Goal: Task Accomplishment & Management: Manage account settings

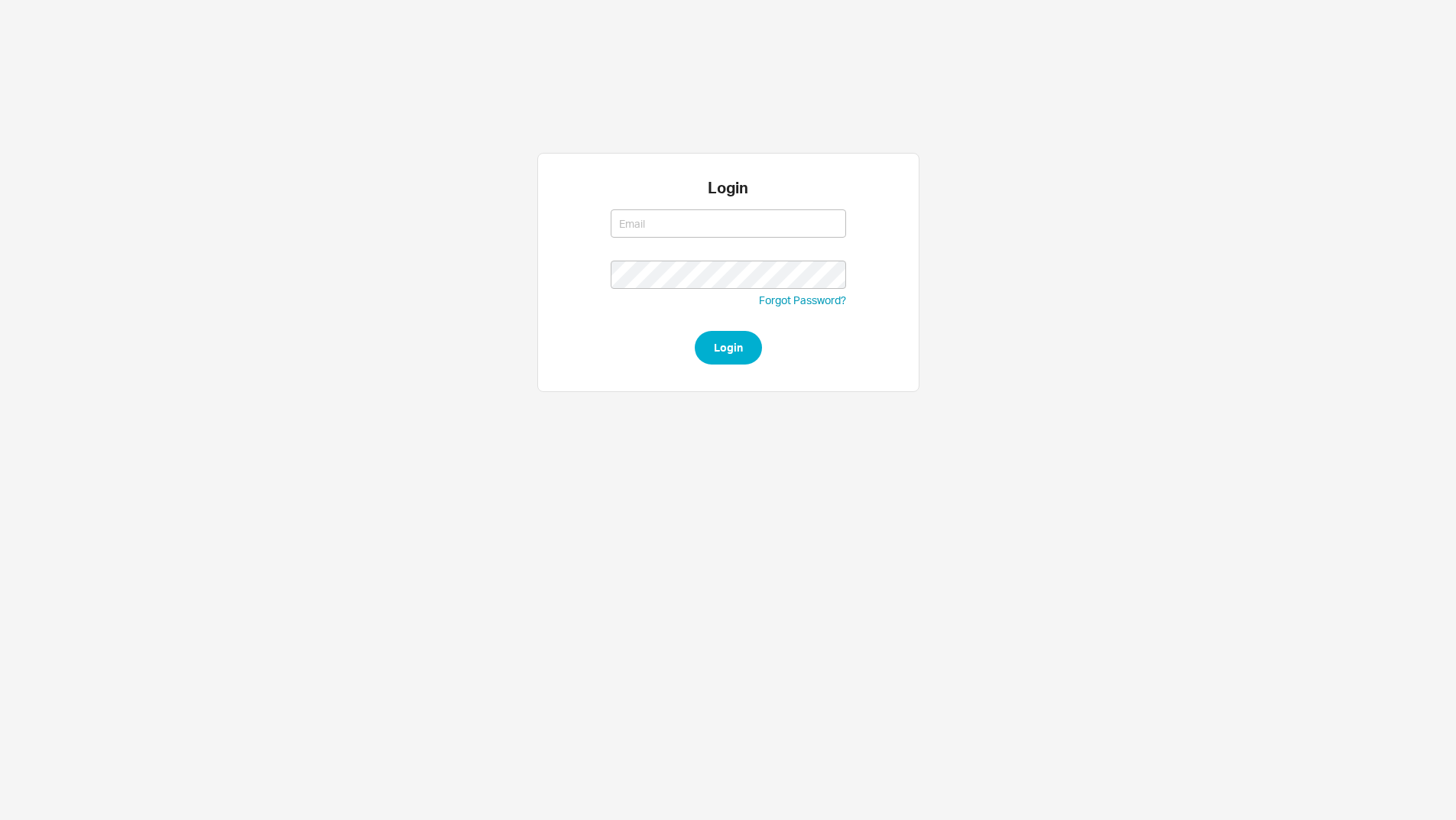
type input "[EMAIL_ADDRESS][DOMAIN_NAME]"
type input "lea@qualitybath.com"
drag, startPoint x: 738, startPoint y: 386, endPoint x: 733, endPoint y: 373, distance: 13.9
click at [733, 377] on div "Login lea@qualitybath.com lea@qualitybath.com Forgot Password? Login" at bounding box center [729, 273] width 382 height 239
click at [734, 368] on div "Login lea@qualitybath.com lea@qualitybath.com Forgot Password? Login" at bounding box center [729, 273] width 382 height 239
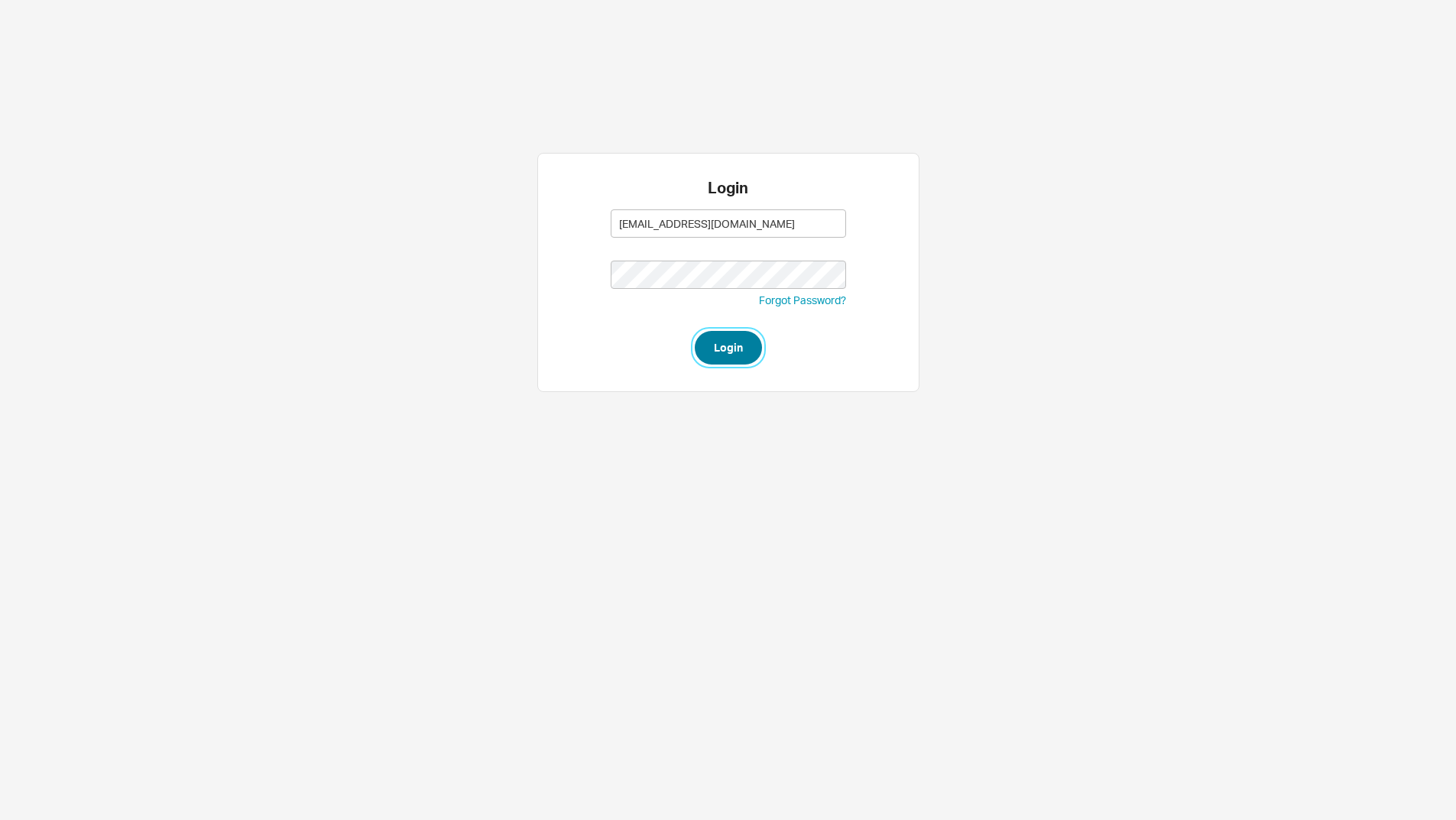
drag, startPoint x: 734, startPoint y: 349, endPoint x: 709, endPoint y: 379, distance: 39.1
click at [733, 349] on button "Login" at bounding box center [728, 348] width 67 height 34
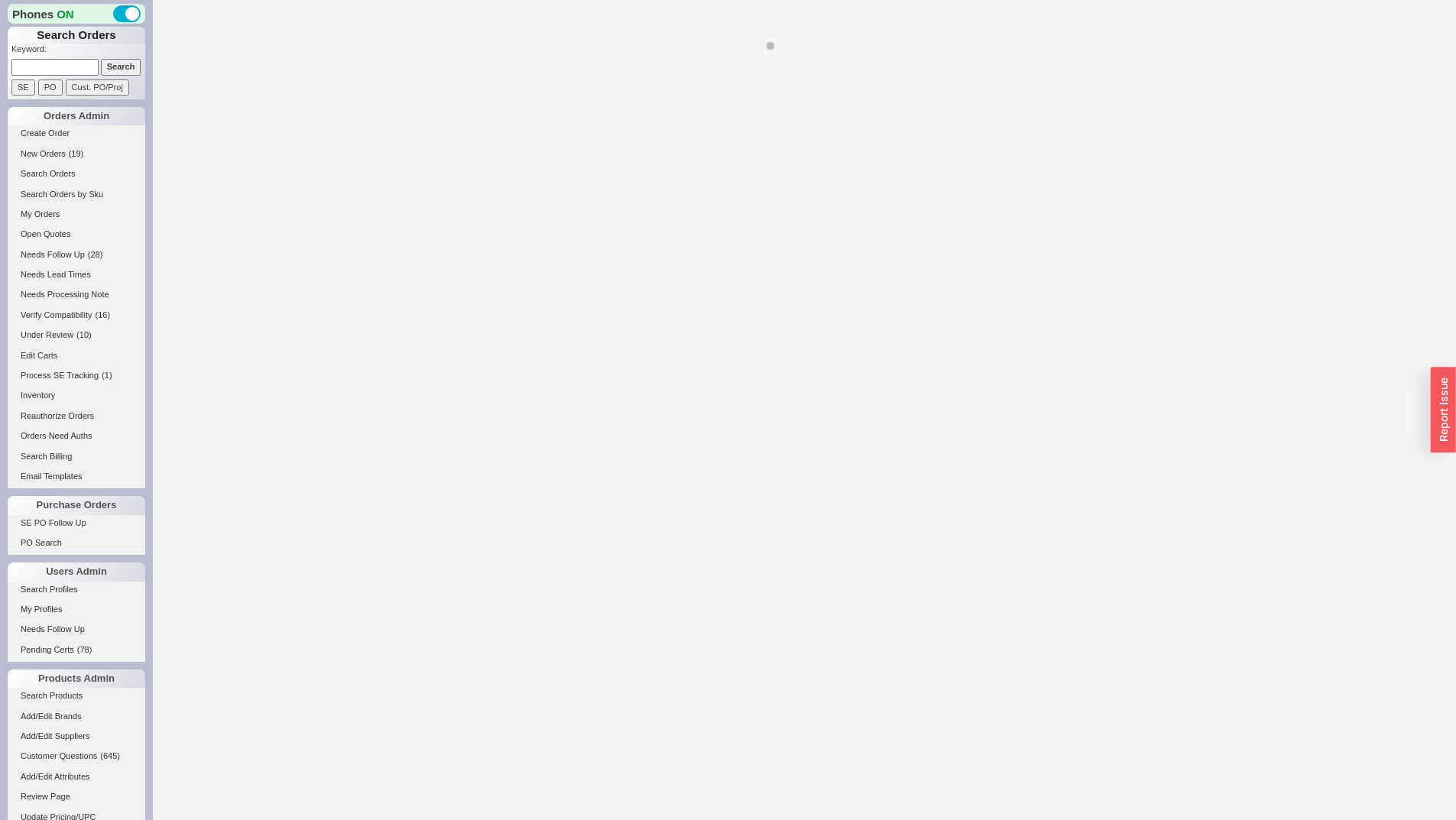
select select "*"
select select "LOW"
select select "3"
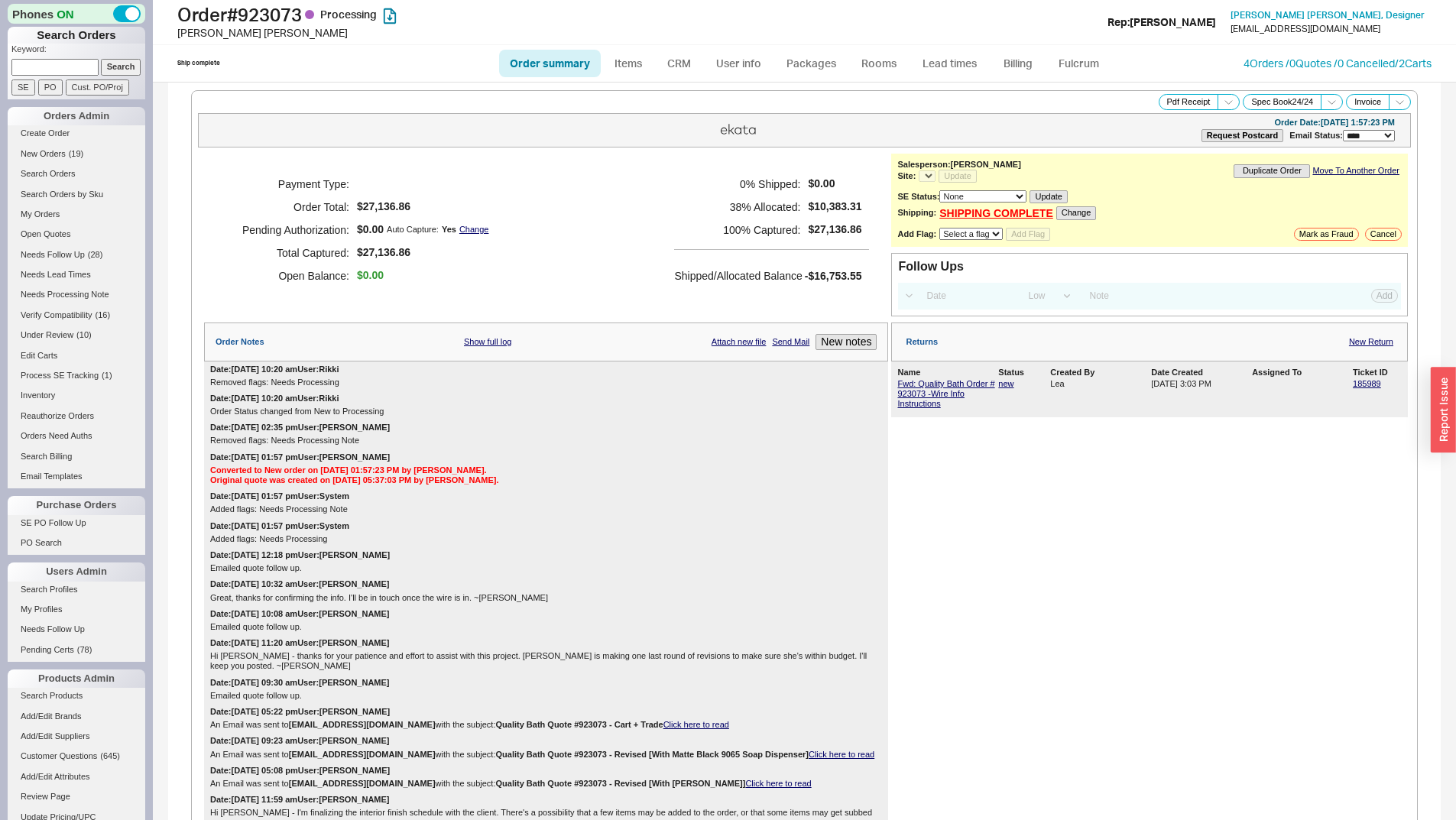
select select "*"
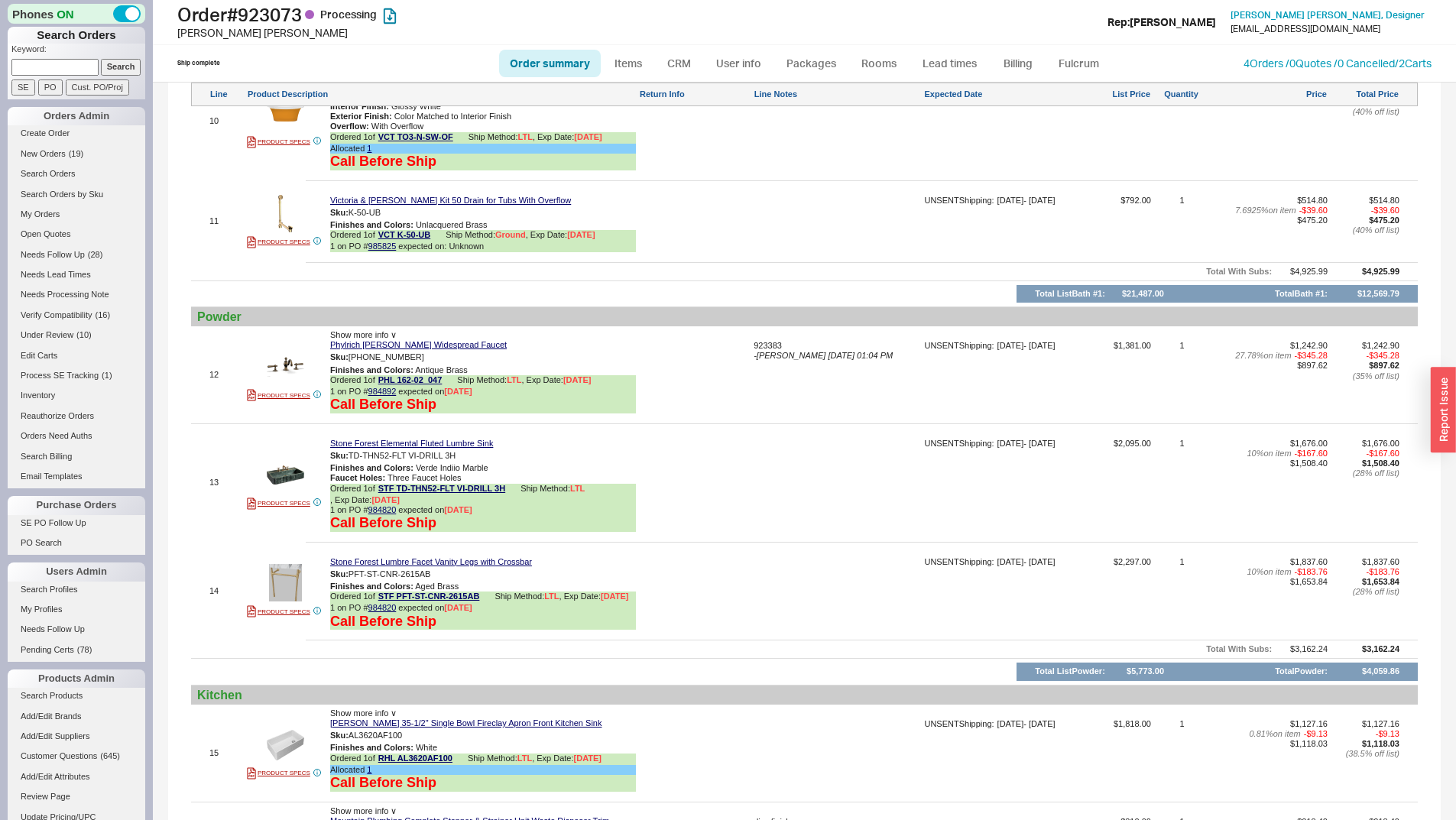
scroll to position [3485, 0]
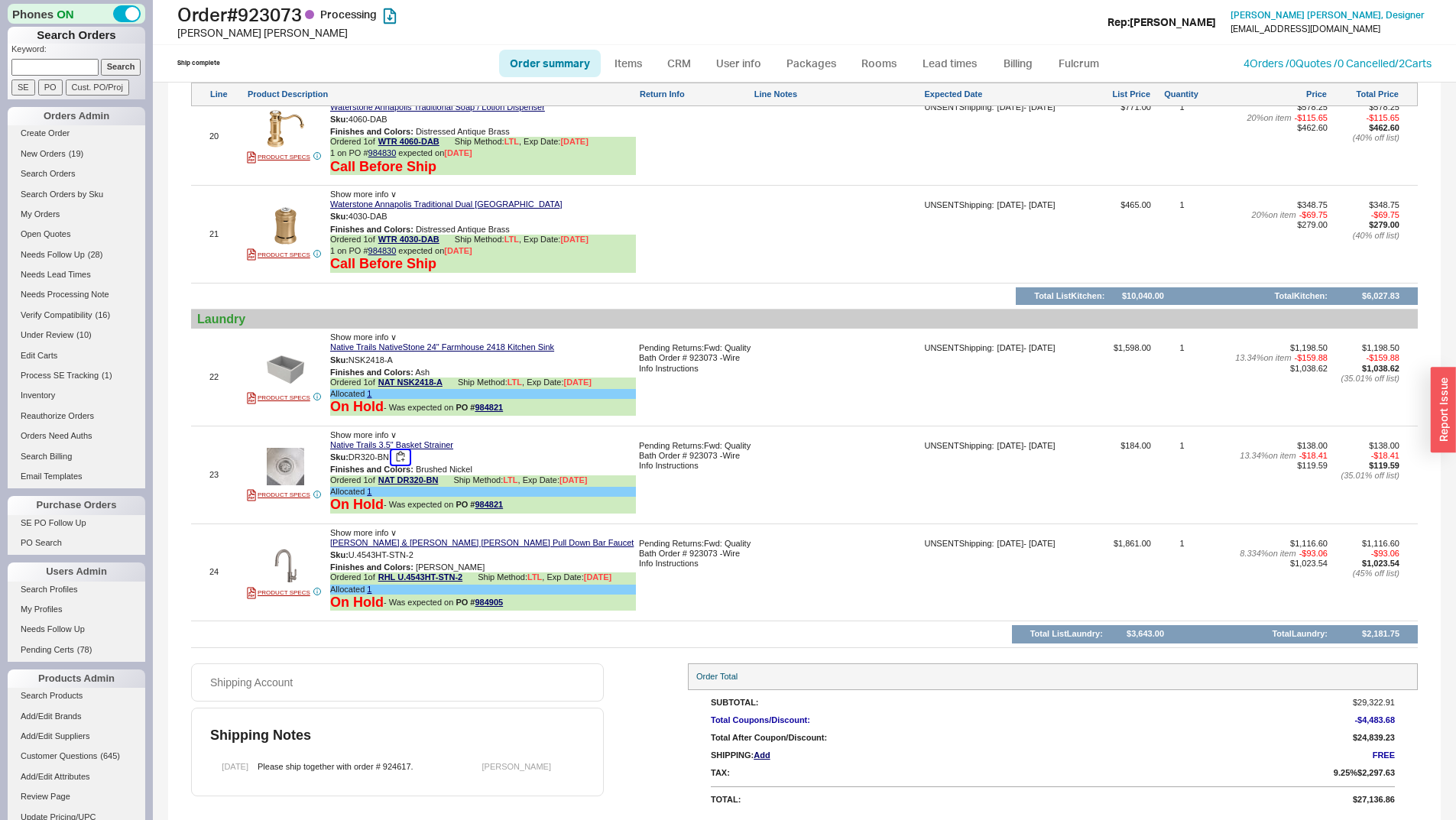
click at [406, 450] on button "button" at bounding box center [400, 457] width 19 height 15
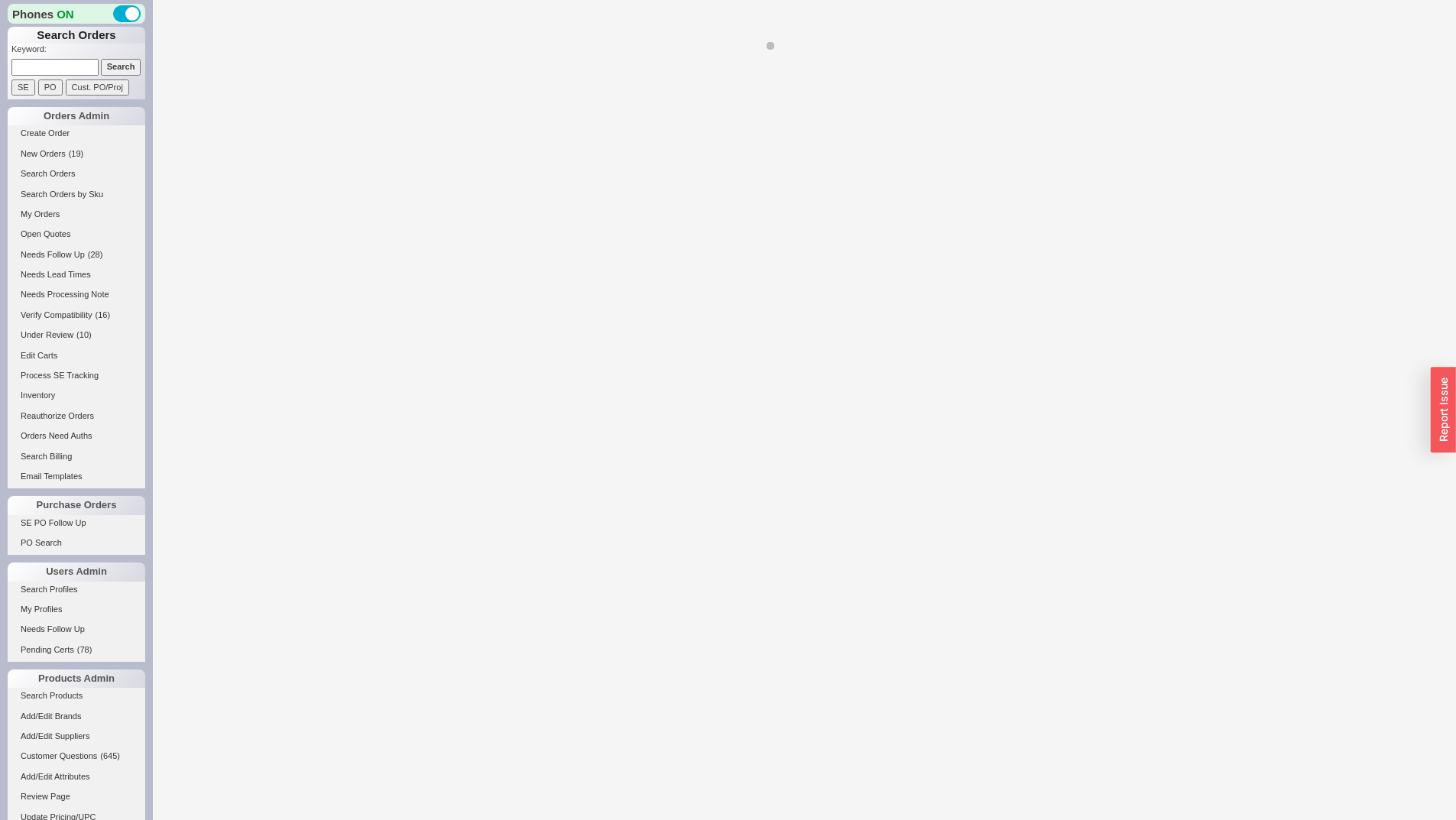
select select "LOW"
select select "3"
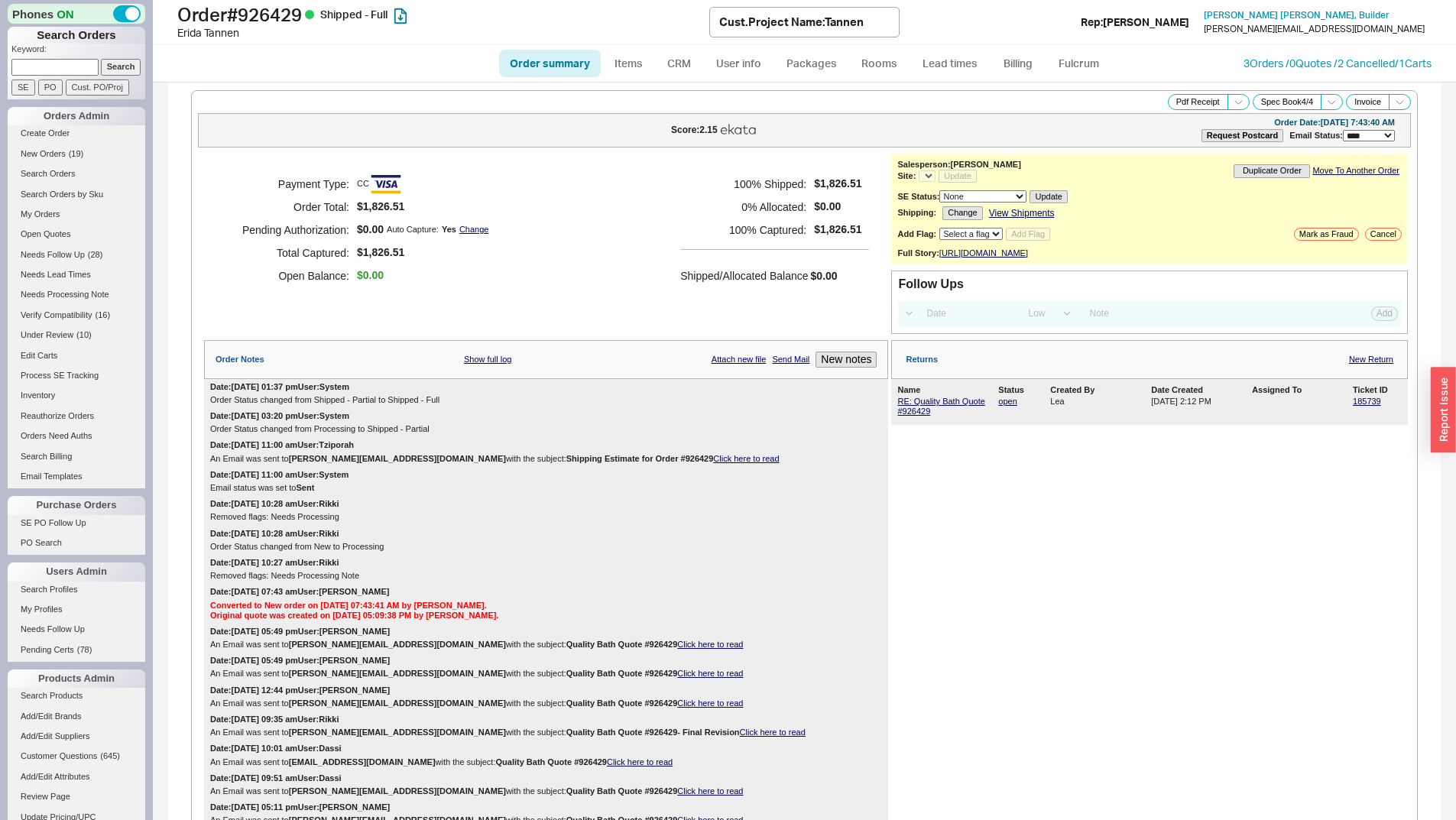
select select "*"
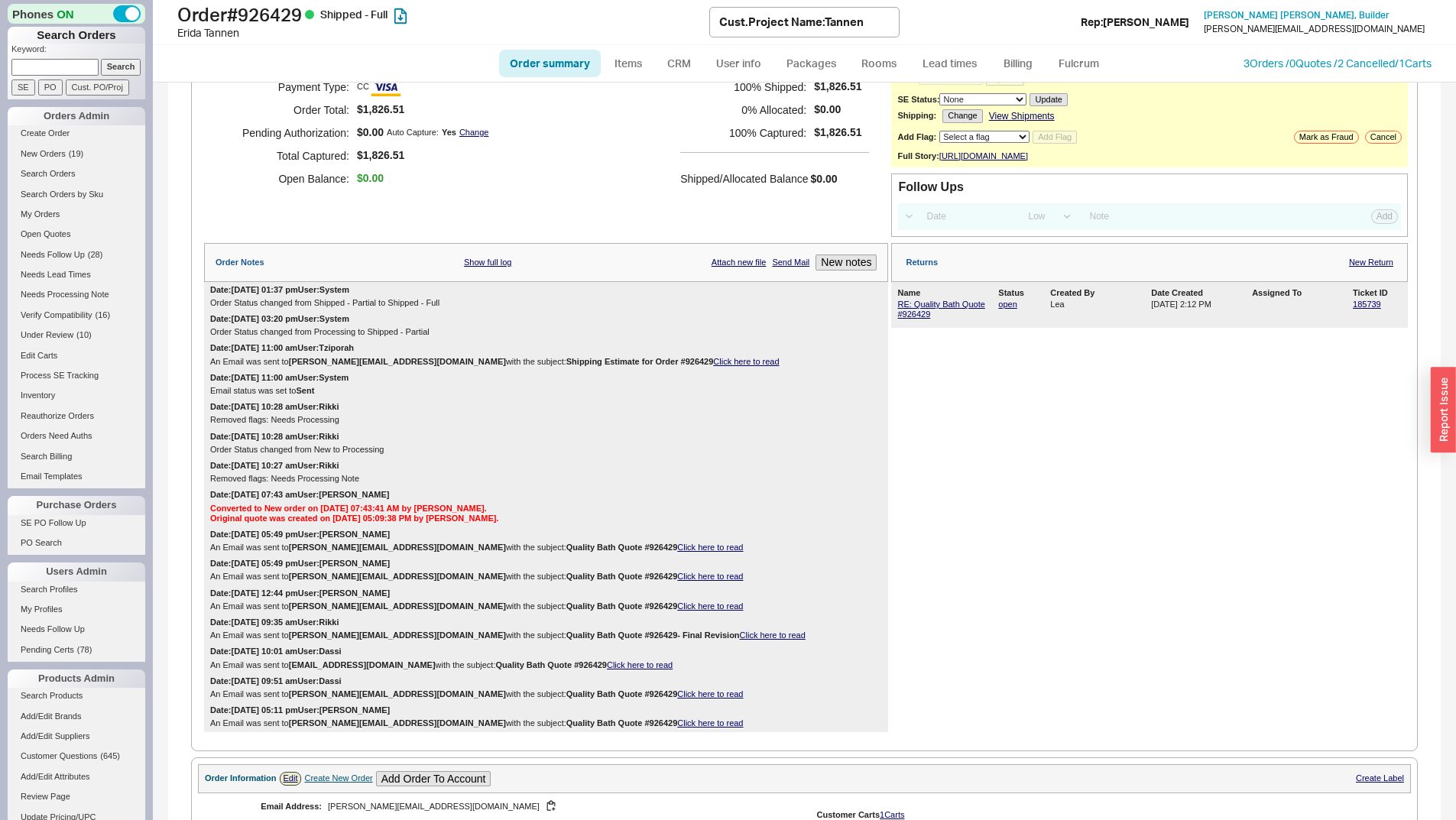
scroll to position [612, 0]
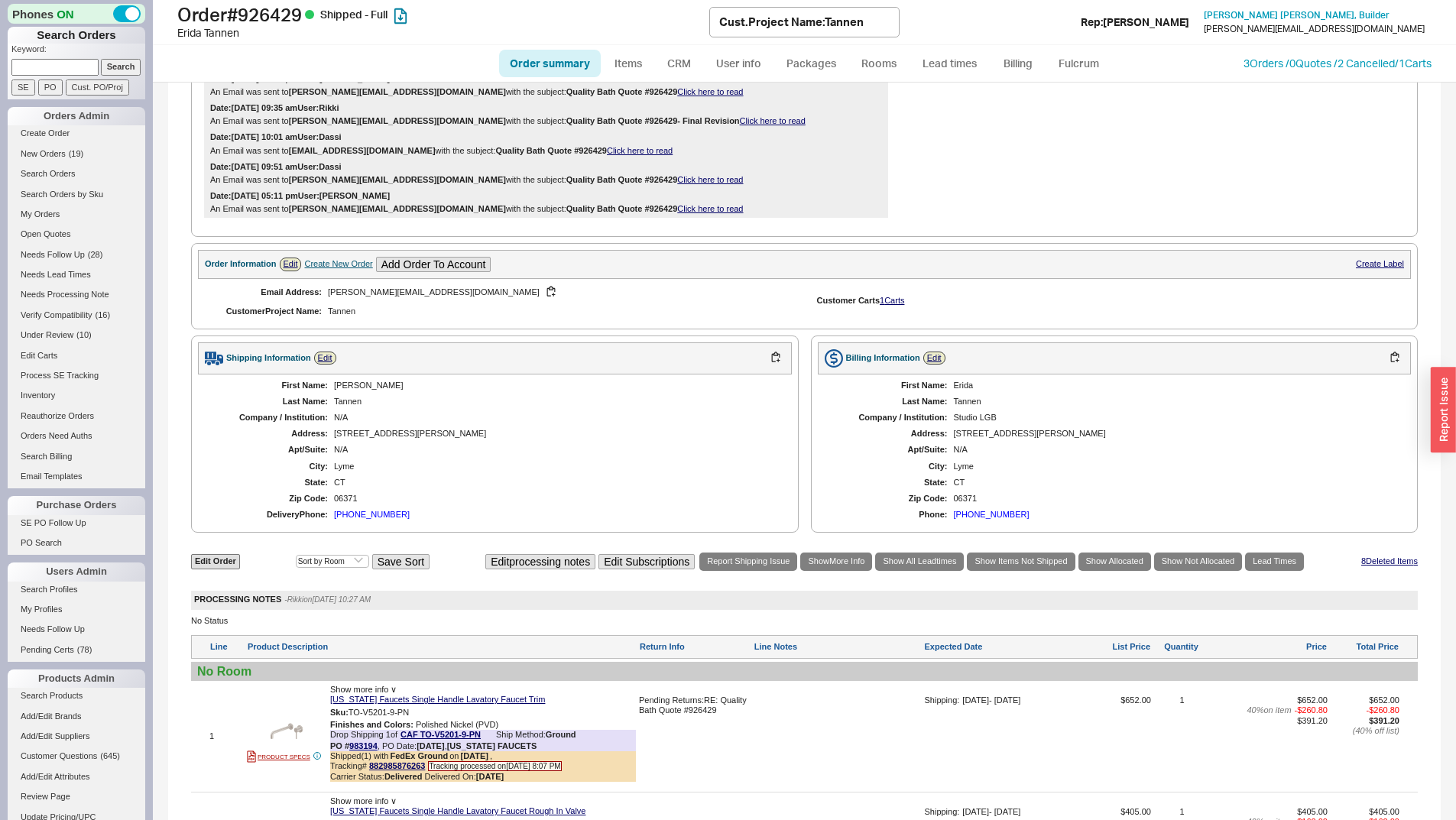
click at [347, 269] on div "Create New Order" at bounding box center [338, 264] width 68 height 10
select select "Project Name"
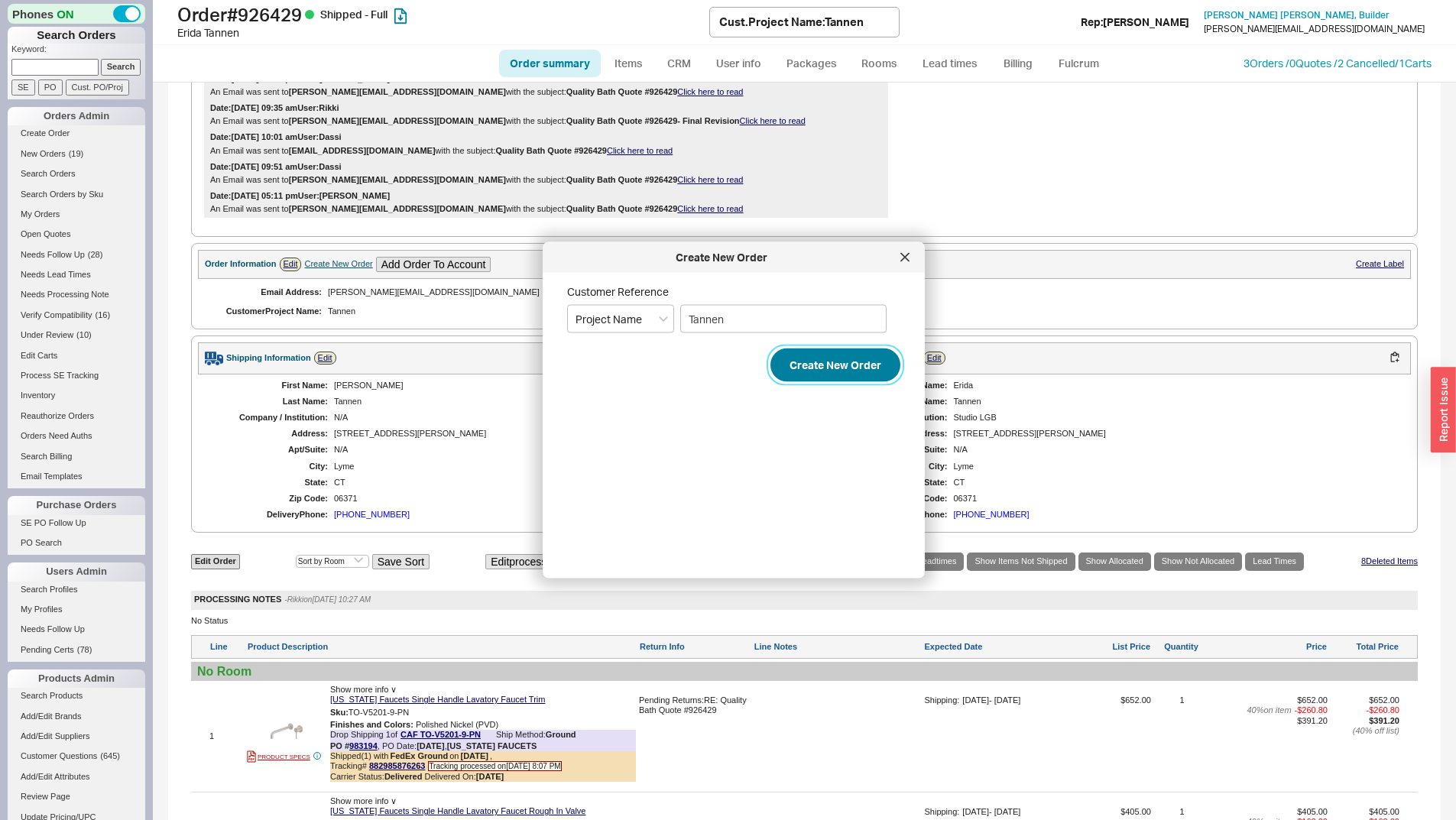
click at [838, 350] on button "Create New Order" at bounding box center [835, 365] width 130 height 34
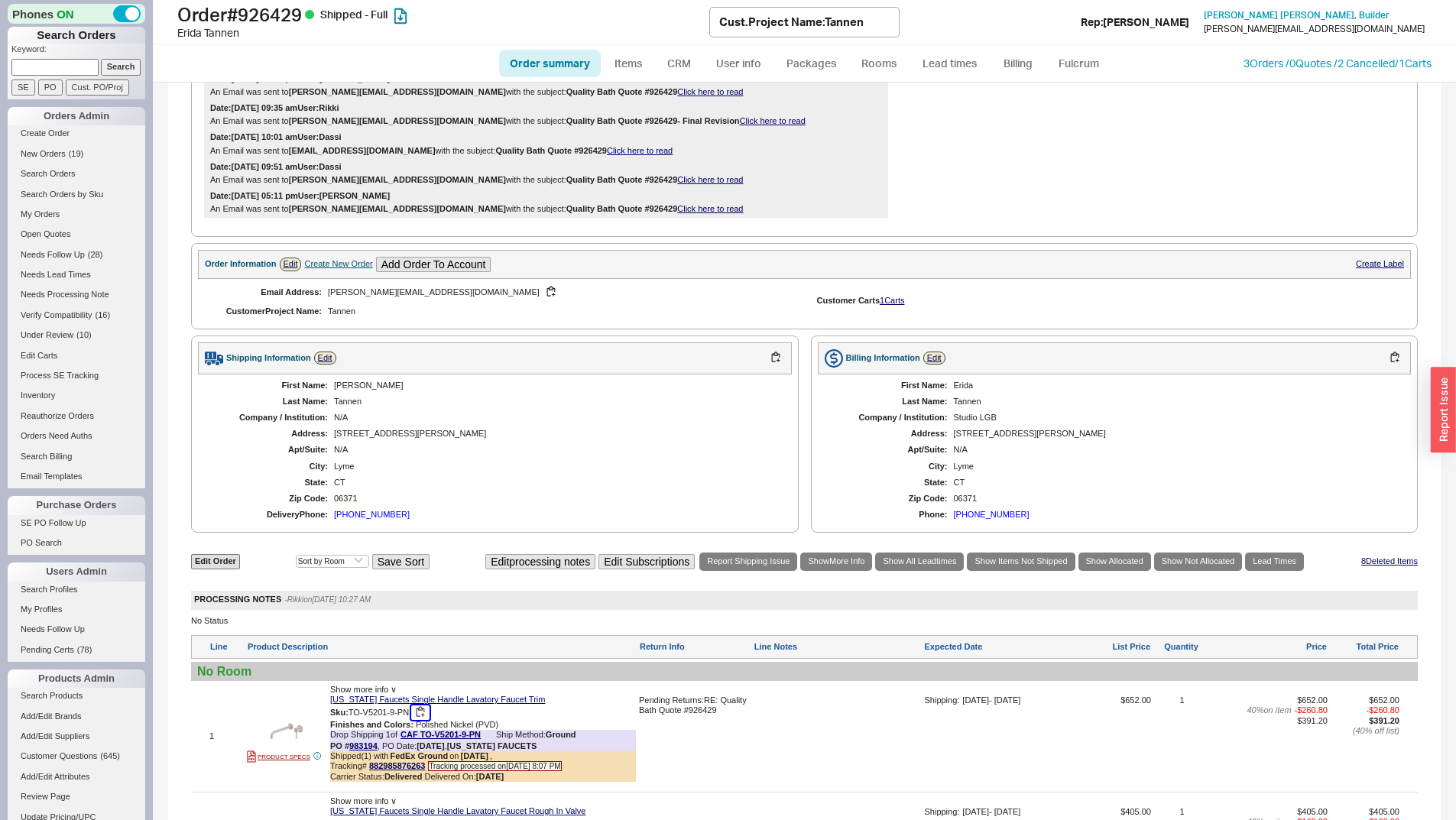
click at [426, 720] on button "button" at bounding box center [420, 713] width 19 height 15
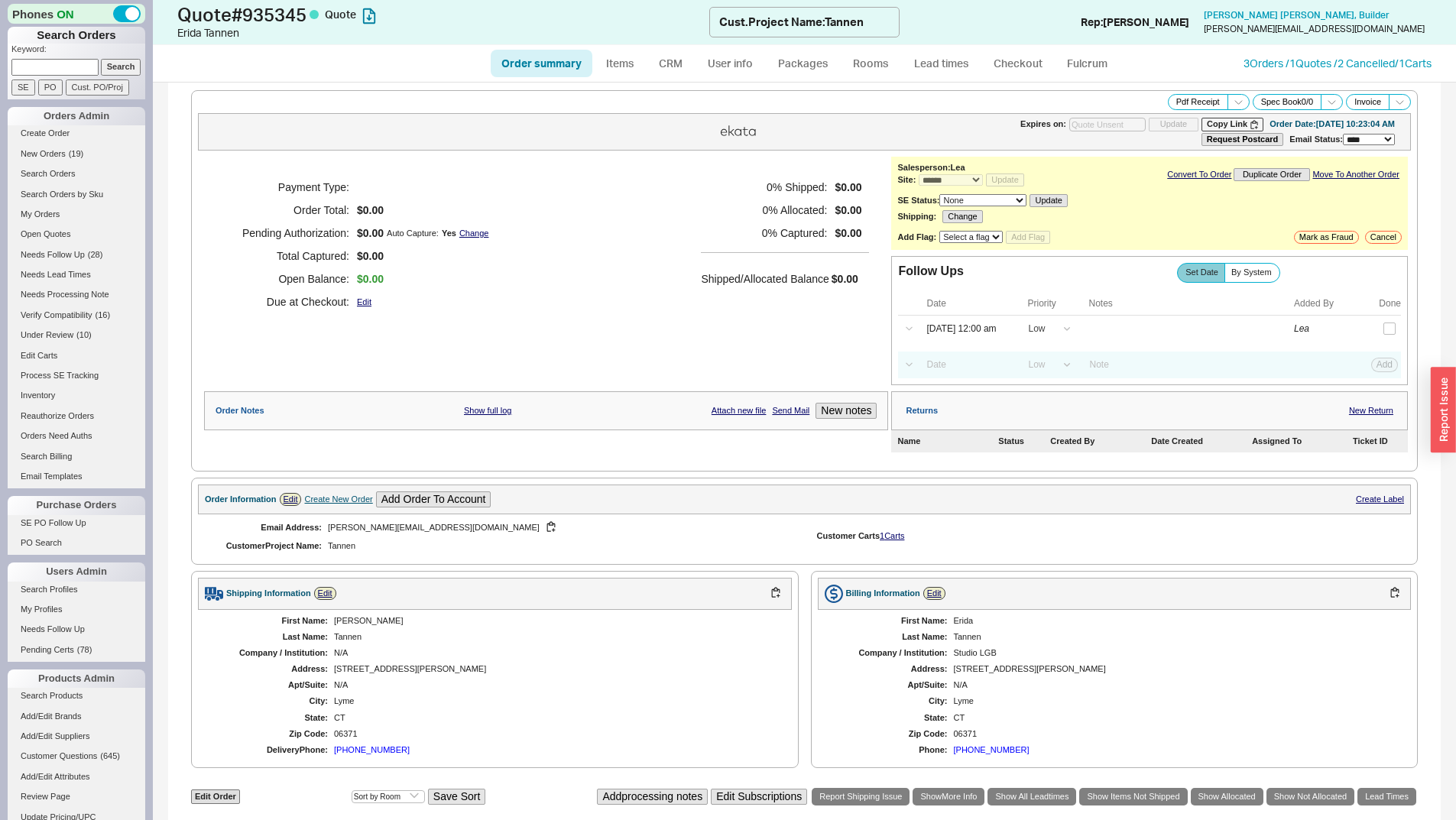
select select "*"
select select "LOW"
select select "3"
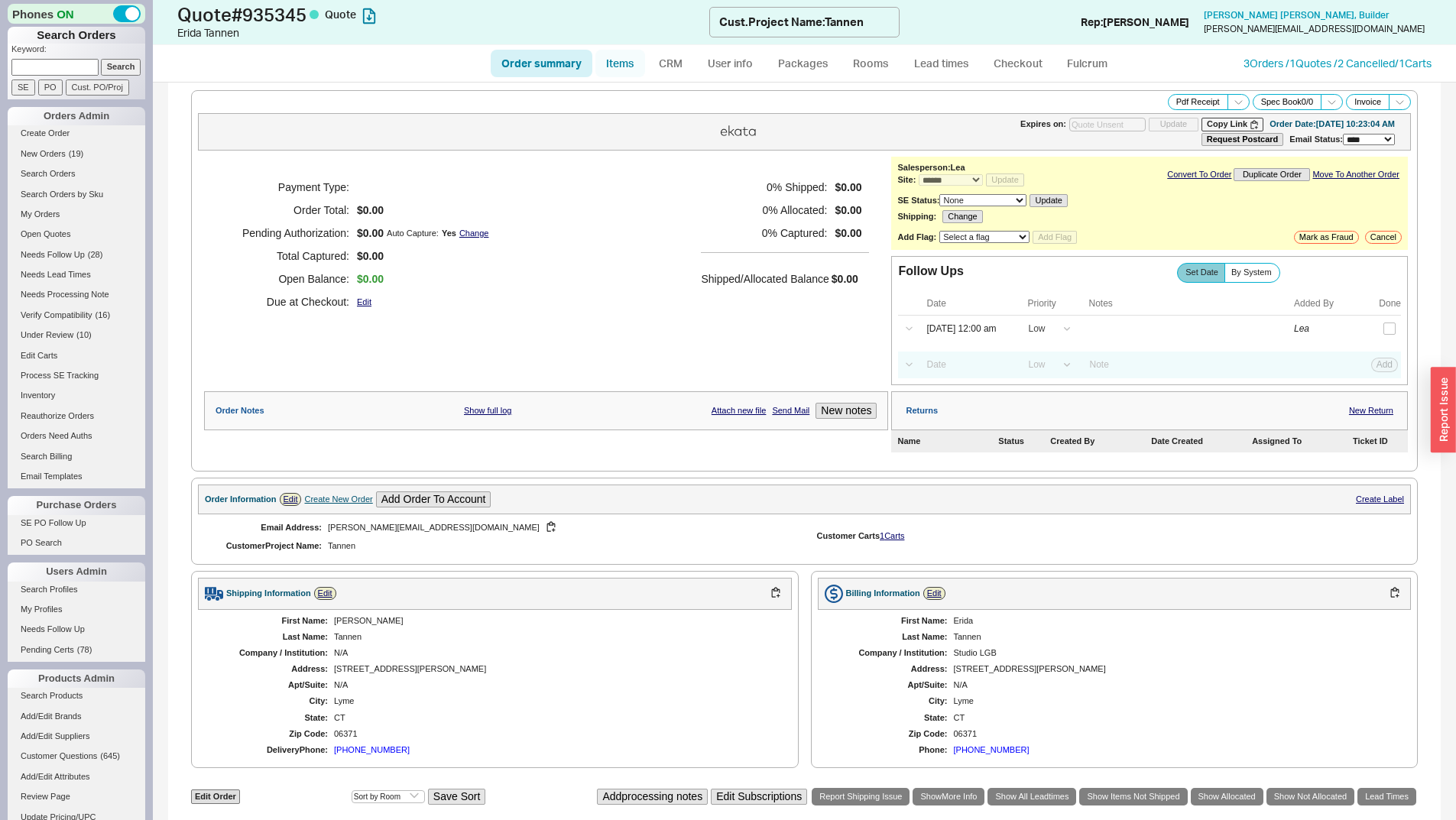
click at [613, 56] on link "Items" at bounding box center [621, 64] width 50 height 27
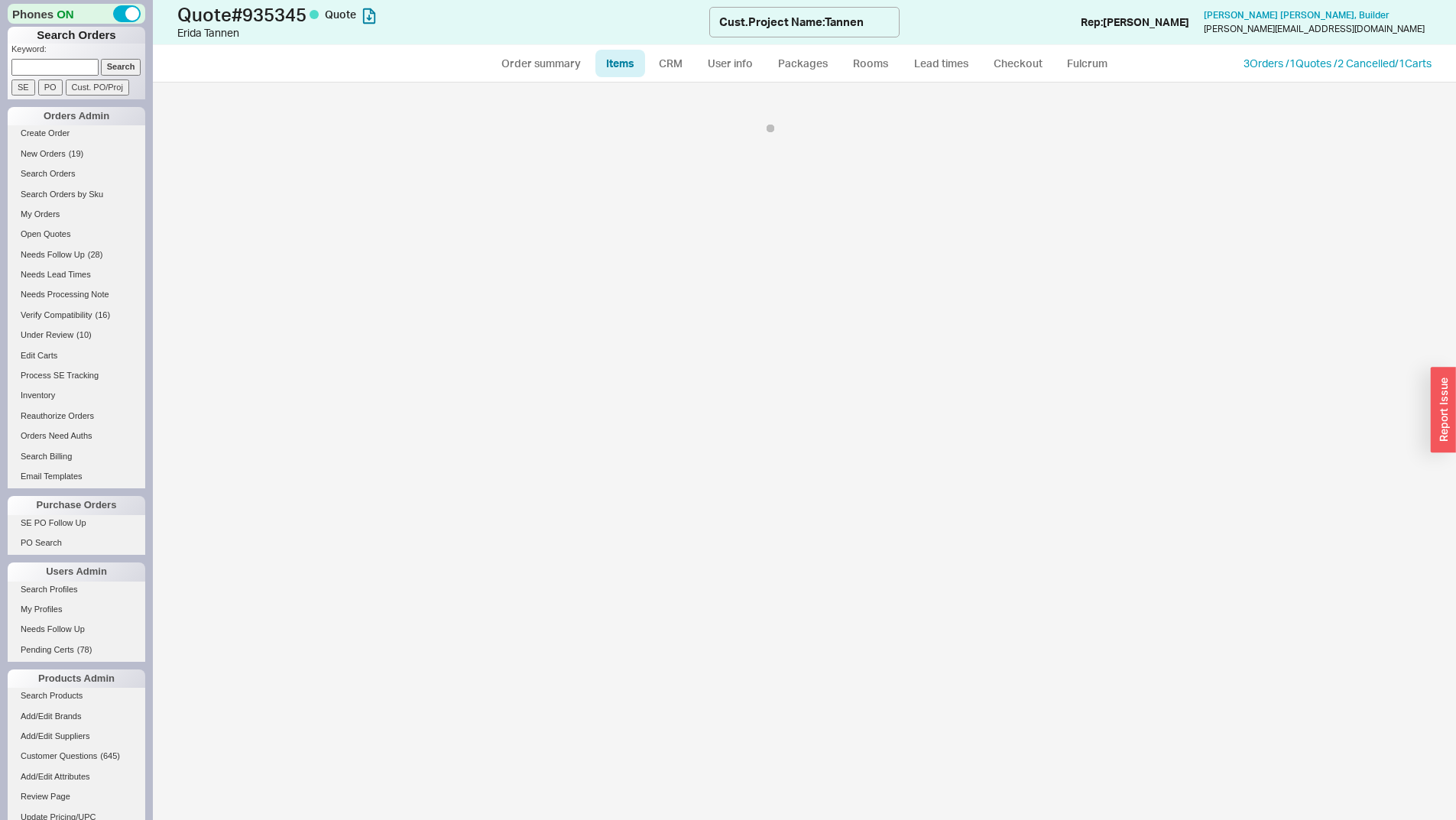
select select "3"
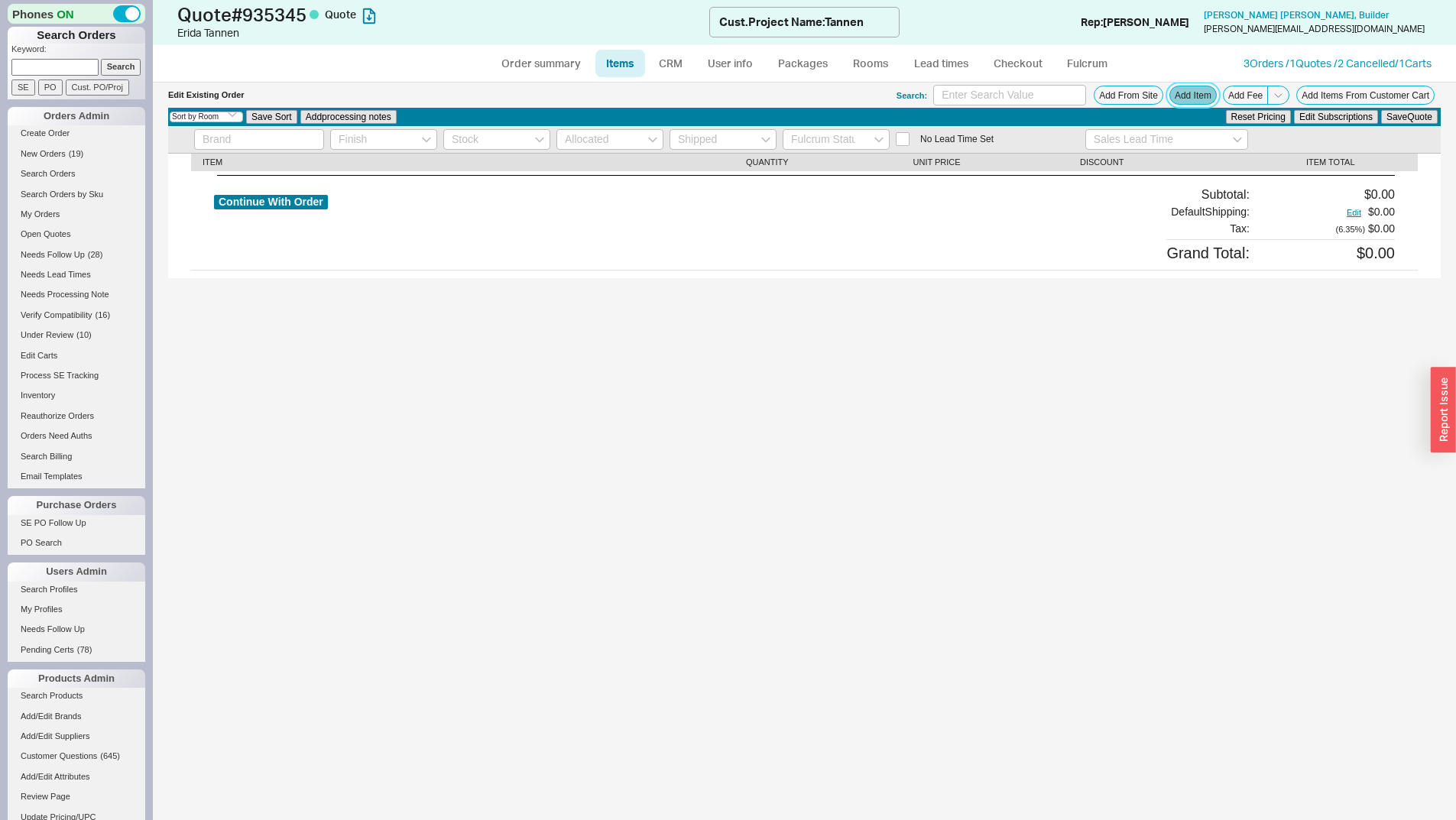
click at [1184, 96] on button "Add Item" at bounding box center [1193, 95] width 48 height 19
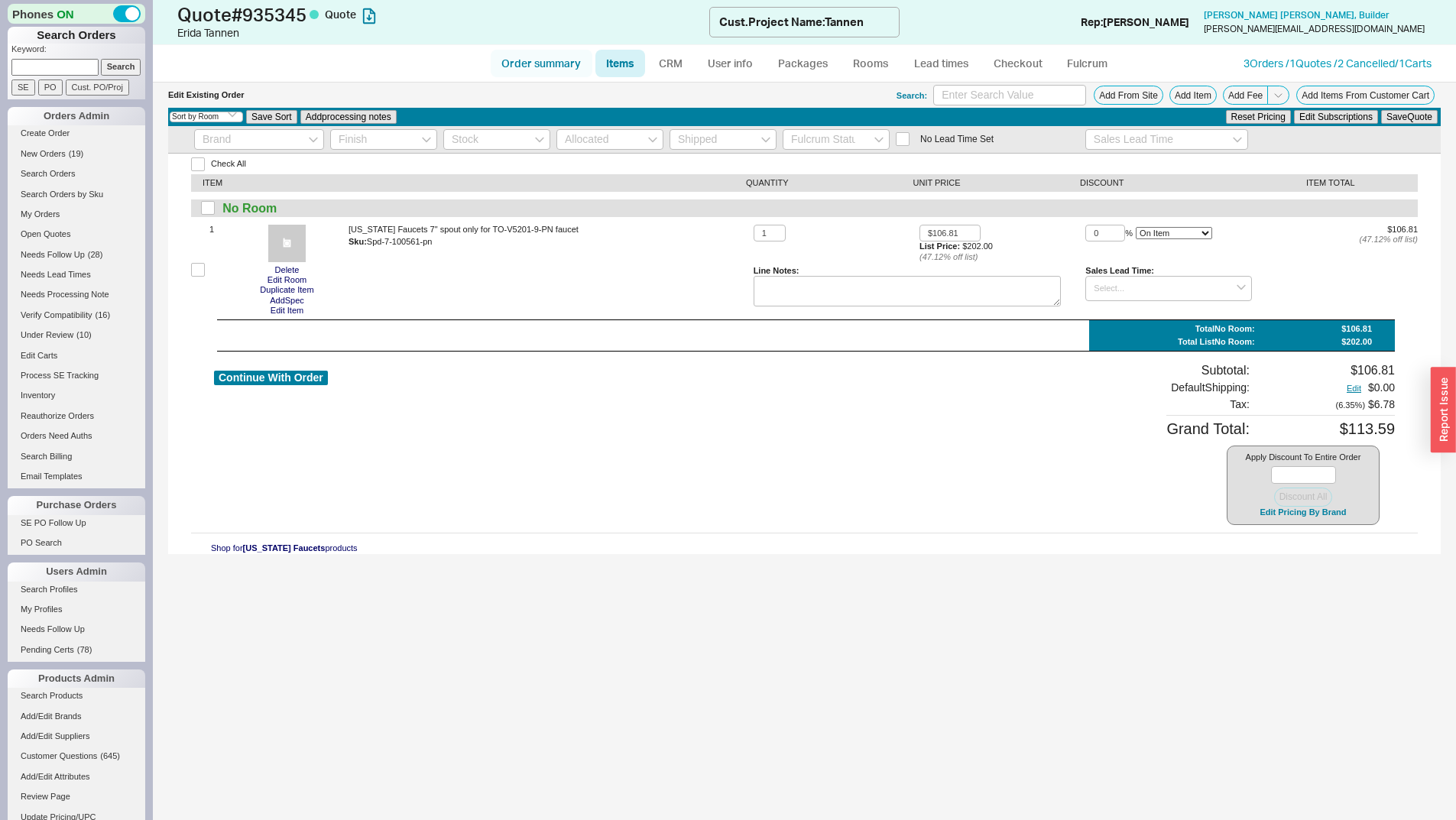
click at [557, 65] on link "Order summary" at bounding box center [542, 64] width 102 height 27
select select "*"
select select "LOW"
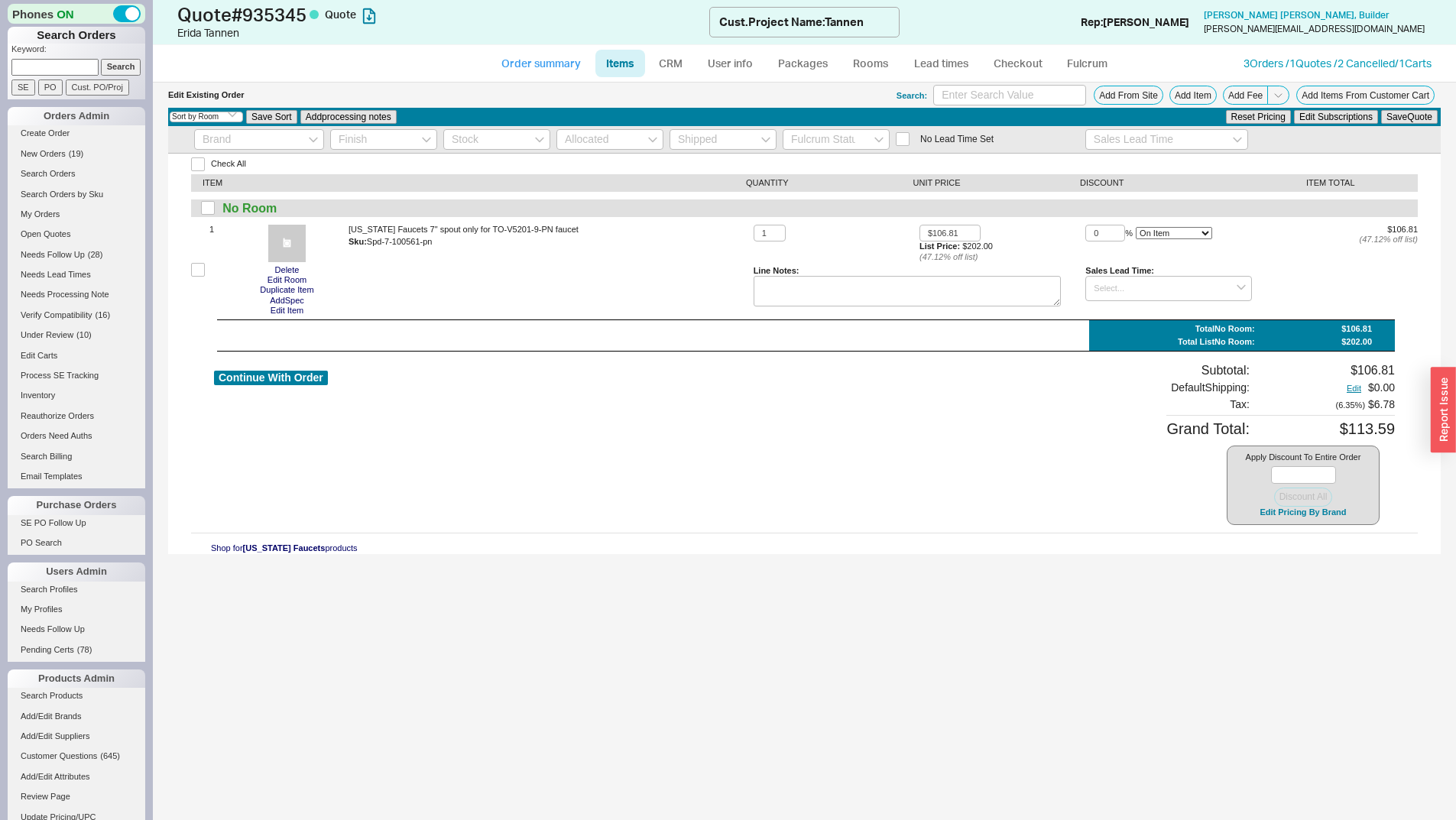
select select "3"
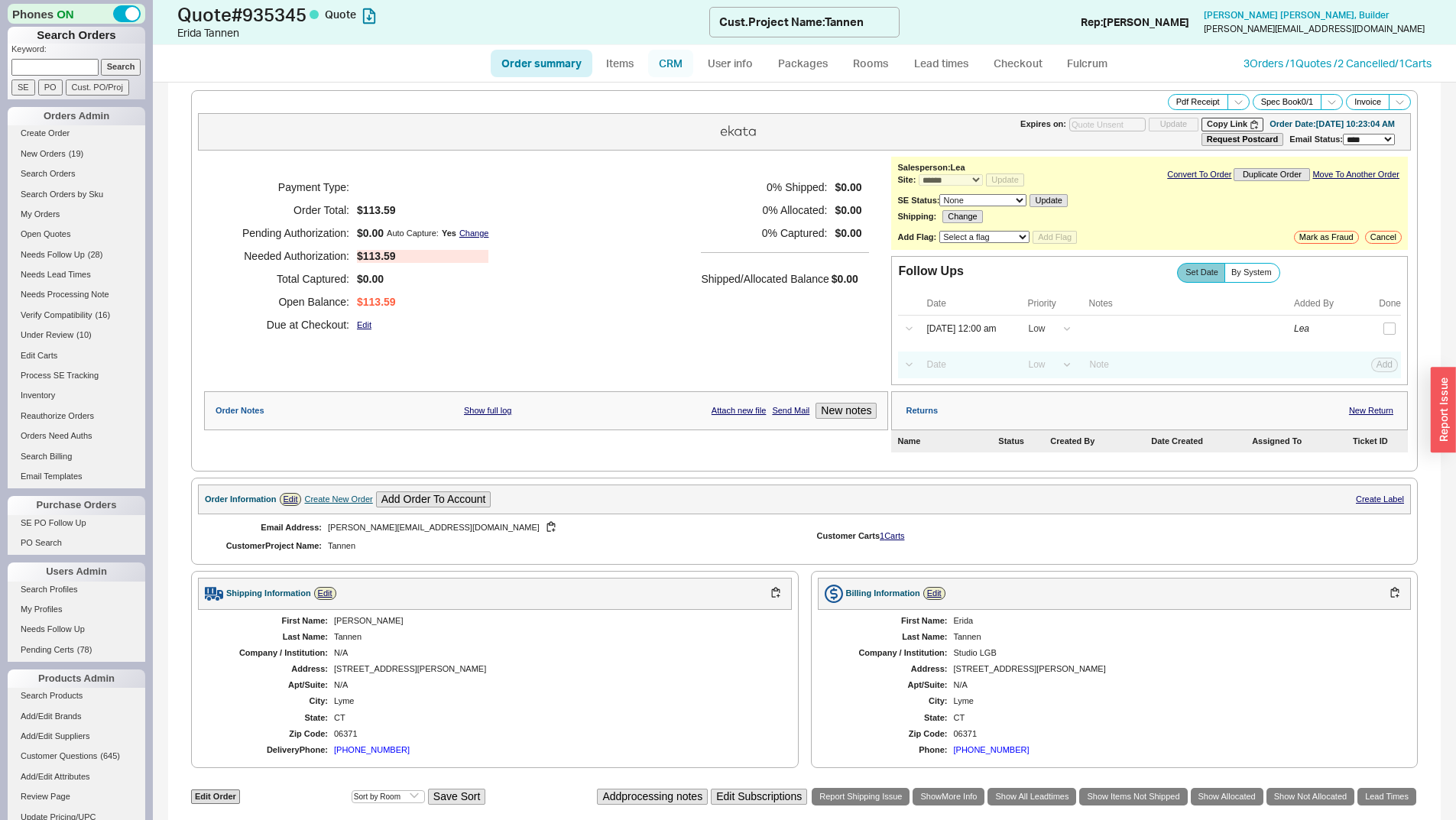
click at [669, 60] on link "CRM" at bounding box center [671, 64] width 45 height 27
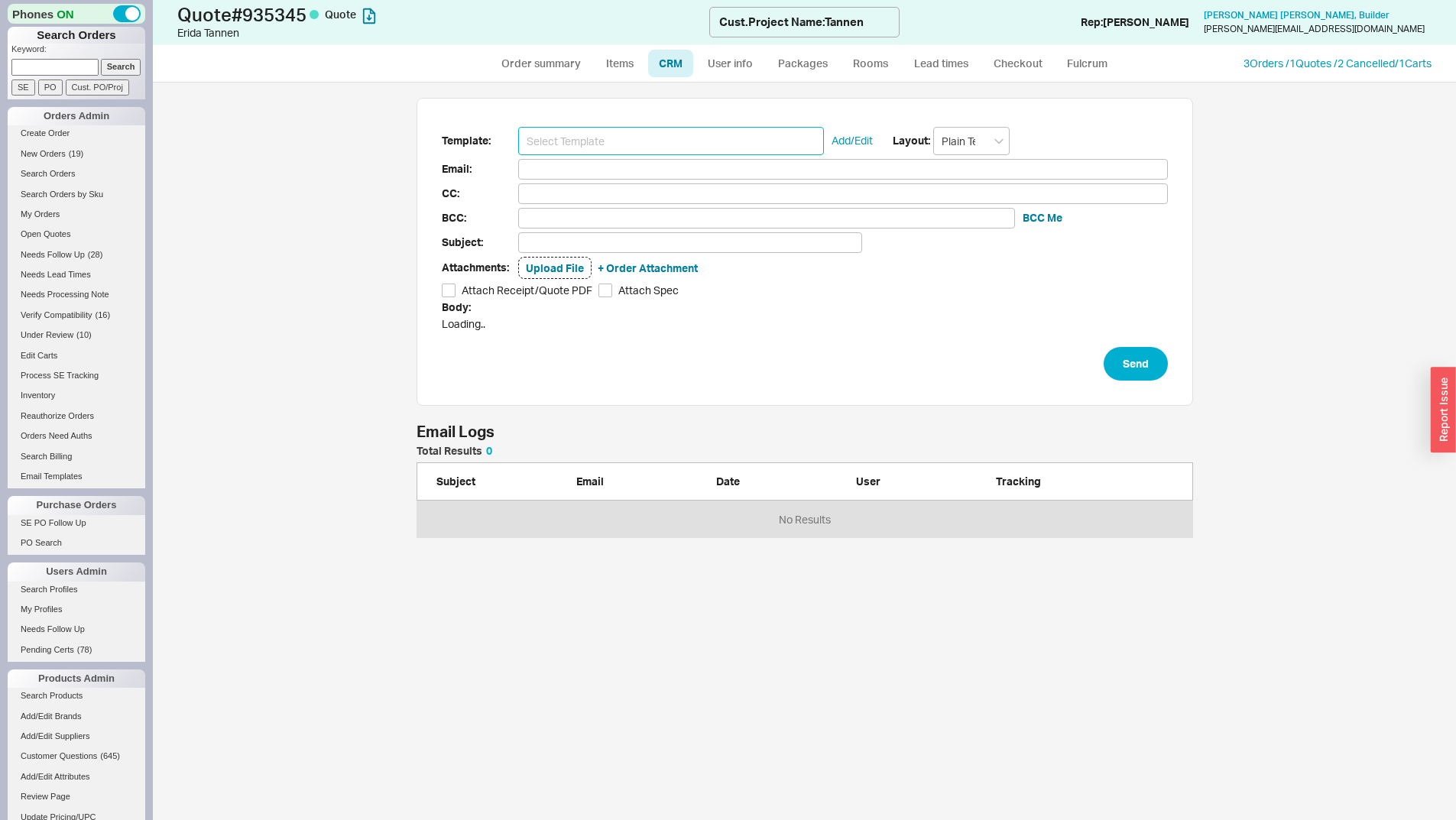
scroll to position [81, 765]
click at [629, 148] on input at bounding box center [671, 140] width 306 height 28
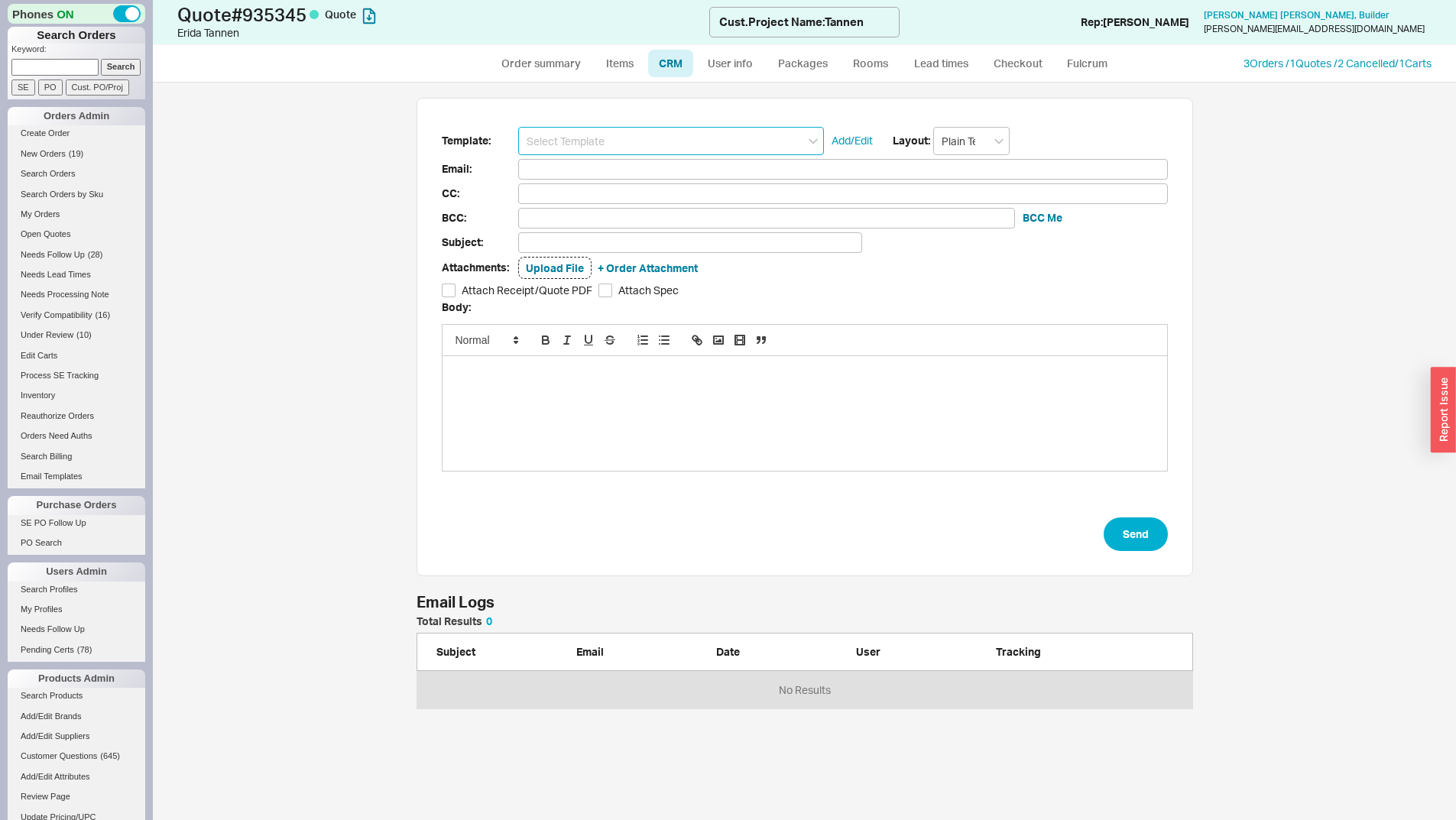
click at [672, 145] on input at bounding box center [671, 140] width 306 height 28
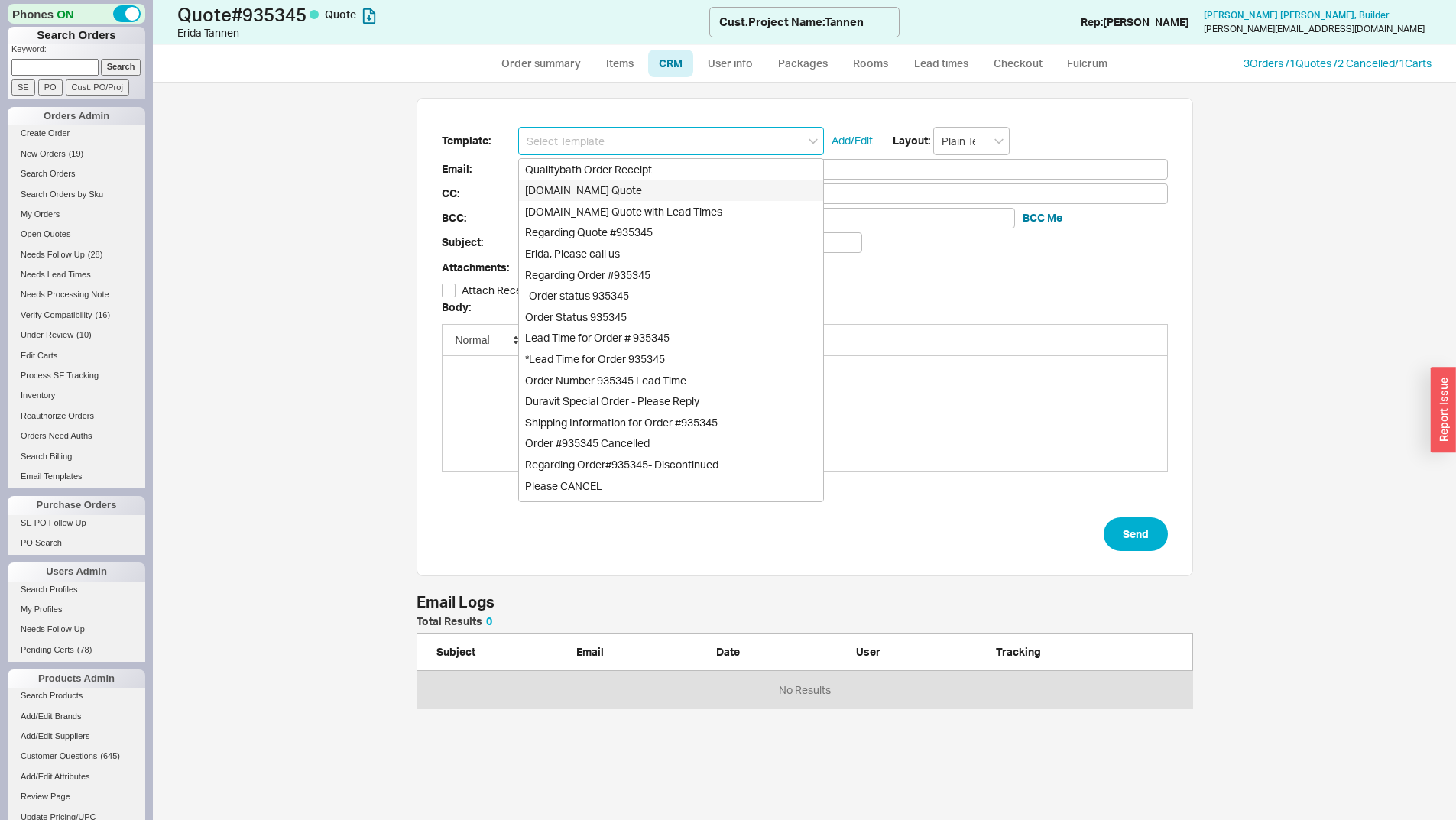
click at [656, 192] on div "Qualitybath.com Quote" at bounding box center [671, 190] width 304 height 22
type input "Receipt"
type input "lucy@studiolgb.com"
type input "Quality Bath Quote #935345"
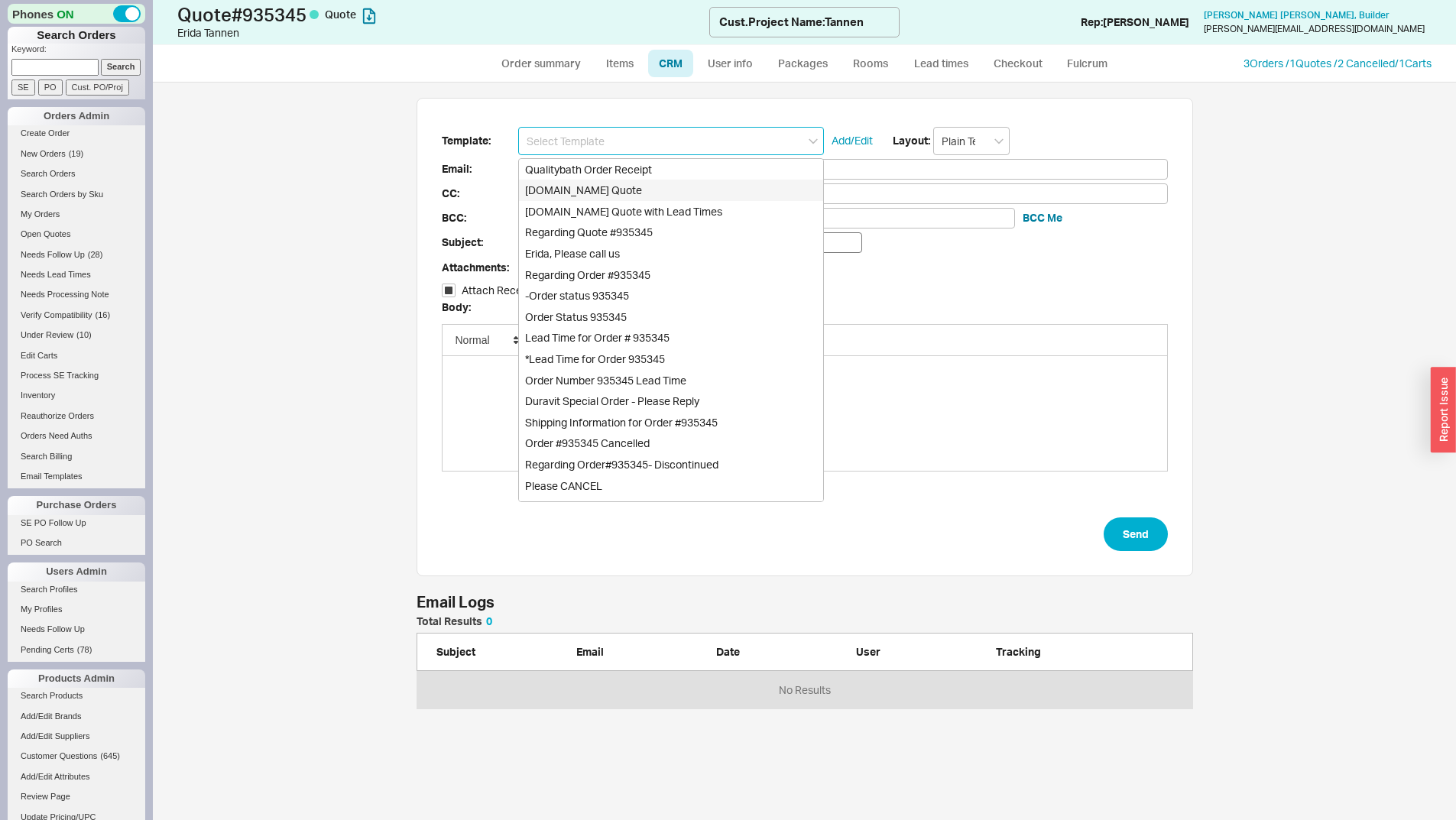
checkbox input "true"
type input "Qualitybath.com Quote"
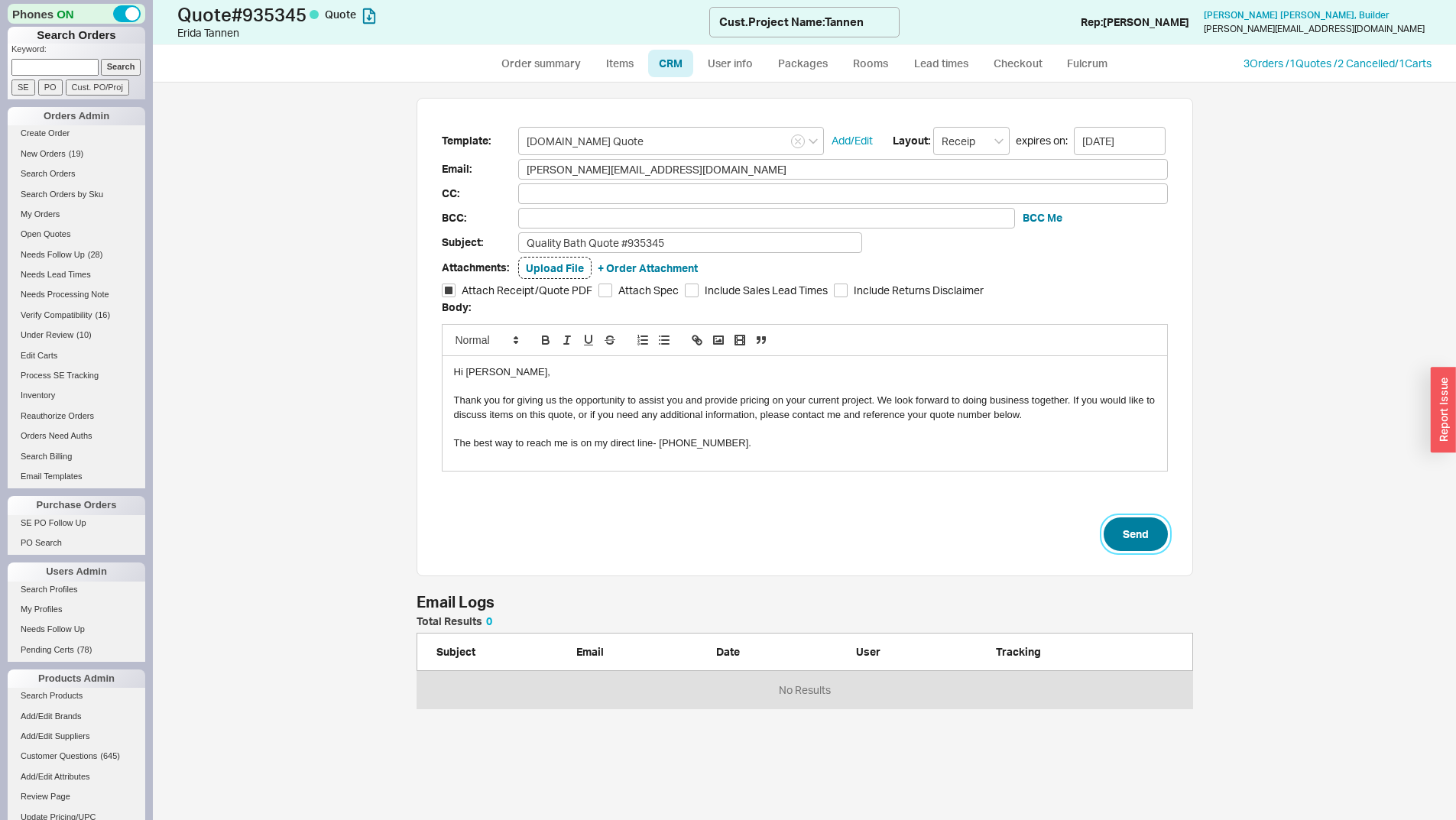
click at [1126, 533] on button "Send" at bounding box center [1136, 535] width 64 height 34
select select "*"
select select "LOW"
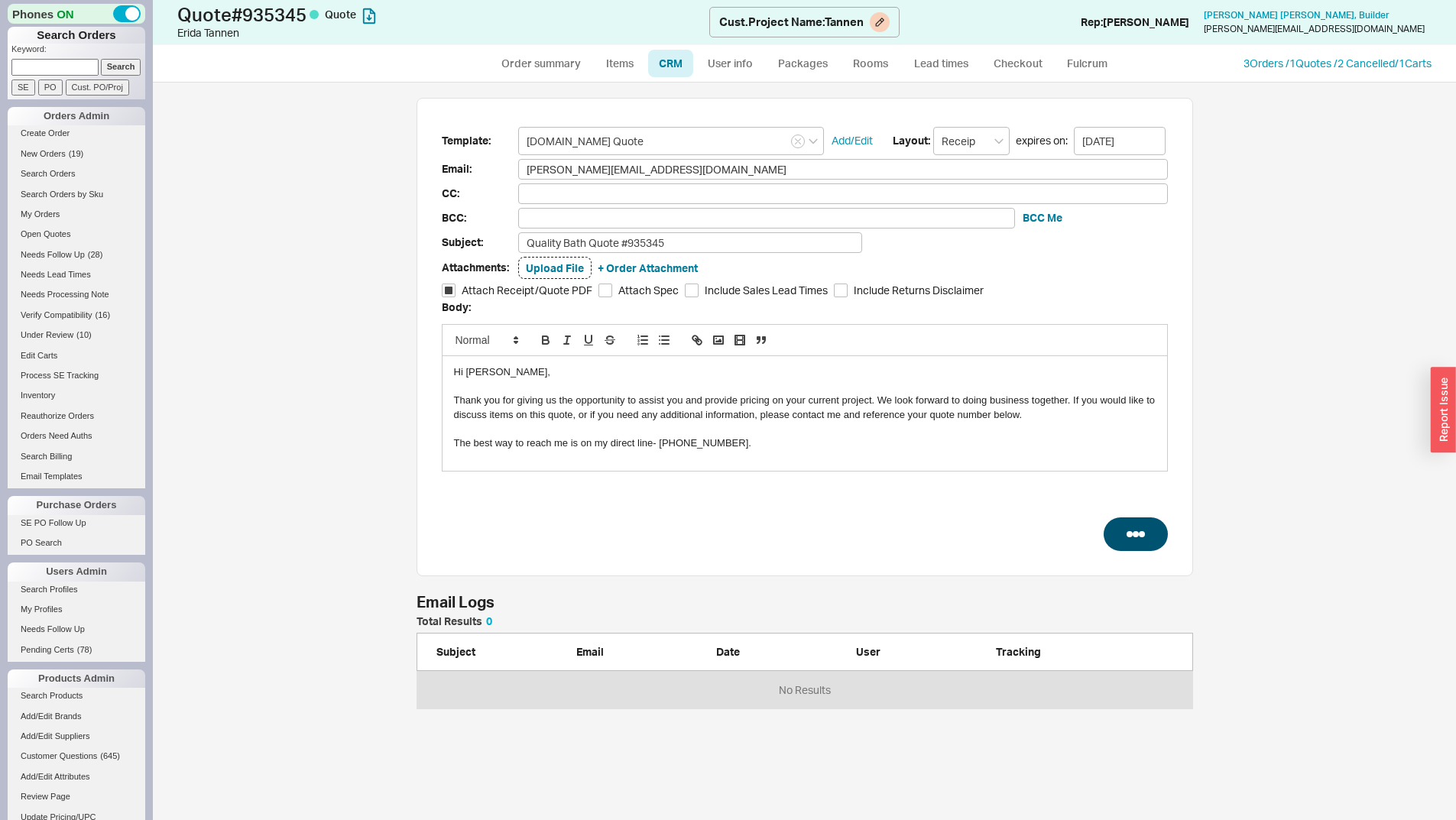
select select "3"
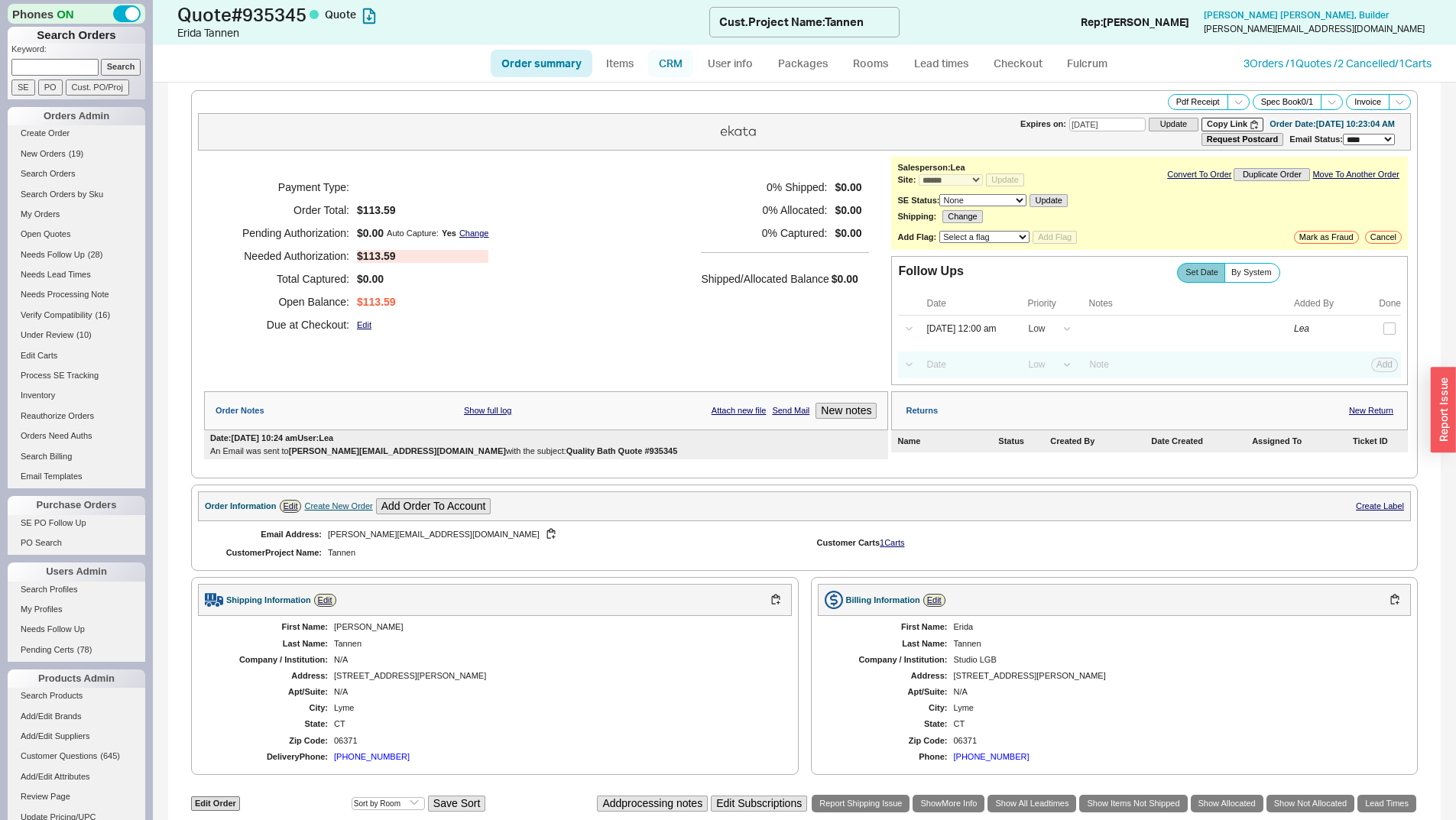
click at [679, 61] on link "CRM" at bounding box center [671, 64] width 45 height 27
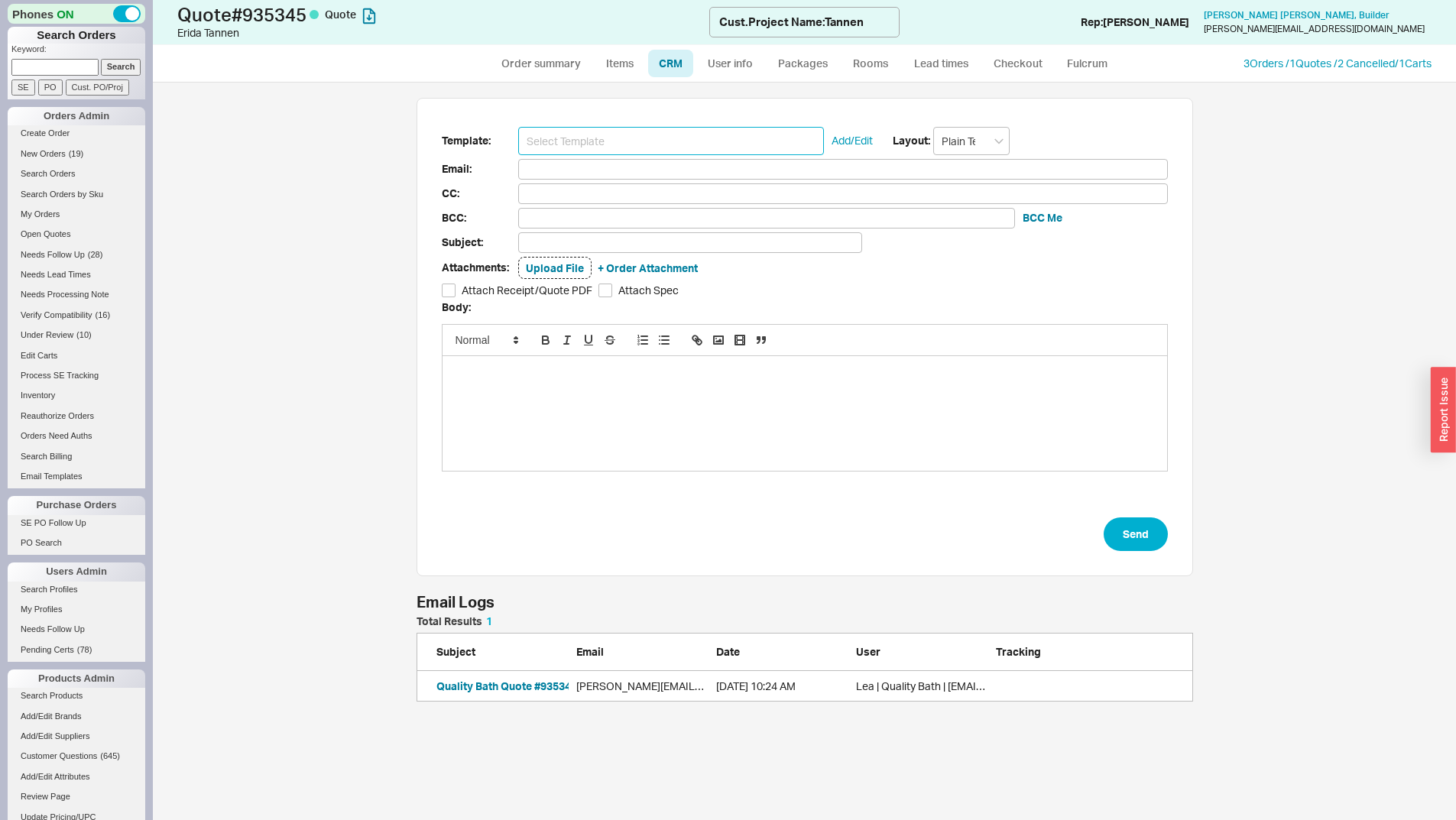
click at [627, 135] on input at bounding box center [671, 140] width 306 height 28
click at [626, 164] on input at bounding box center [843, 169] width 650 height 21
click at [628, 141] on input at bounding box center [671, 140] width 306 height 28
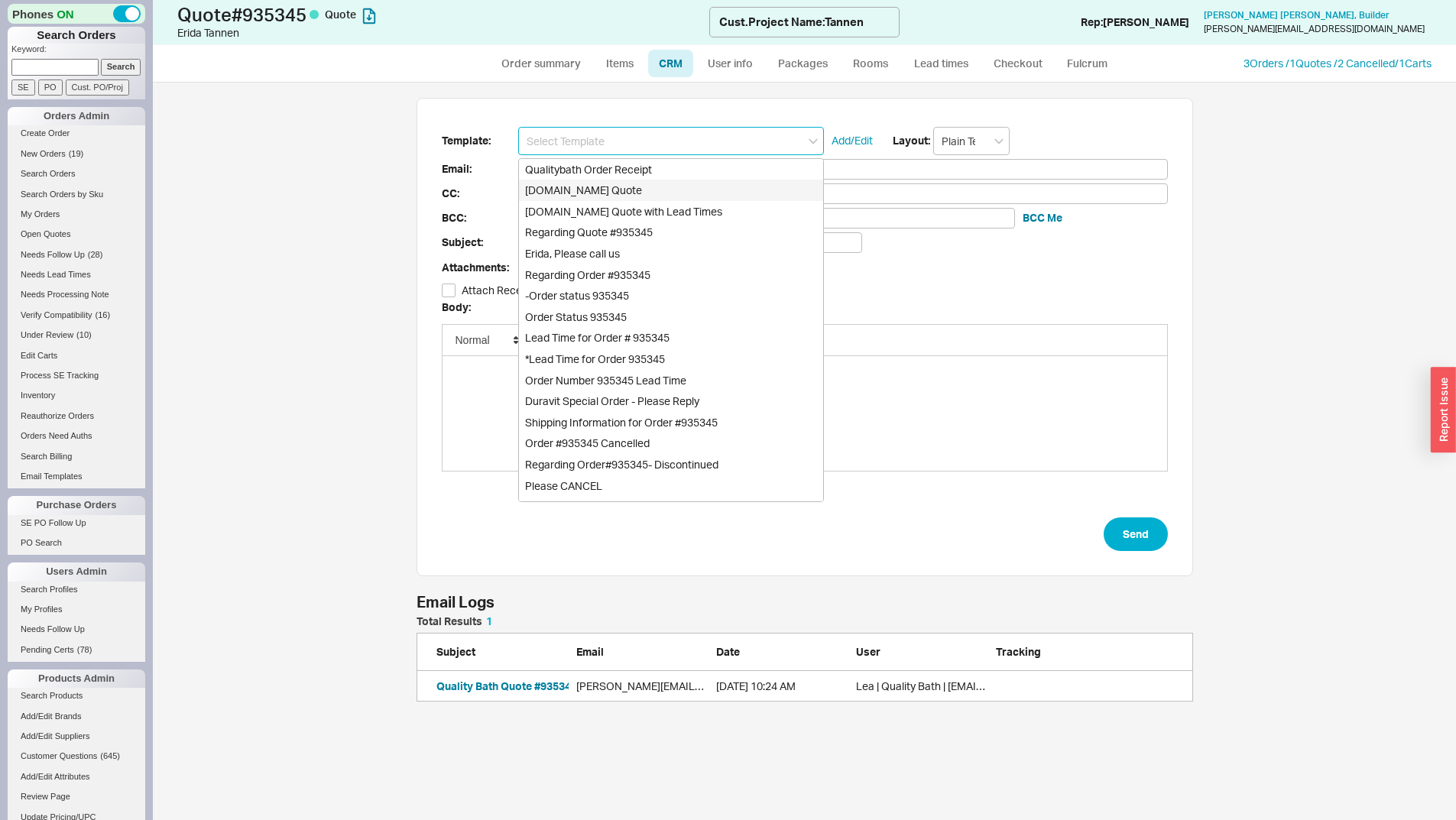
click at [640, 189] on div "Qualitybath.com Quote" at bounding box center [671, 190] width 304 height 22
type input "Receipt"
type input "lucy@studiolgb.com"
type input "Quality Bath Quote #935345"
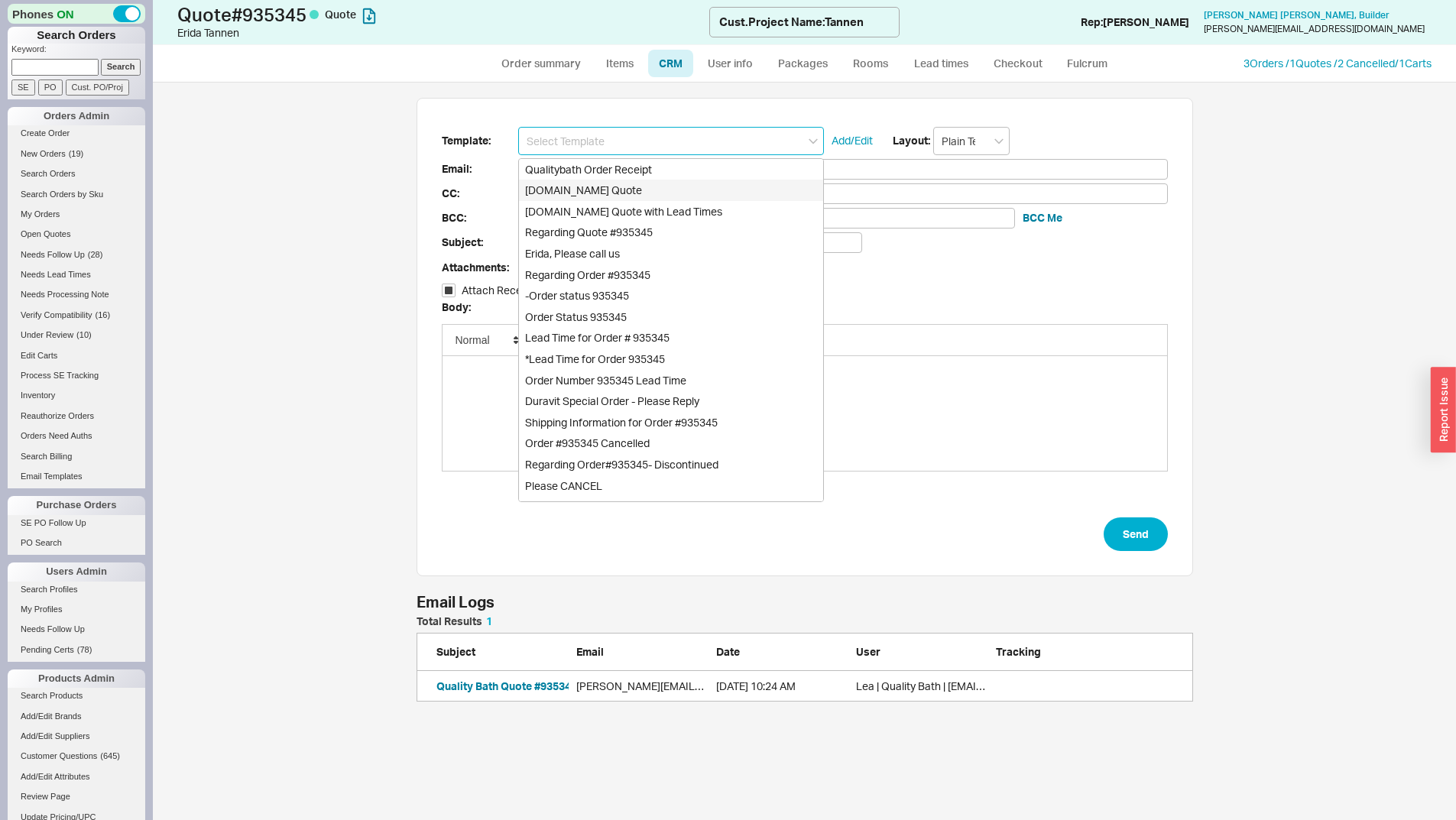
checkbox input "true"
type input "Qualitybath.com Quote"
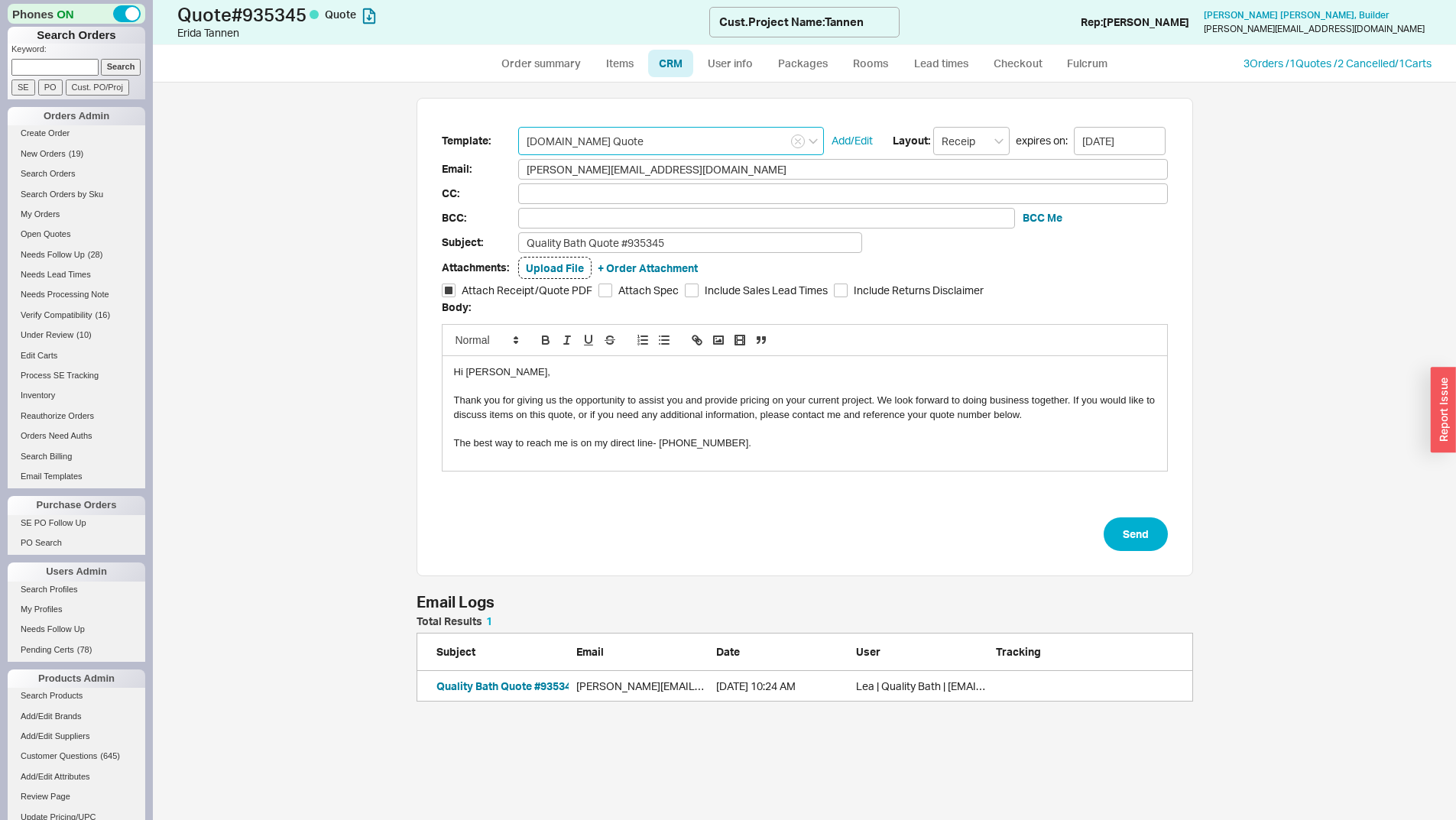
click at [627, 148] on input "Qualitybath.com Quote" at bounding box center [671, 140] width 306 height 28
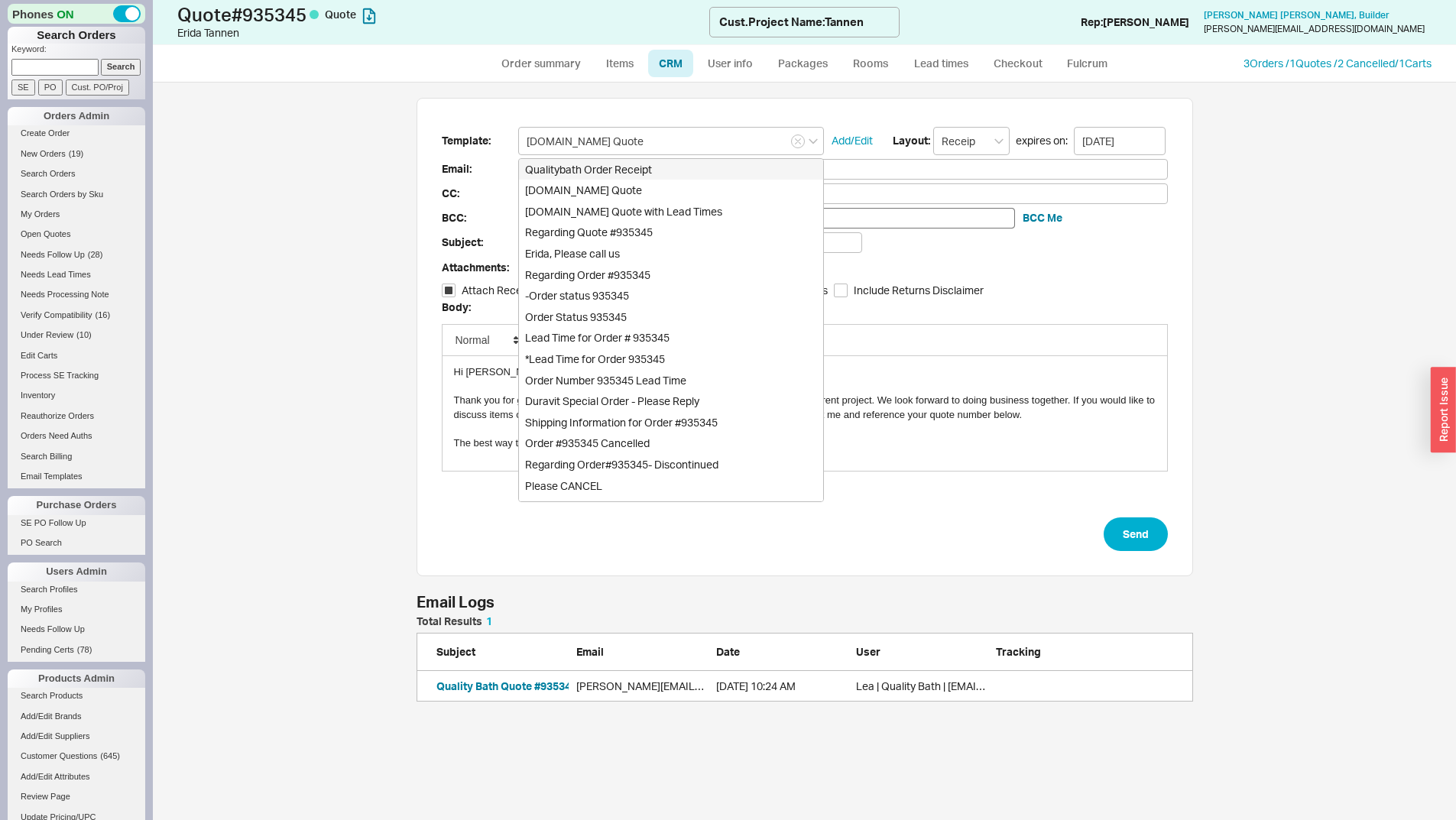
drag, startPoint x: 1213, startPoint y: 222, endPoint x: 618, endPoint y: 208, distance: 595.2
click at [1212, 222] on div "Template: Qualitybath.com Quote Qualitybath Order Receipt Qualitybath.com Quote…" at bounding box center [805, 451] width 1304 height 738
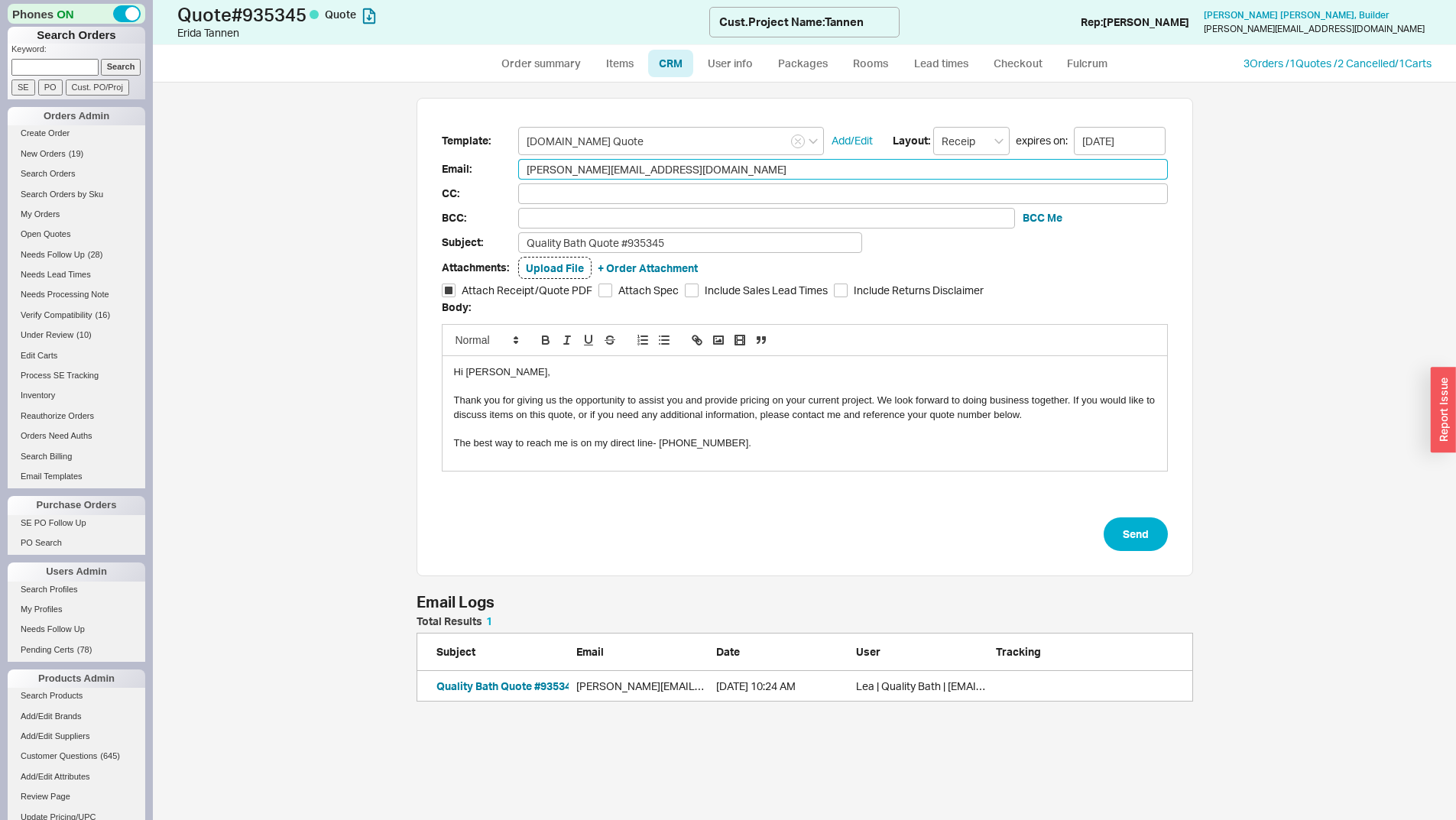
click at [601, 164] on input "lucy@studiolgb.com" at bounding box center [843, 169] width 650 height 21
paste input "ericatannen@gmail"
type input "ericatannen@gmail.com"
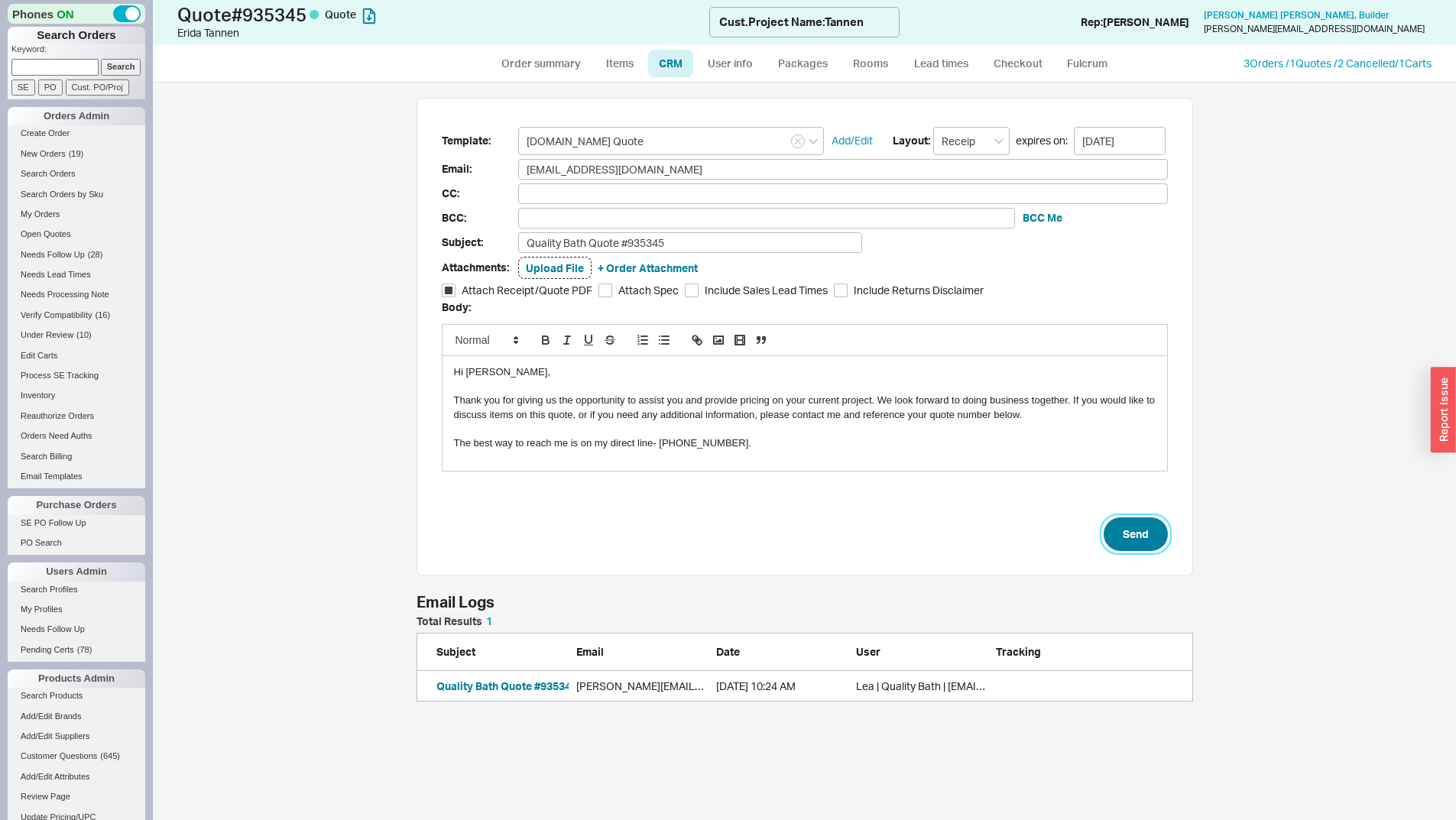
click at [1134, 523] on button "Send" at bounding box center [1136, 535] width 64 height 34
select select "*"
select select "LOW"
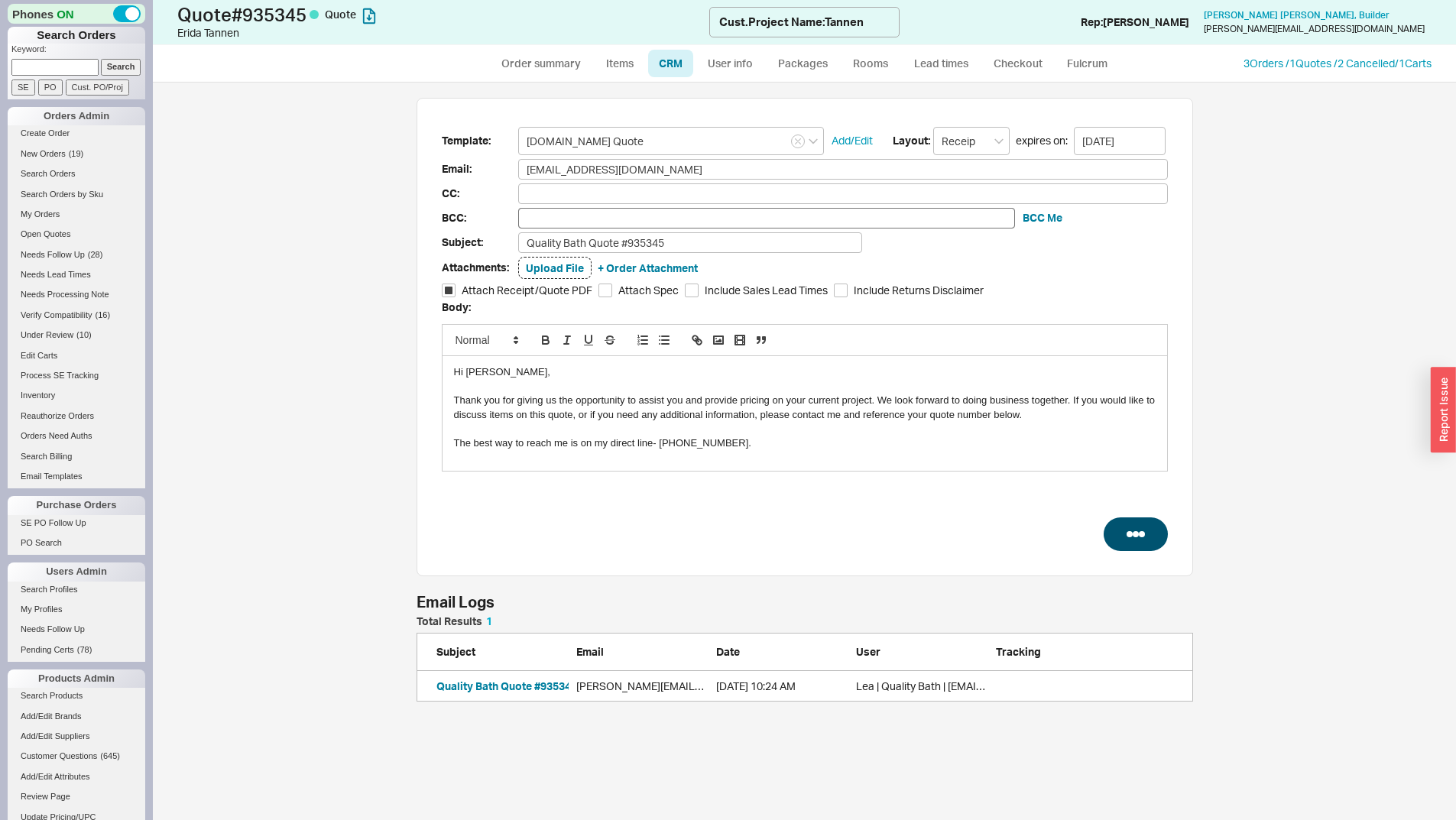
select select "3"
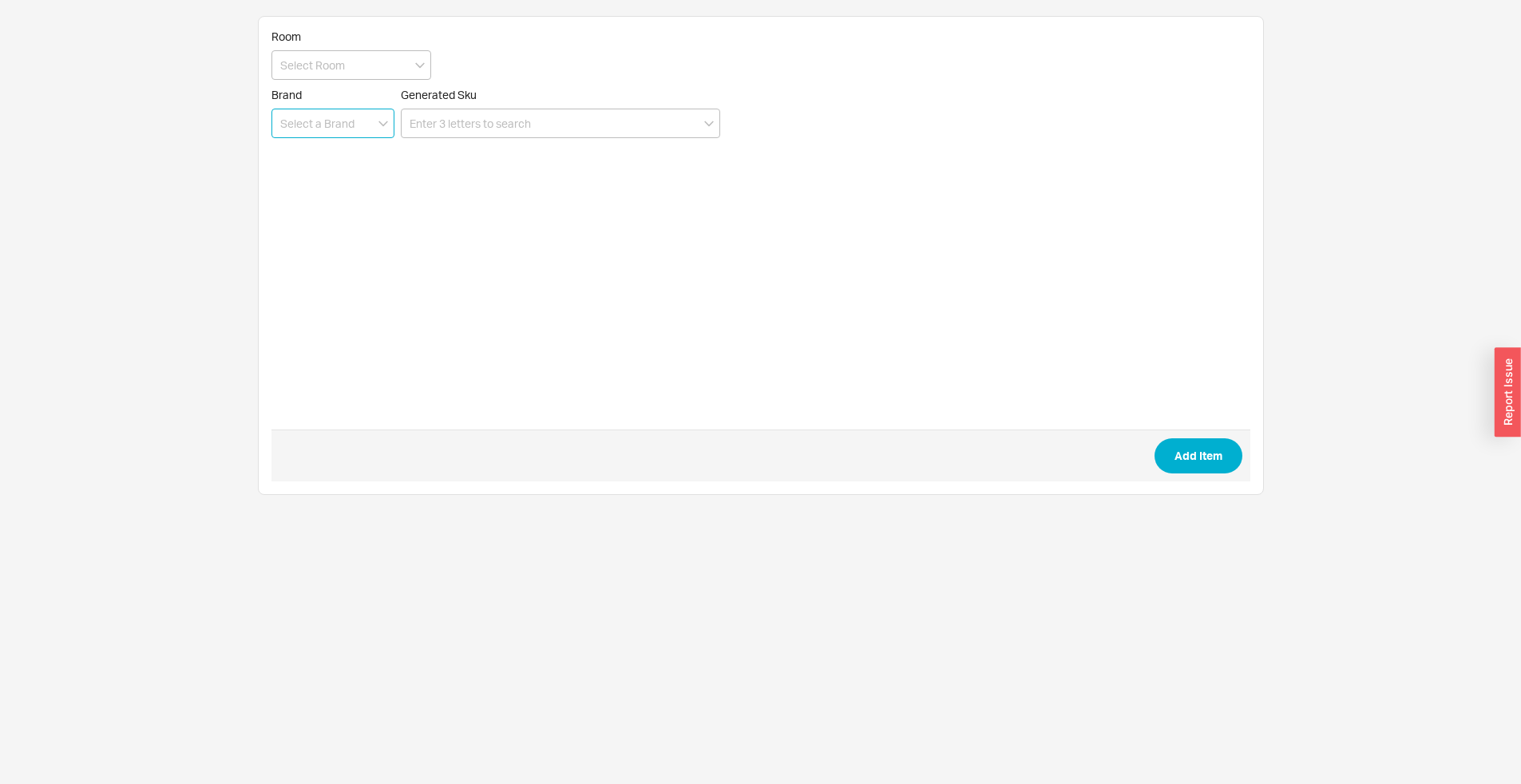
click at [321, 115] on input at bounding box center [333, 123] width 123 height 29
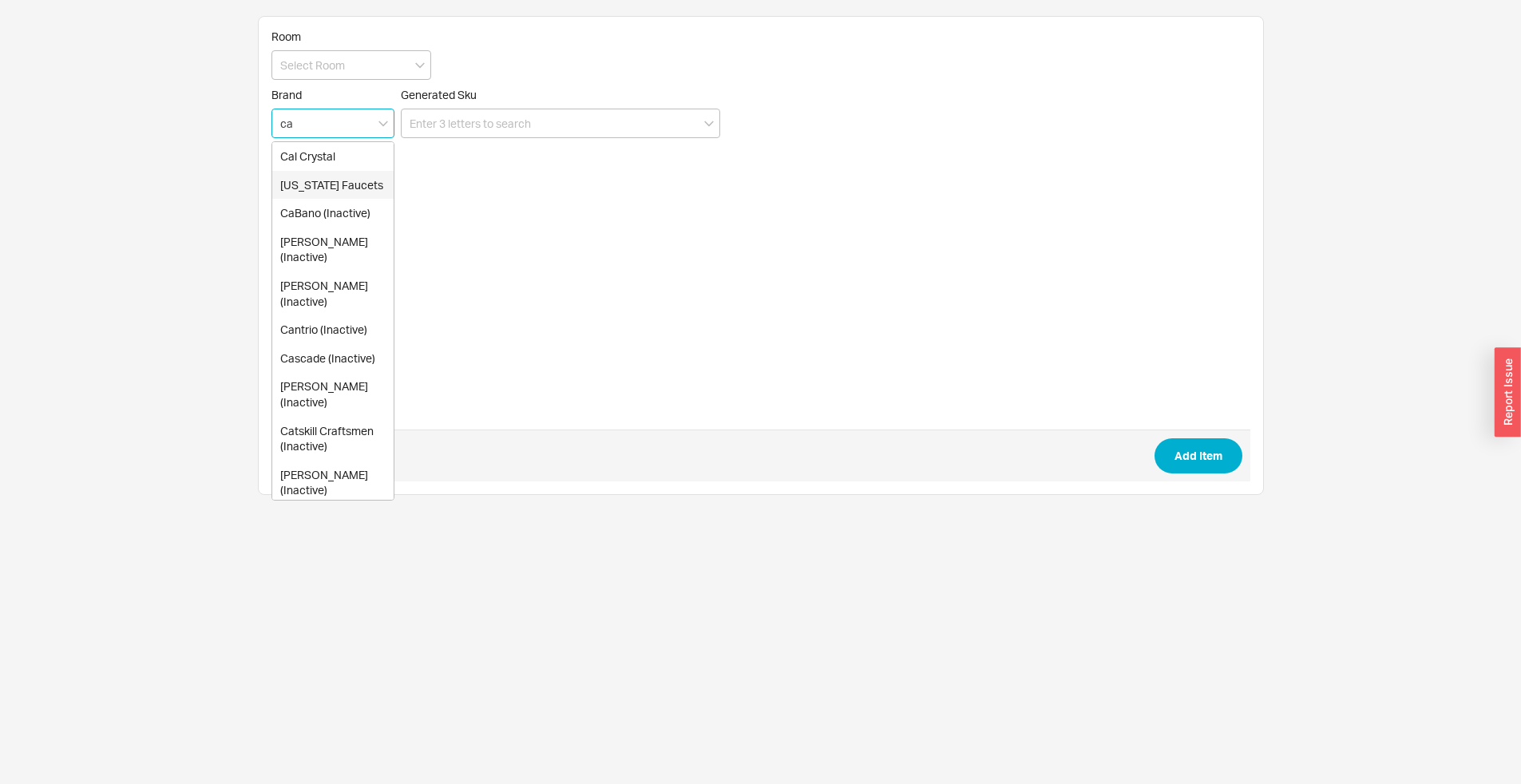
click at [331, 184] on div "[US_STATE] Faucets" at bounding box center [333, 185] width 121 height 29
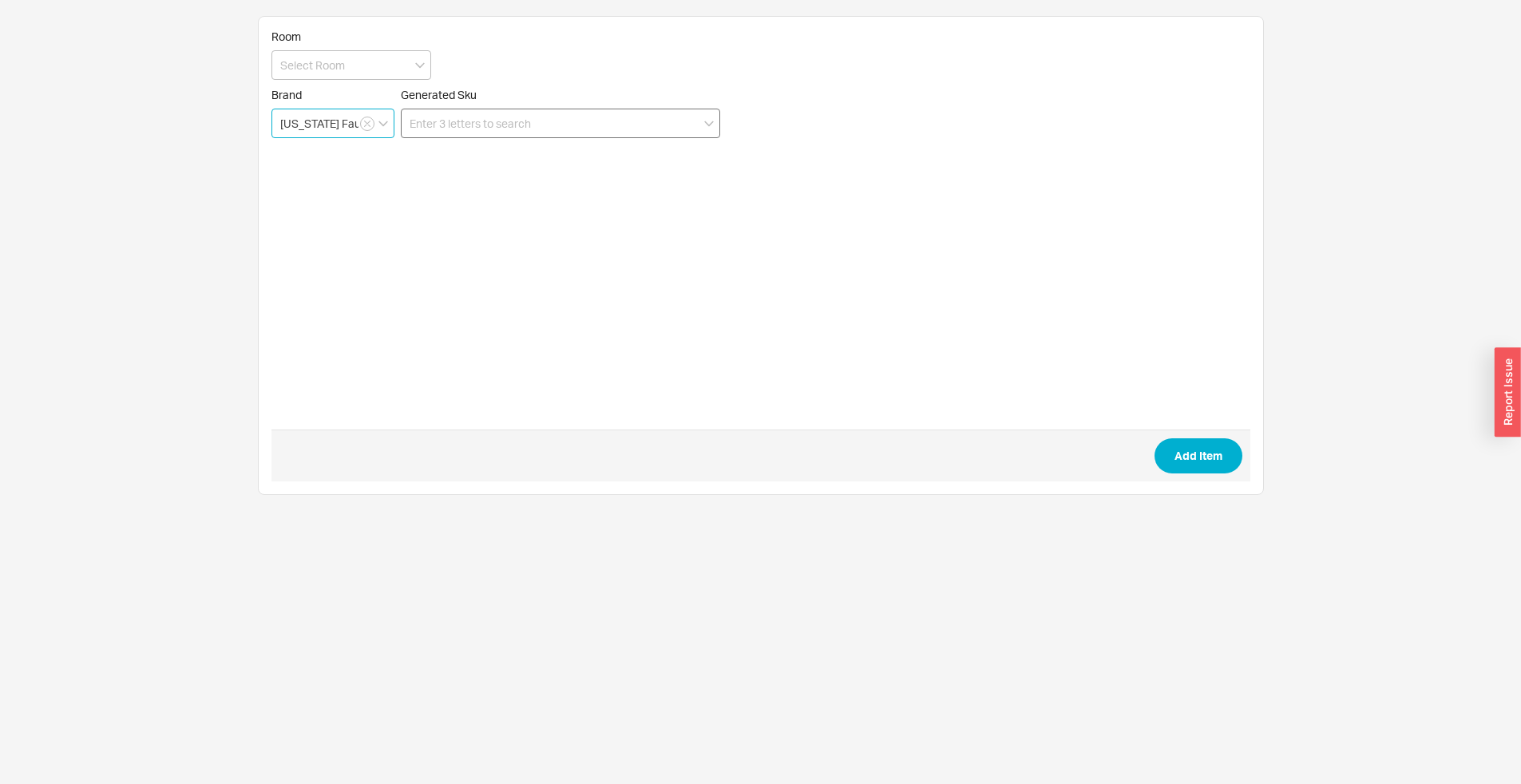
type input "[US_STATE] Faucets"
click at [499, 110] on input at bounding box center [560, 123] width 319 height 29
paste input "Spd-7-100561-pn"
click at [489, 181] on icon "create option Spd-7-100561-pn" at bounding box center [488, 184] width 157 height 13
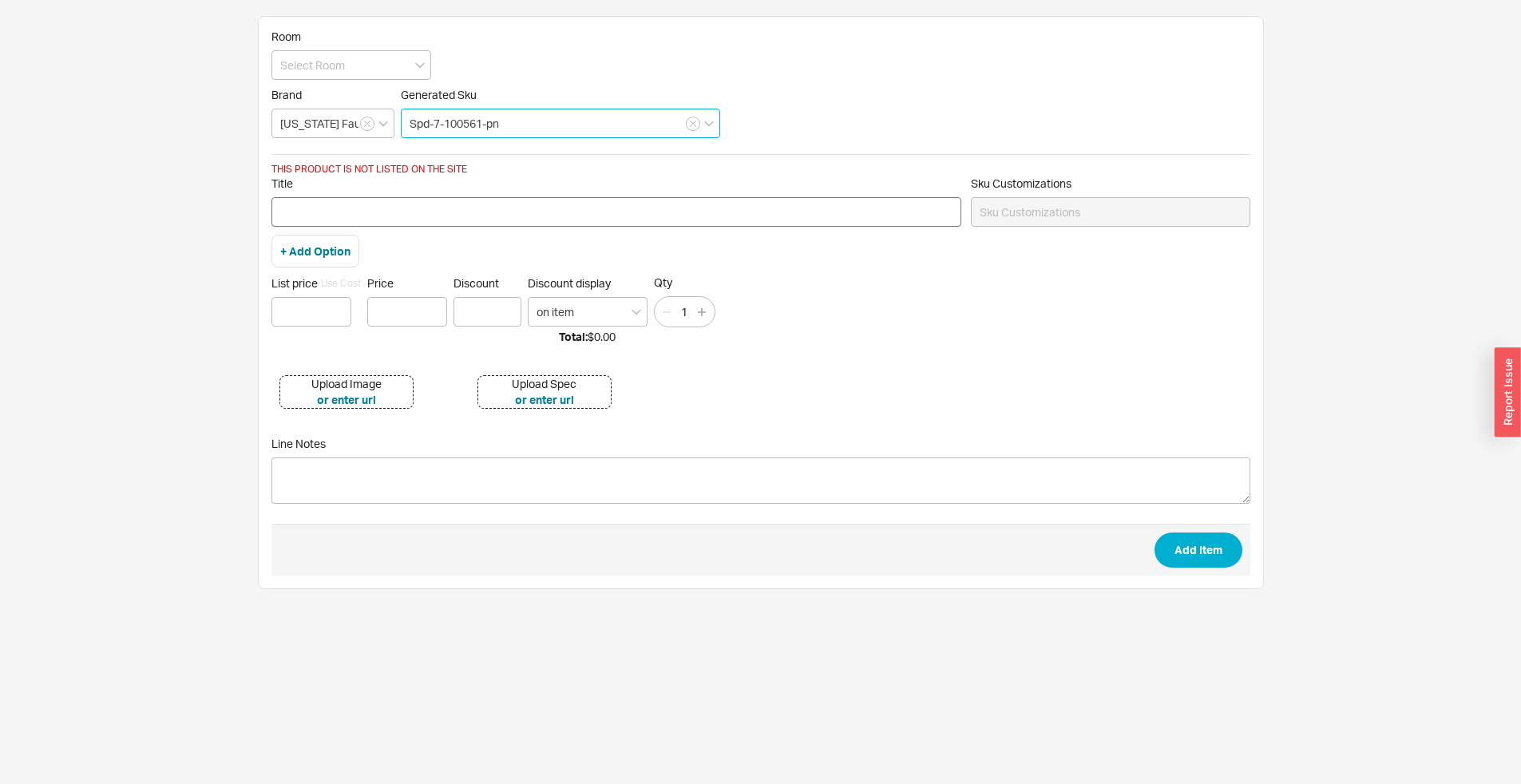
type input "Spd-7-100561-pn"
click at [373, 219] on input "Title" at bounding box center [616, 211] width 690 height 29
type input "s"
click at [439, 193] on label "Title 7" spout only for" at bounding box center [616, 202] width 690 height 51
click at [439, 197] on input "7" spout only for" at bounding box center [616, 211] width 690 height 29
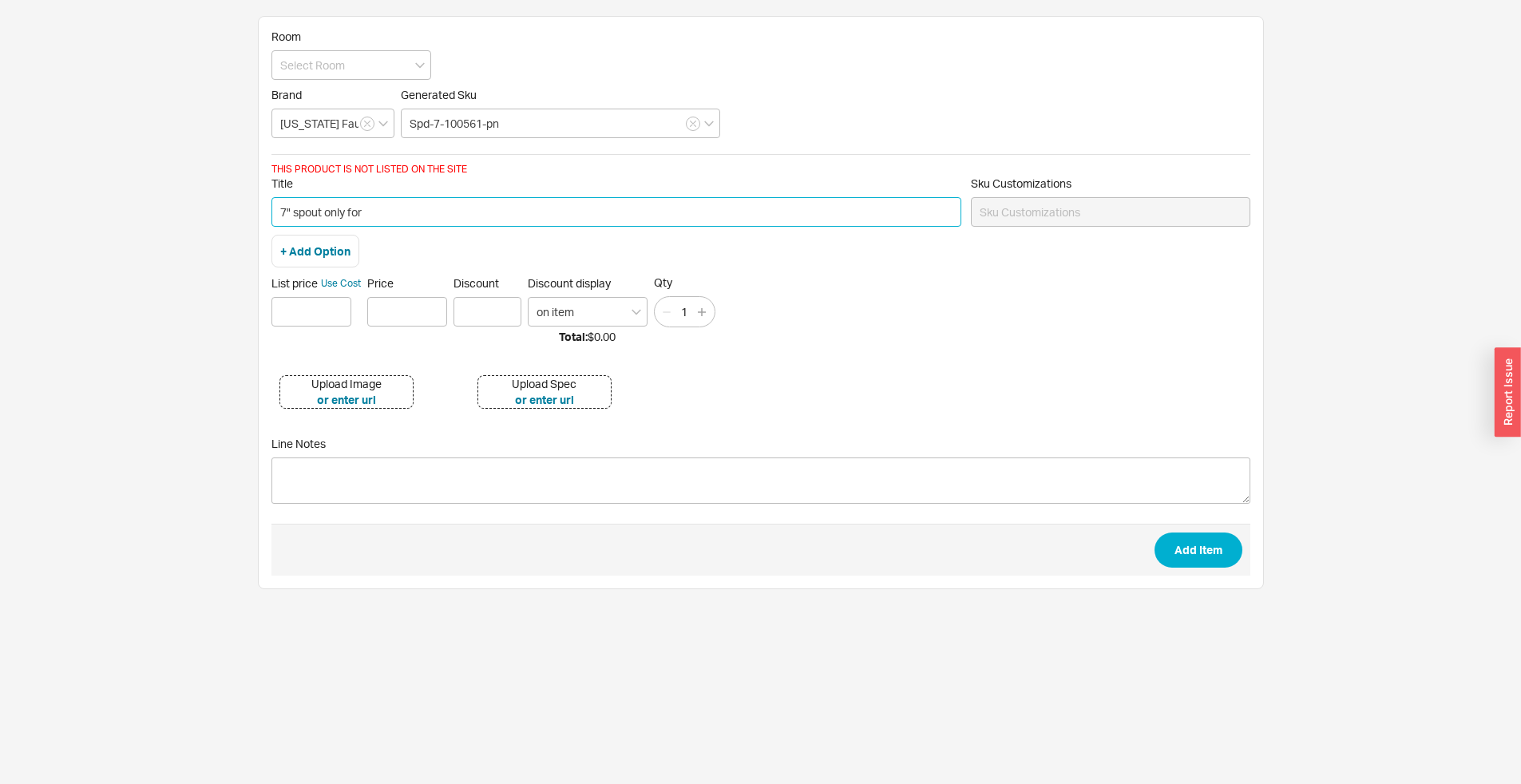
click at [431, 211] on input "7" spout only for" at bounding box center [616, 211] width 690 height 29
paste input "TO-V5201-9-PN"
type input "7" spout only for TO-V5201-9-PN faucet"
click at [273, 312] on input at bounding box center [311, 312] width 80 height 29
type input "$ 202"
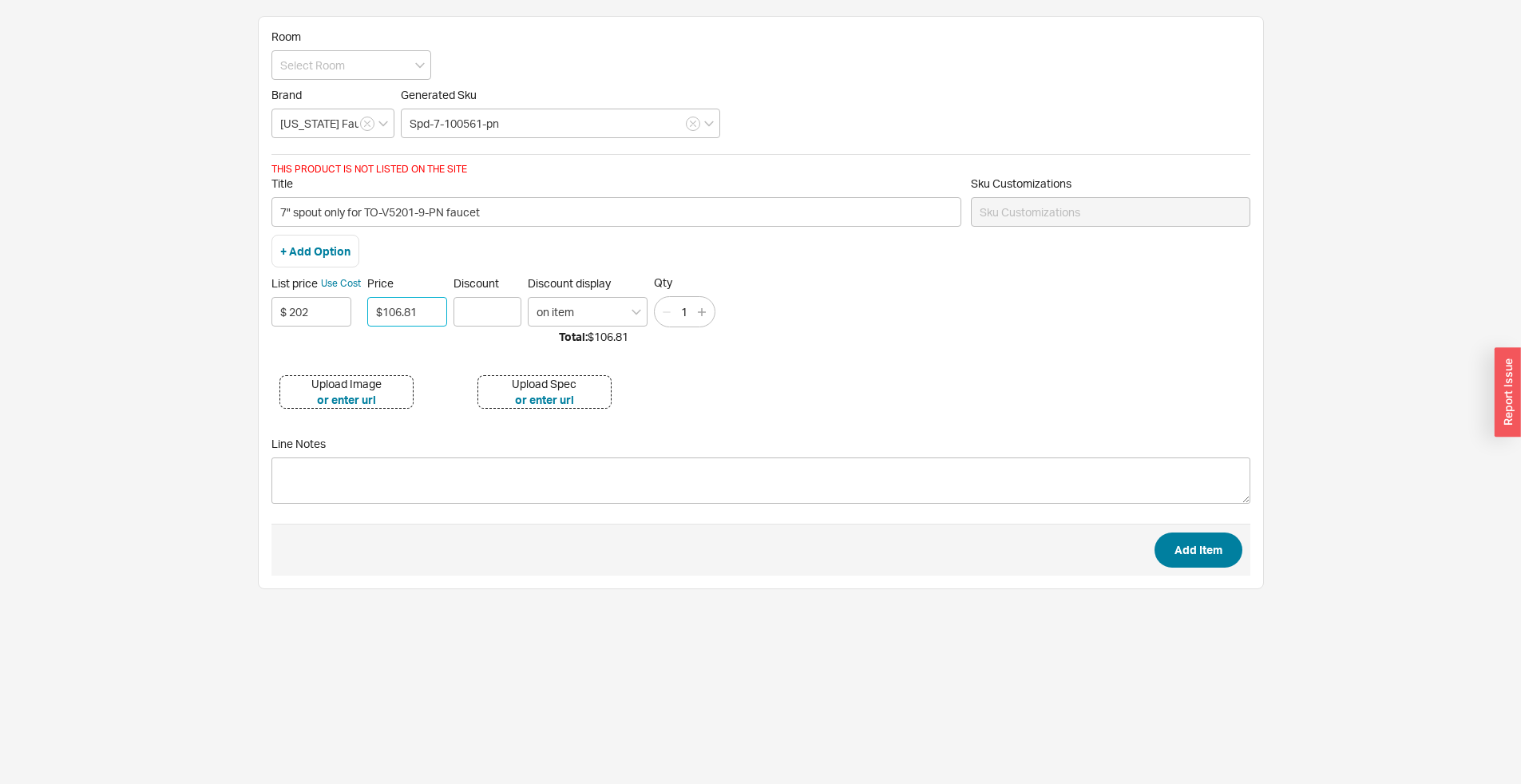
type input "$106.81"
click at [1191, 556] on button "Add Item" at bounding box center [1198, 550] width 88 height 35
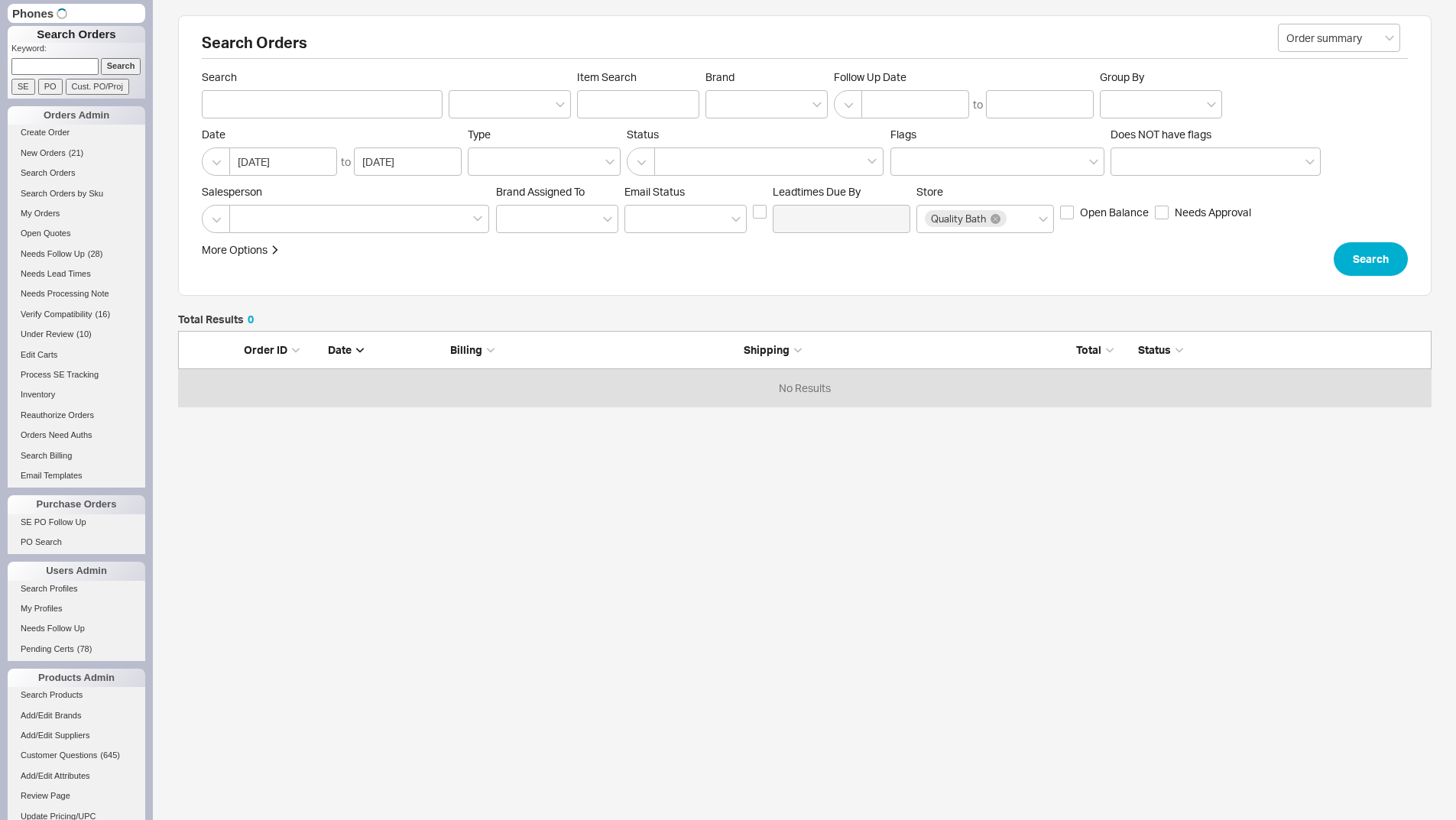
scroll to position [65, 1242]
click at [48, 65] on input at bounding box center [55, 67] width 87 height 16
type input "9323004"
click at [101, 59] on input "Search" at bounding box center [121, 67] width 40 height 16
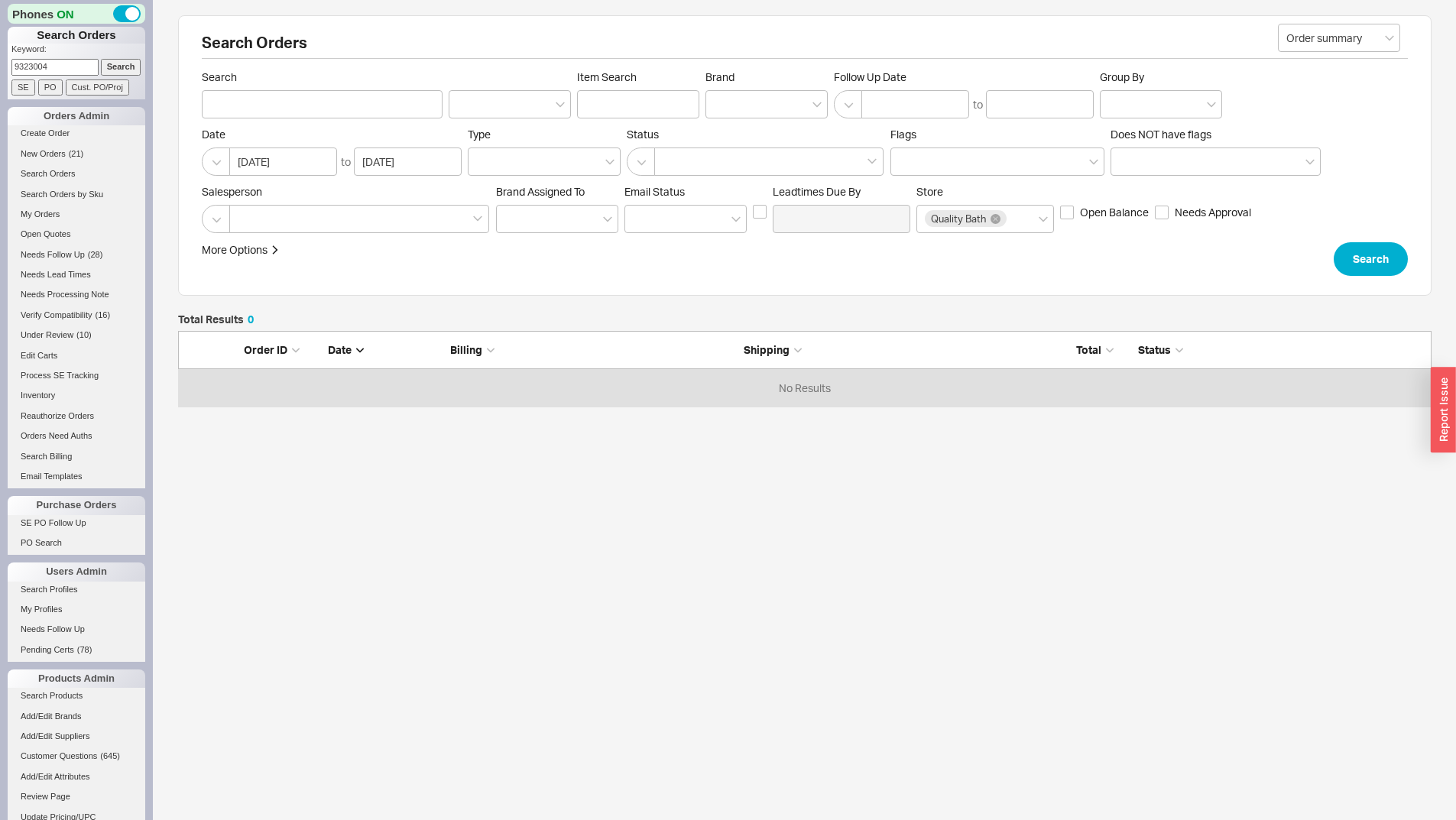
type input "9323004"
click at [224, 102] on input "9323004" at bounding box center [322, 104] width 241 height 28
click at [227, 104] on input "9323004" at bounding box center [322, 104] width 241 height 28
type input "933004"
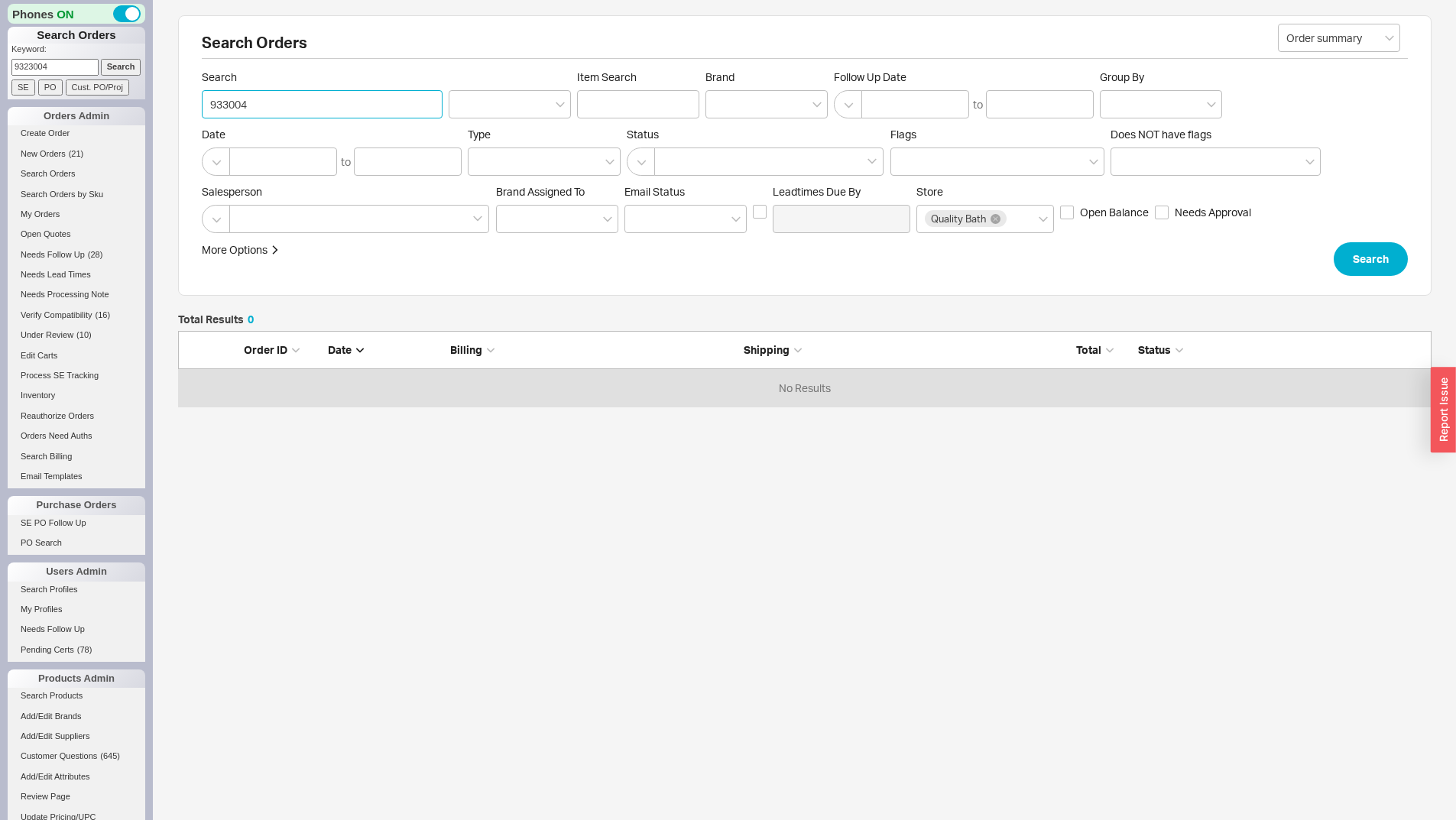
click button "Search" at bounding box center [1371, 260] width 74 height 34
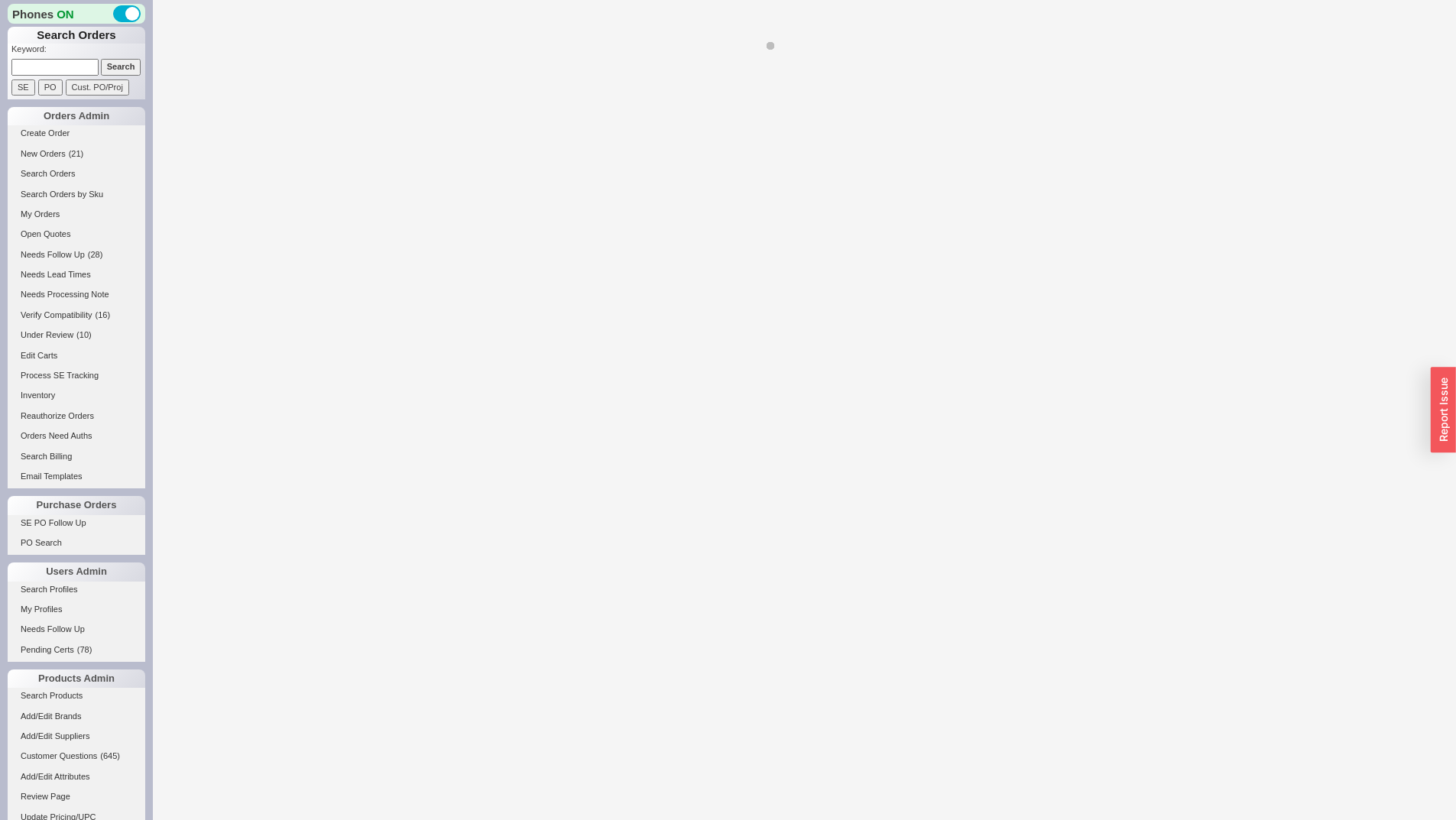
select select "*"
select select "LOW"
select select "3"
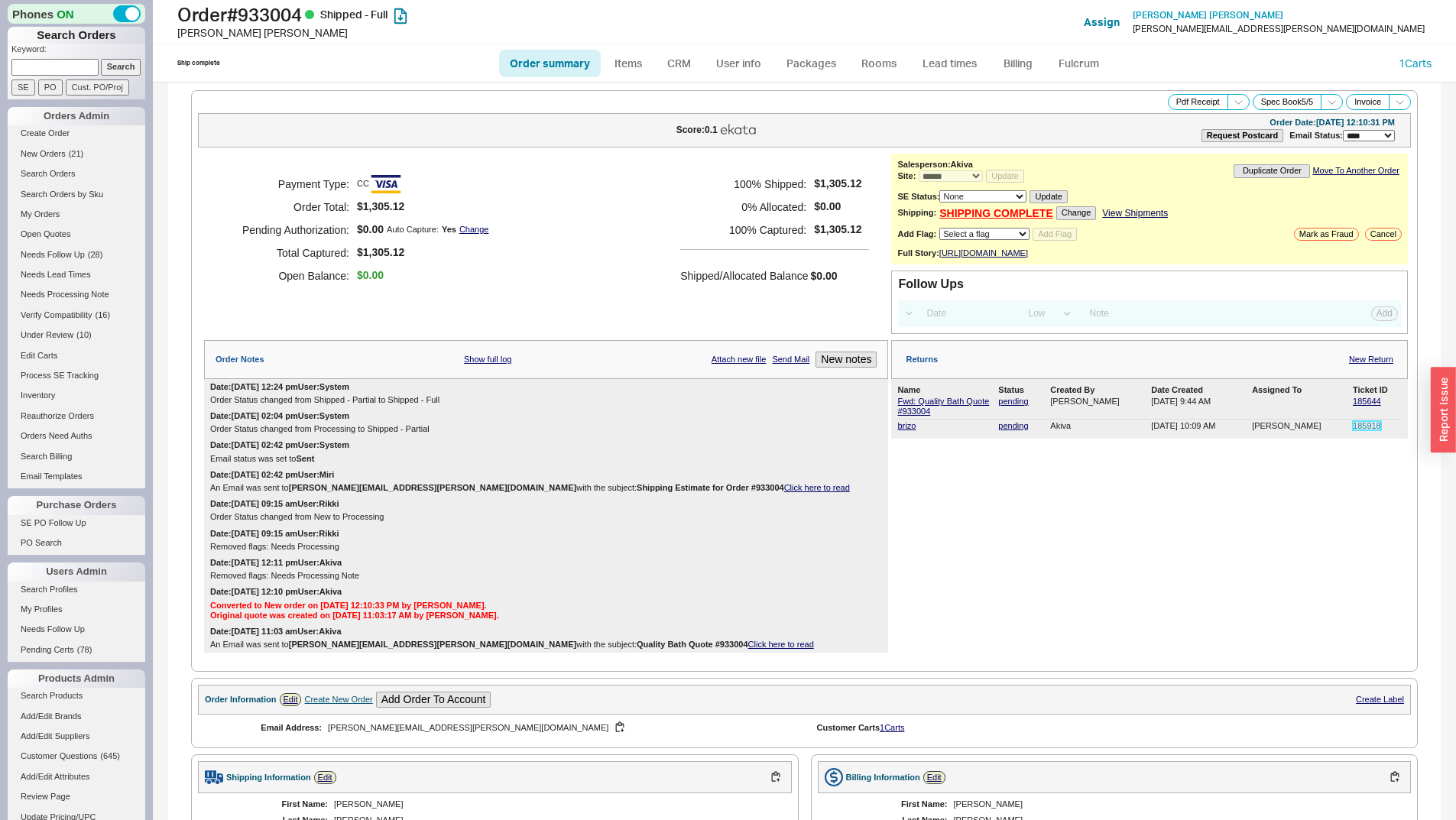
click at [1358, 431] on link "185918" at bounding box center [1367, 425] width 28 height 9
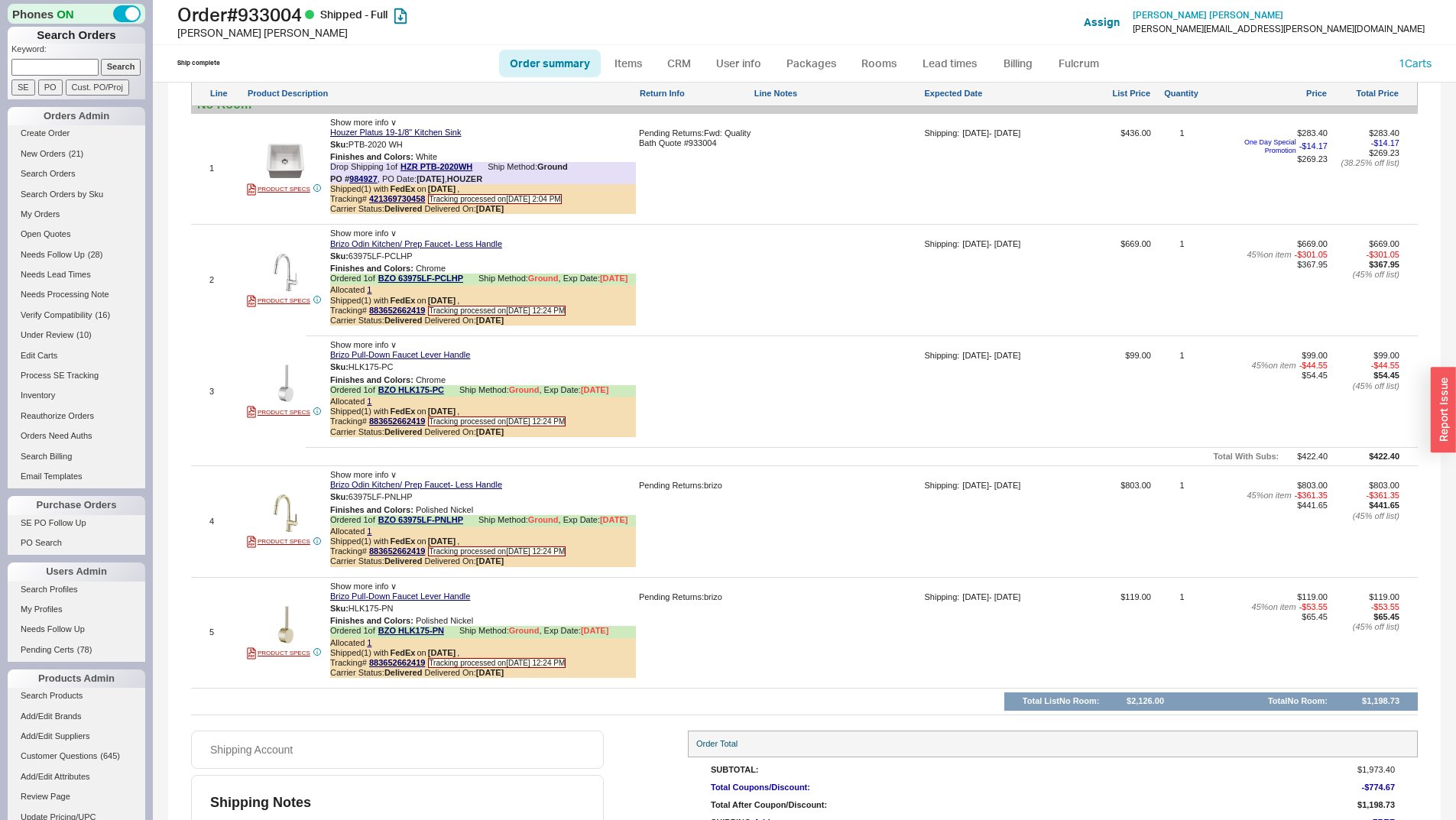
scroll to position [988, 0]
click at [288, 278] on img at bounding box center [285, 272] width 37 height 37
click at [459, 395] on div "Ordered 1 of BZO HLK175-PC Ship Method: Ground , Exp Date: 8/11/25" at bounding box center [483, 390] width 306 height 11
click at [451, 395] on icon at bounding box center [451, 390] width 9 height 9
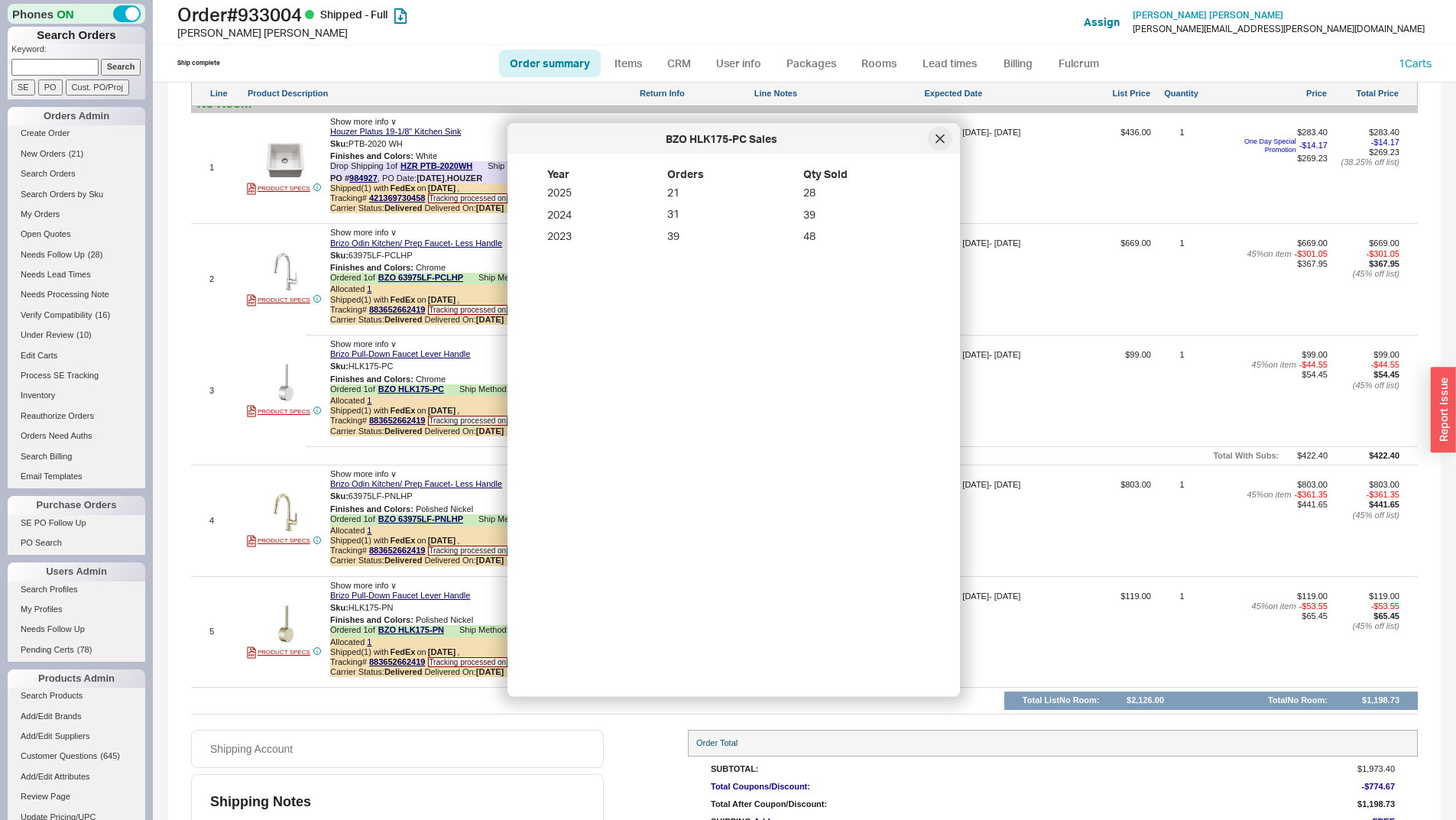
click at [942, 141] on icon at bounding box center [940, 139] width 9 height 9
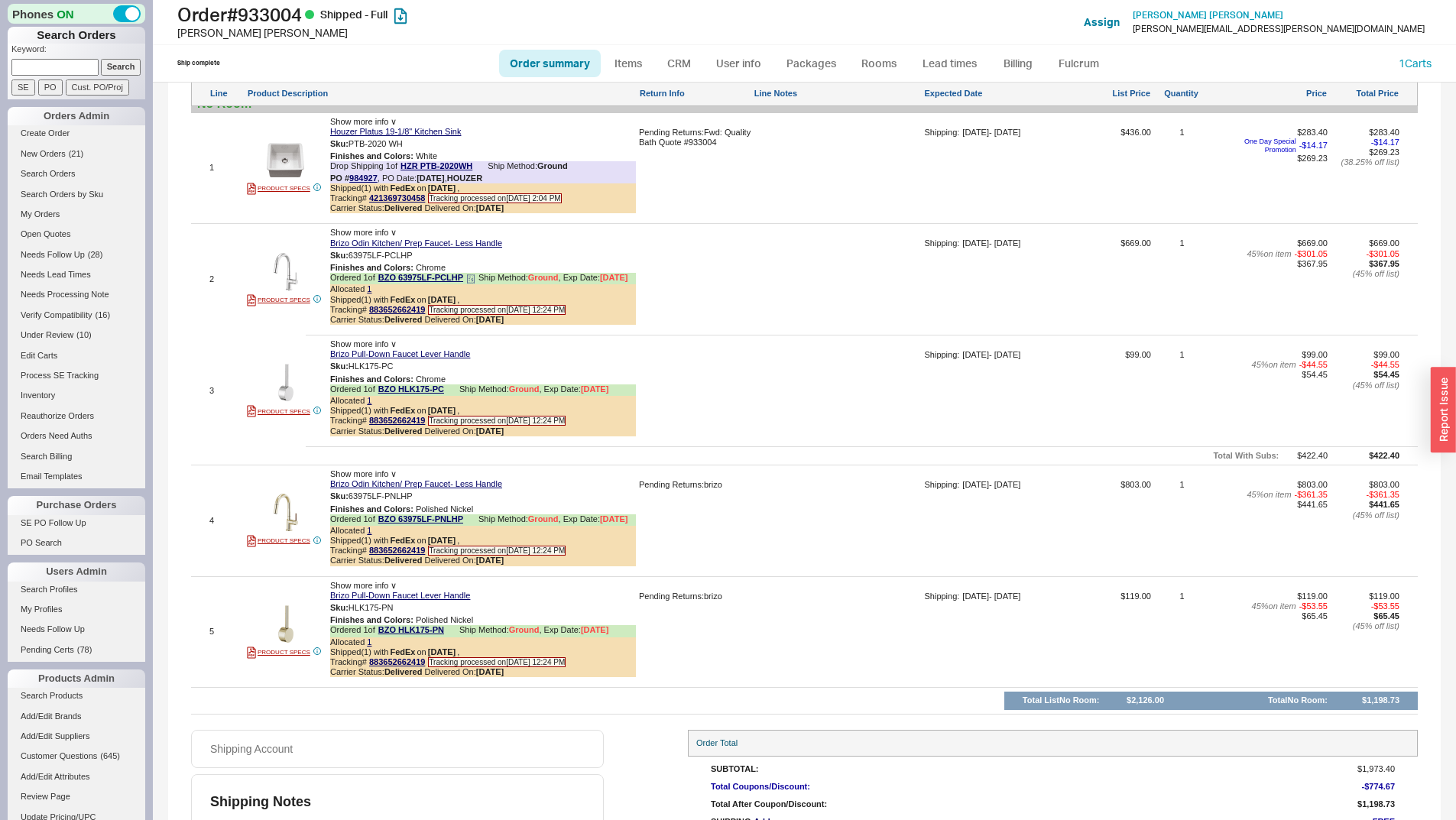
click at [476, 284] on icon at bounding box center [470, 278] width 9 height 9
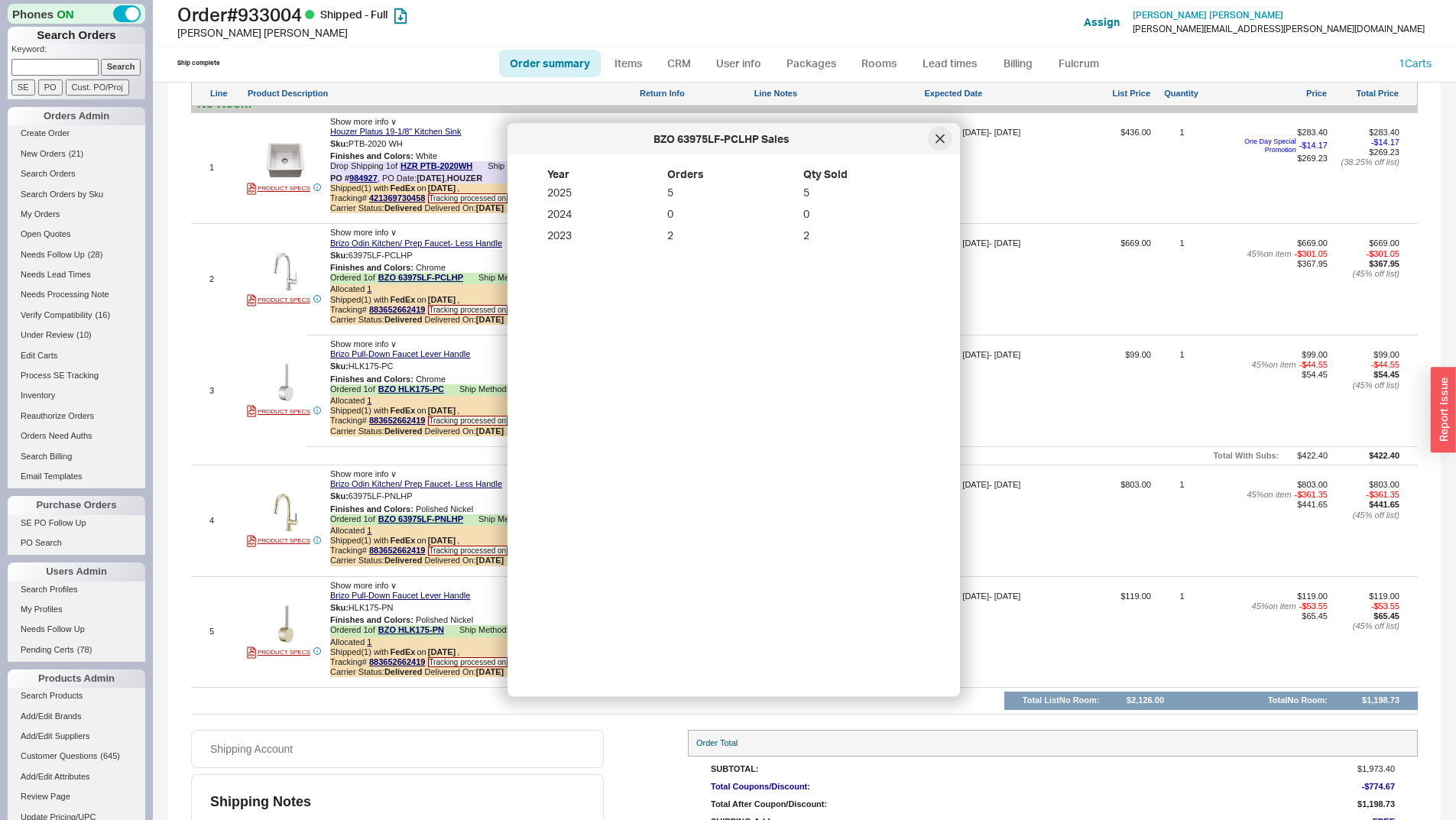
click at [937, 143] on icon at bounding box center [940, 139] width 9 height 9
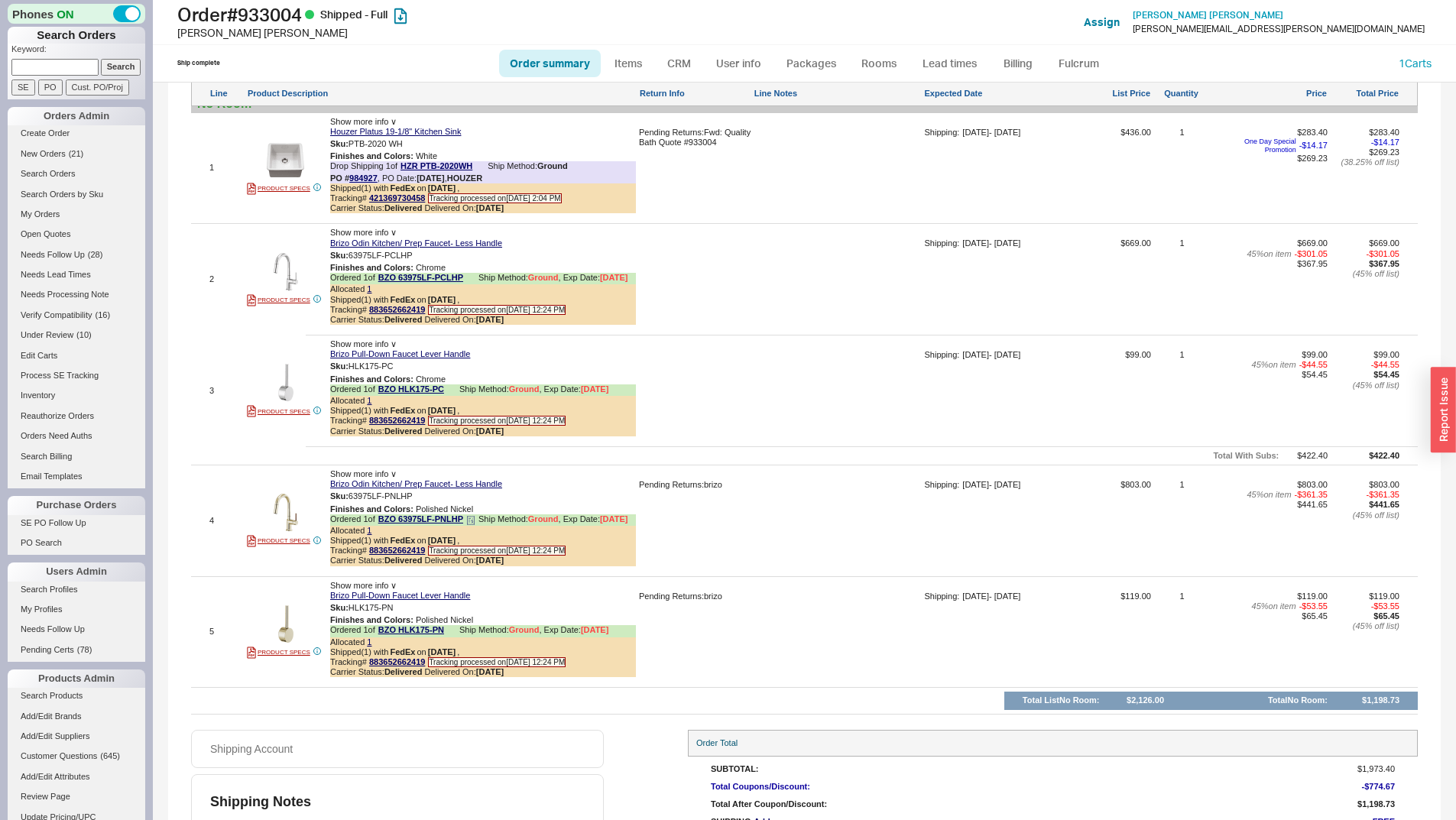
click at [476, 525] on icon at bounding box center [470, 520] width 9 height 9
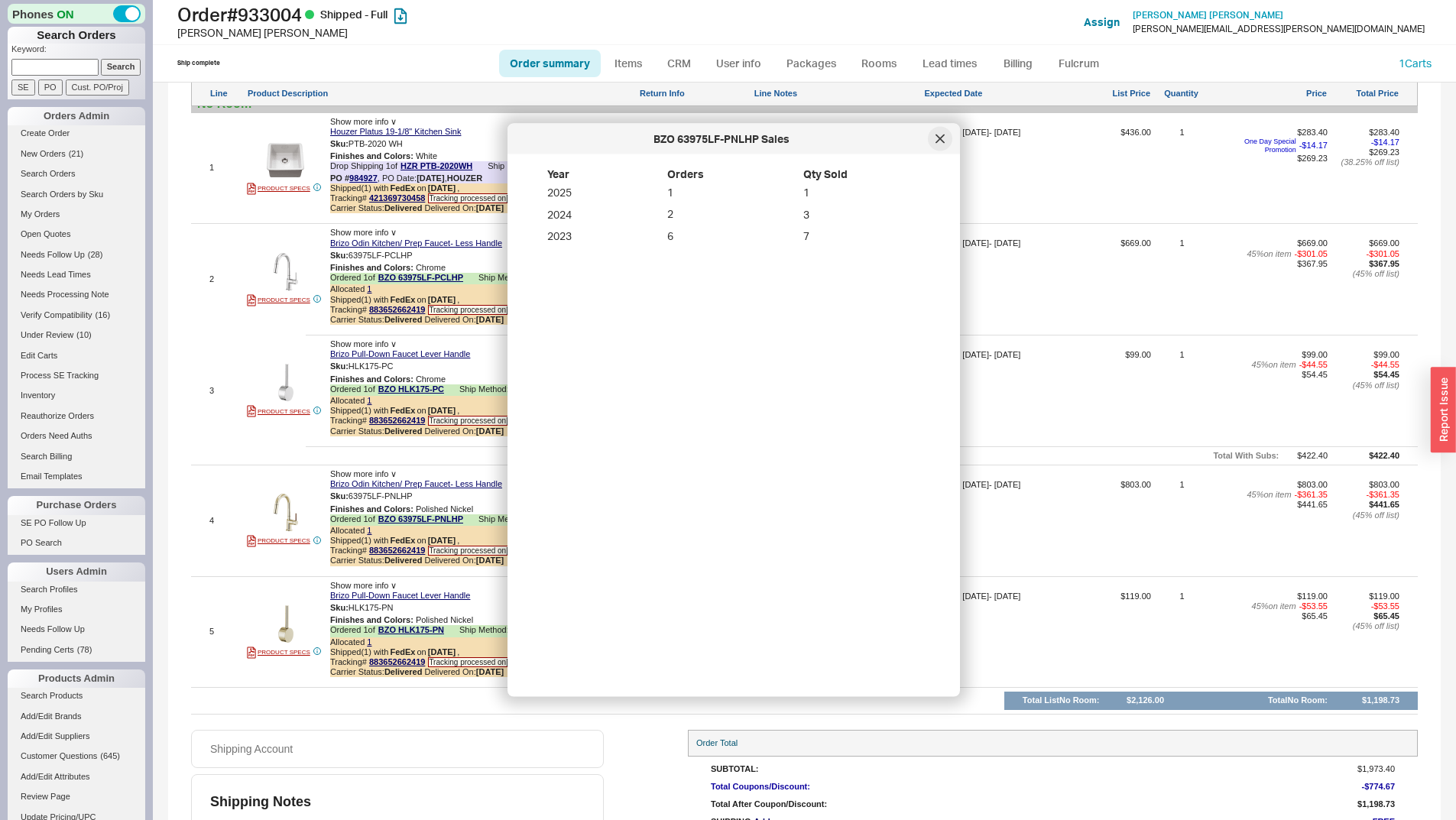
click at [951, 140] on div at bounding box center [940, 139] width 24 height 24
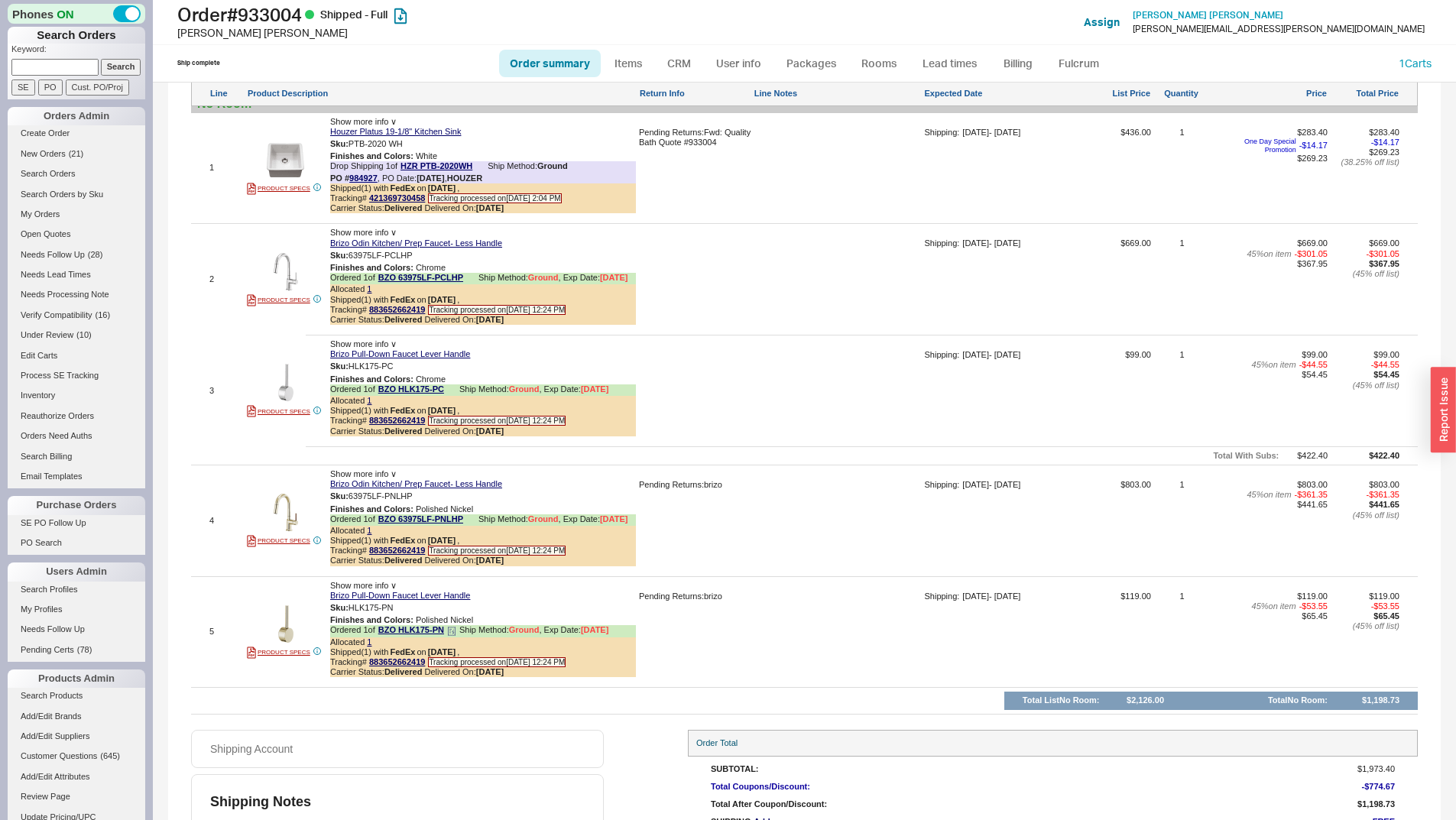
click at [455, 636] on icon at bounding box center [451, 631] width 9 height 9
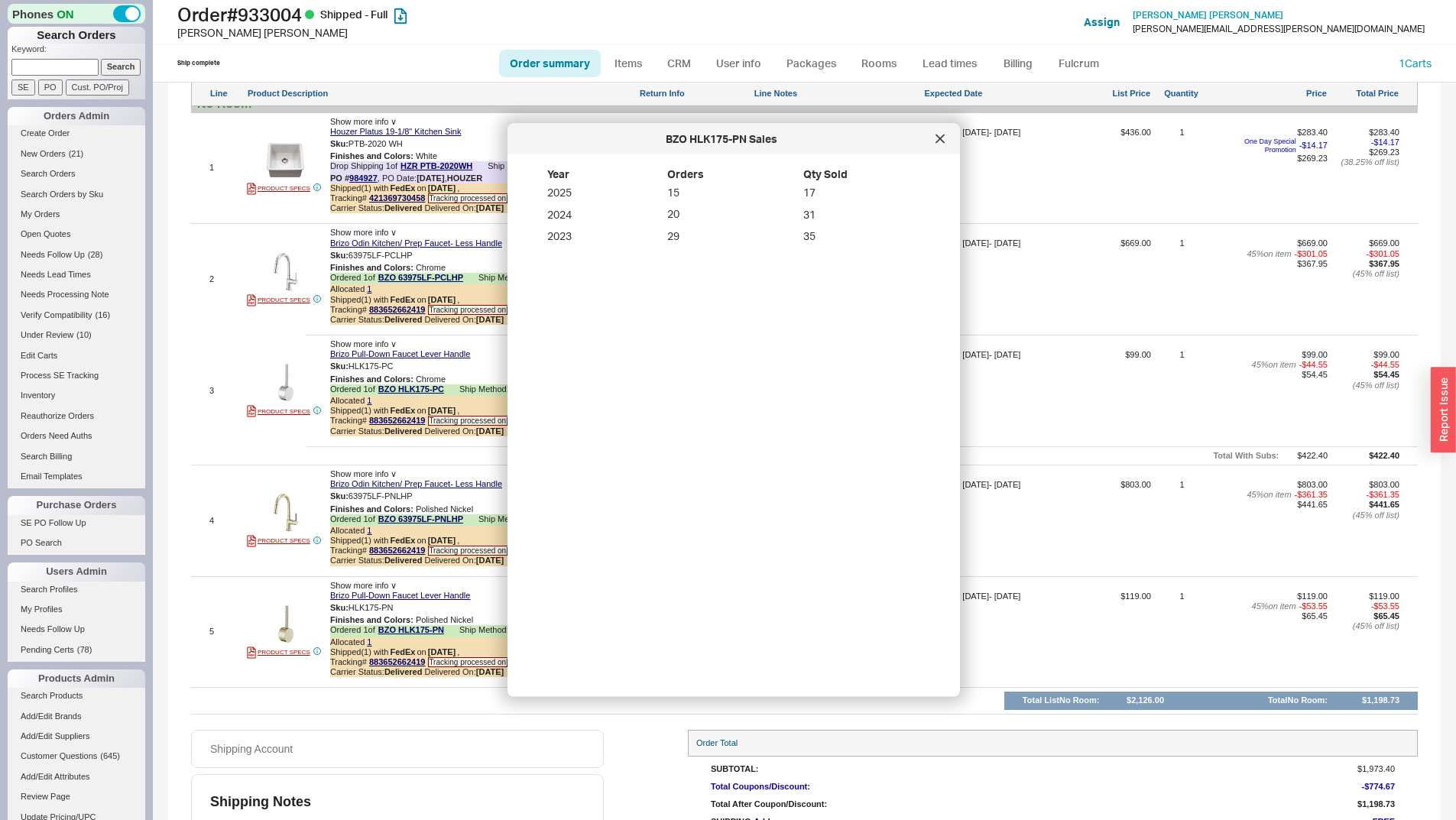
click at [941, 144] on div at bounding box center [940, 139] width 24 height 24
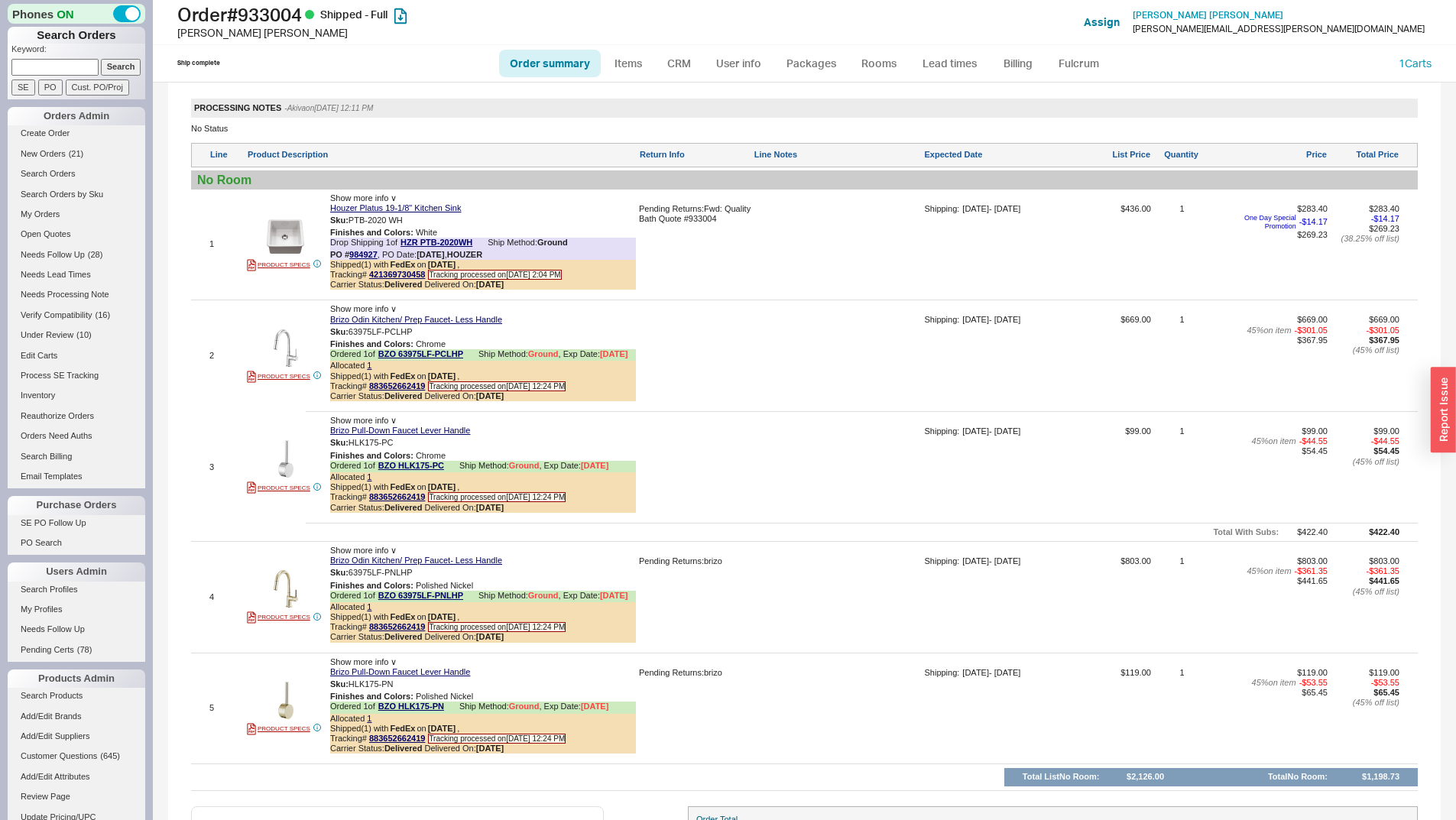
scroll to position [1064, 0]
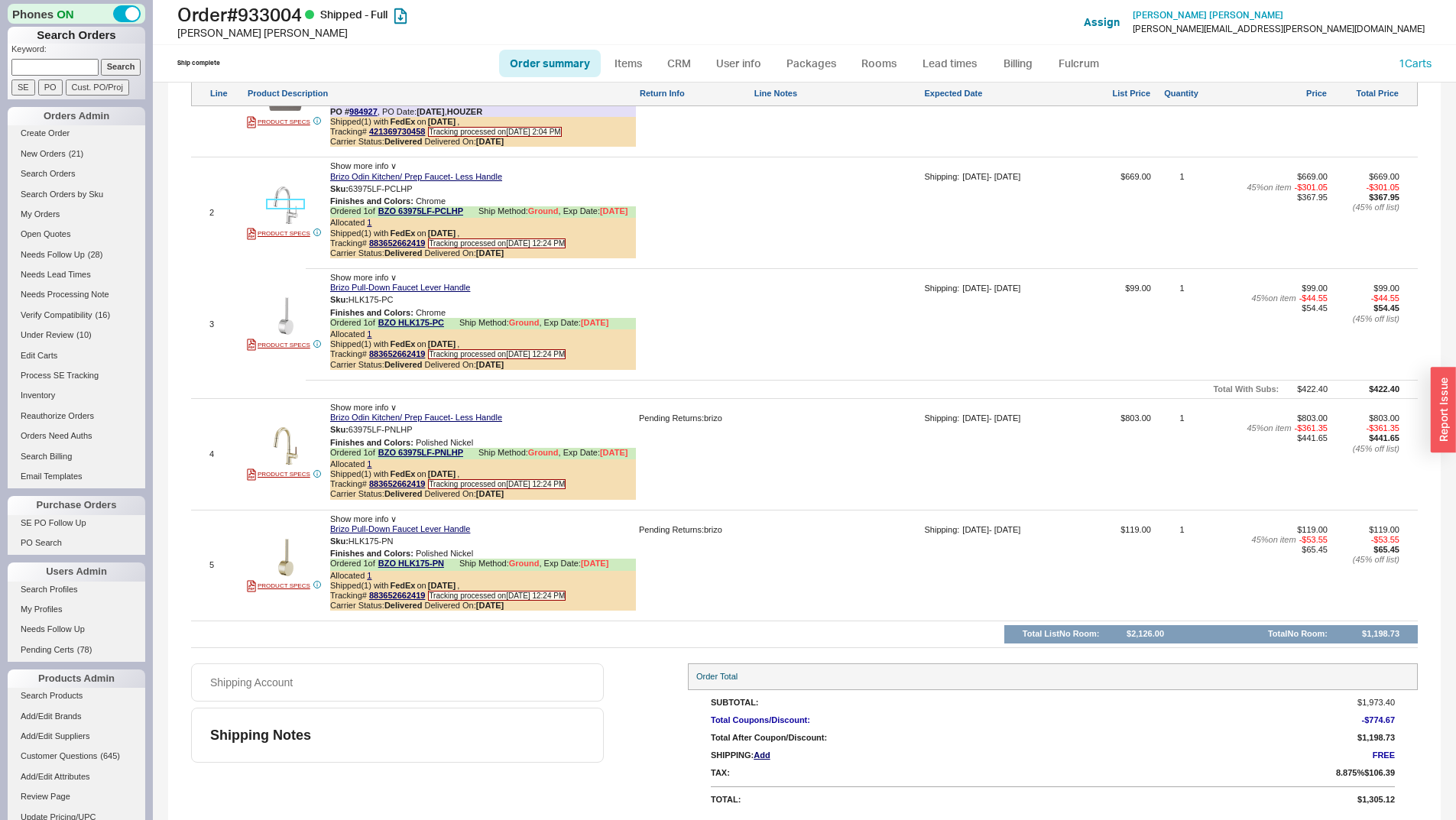
click at [289, 206] on img at bounding box center [285, 205] width 37 height 37
click at [297, 206] on img at bounding box center [285, 205] width 37 height 37
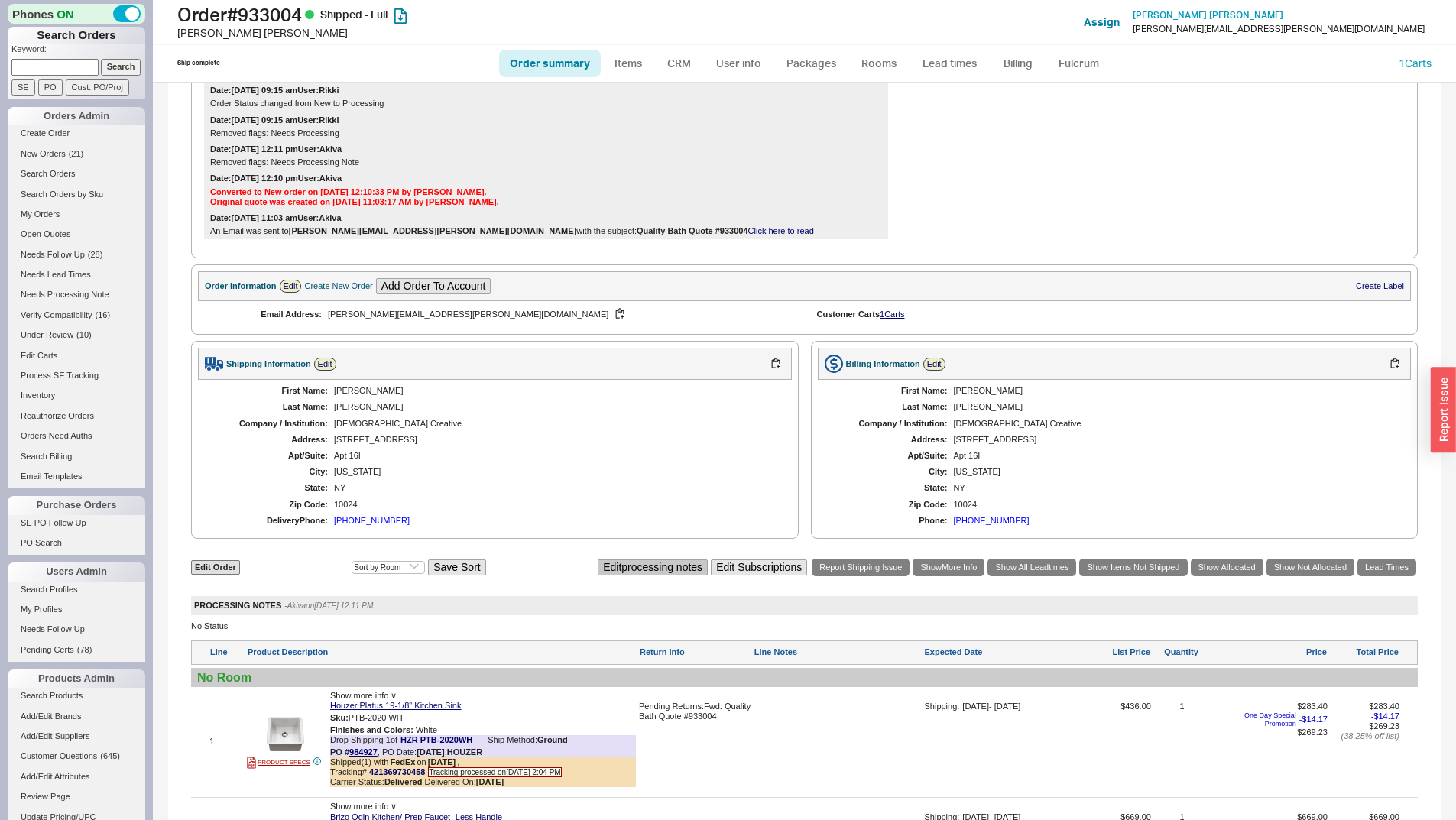
scroll to position [682, 0]
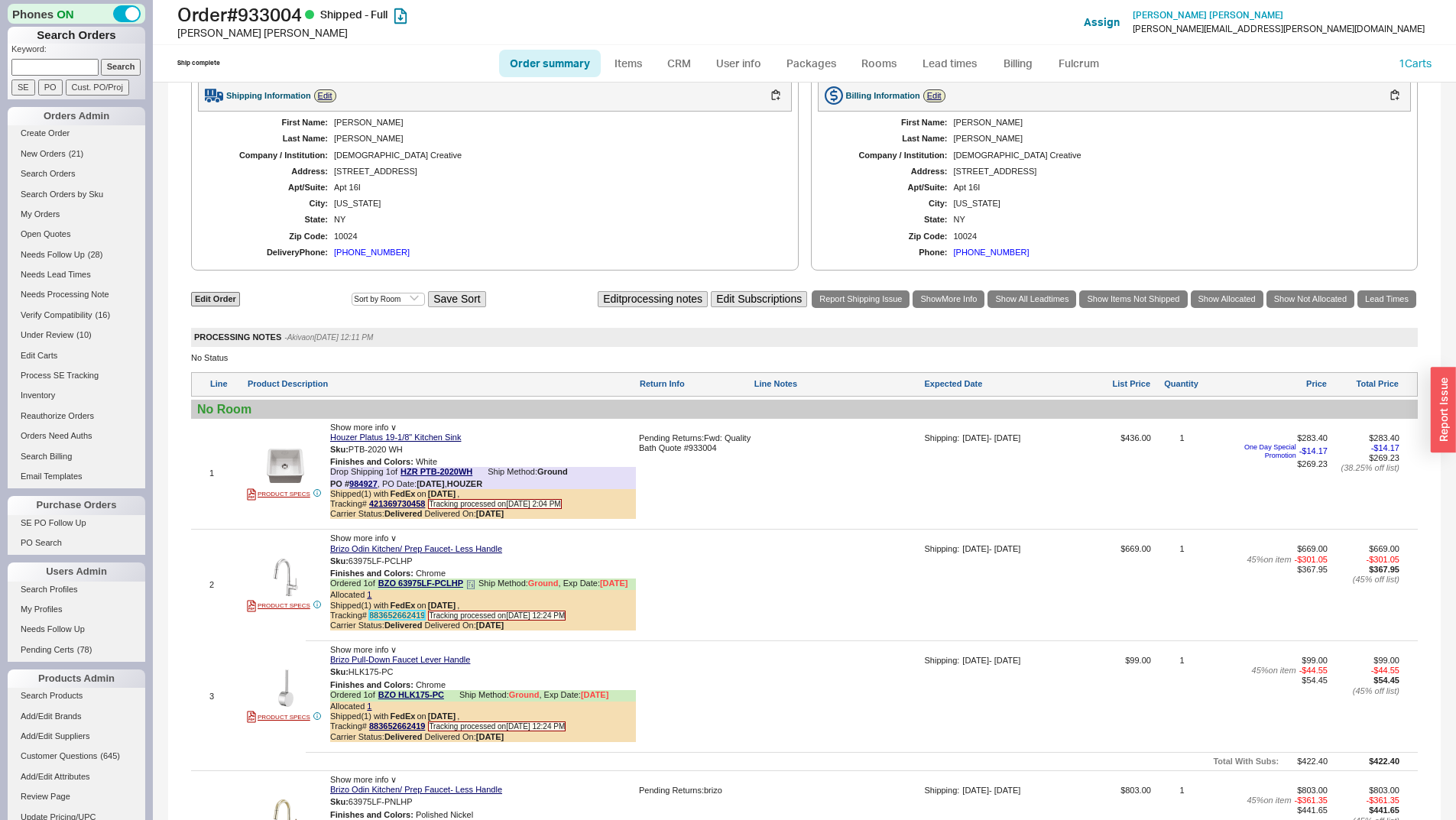
click at [410, 620] on link "883652662419" at bounding box center [397, 615] width 56 height 9
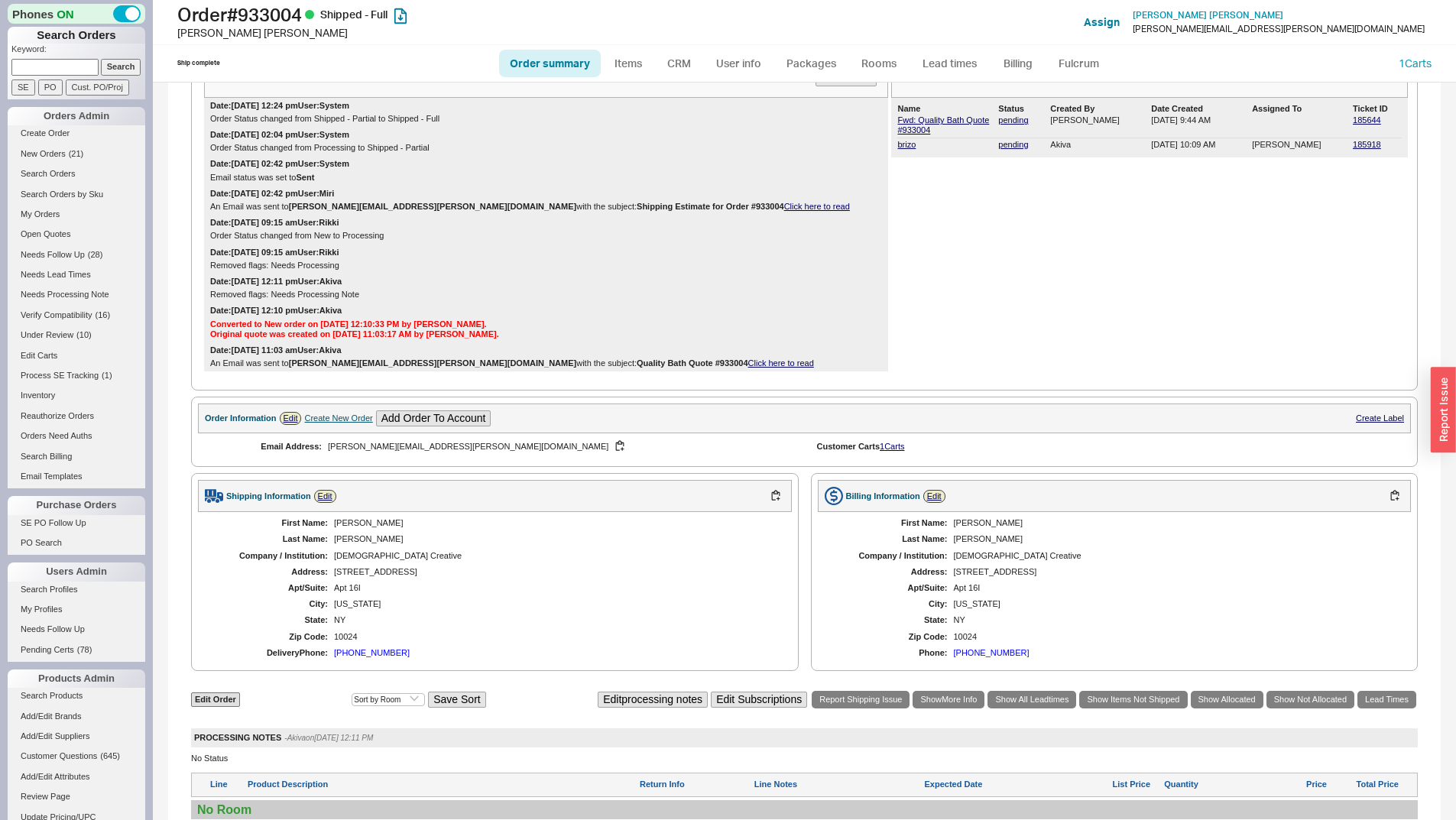
scroll to position [306, 0]
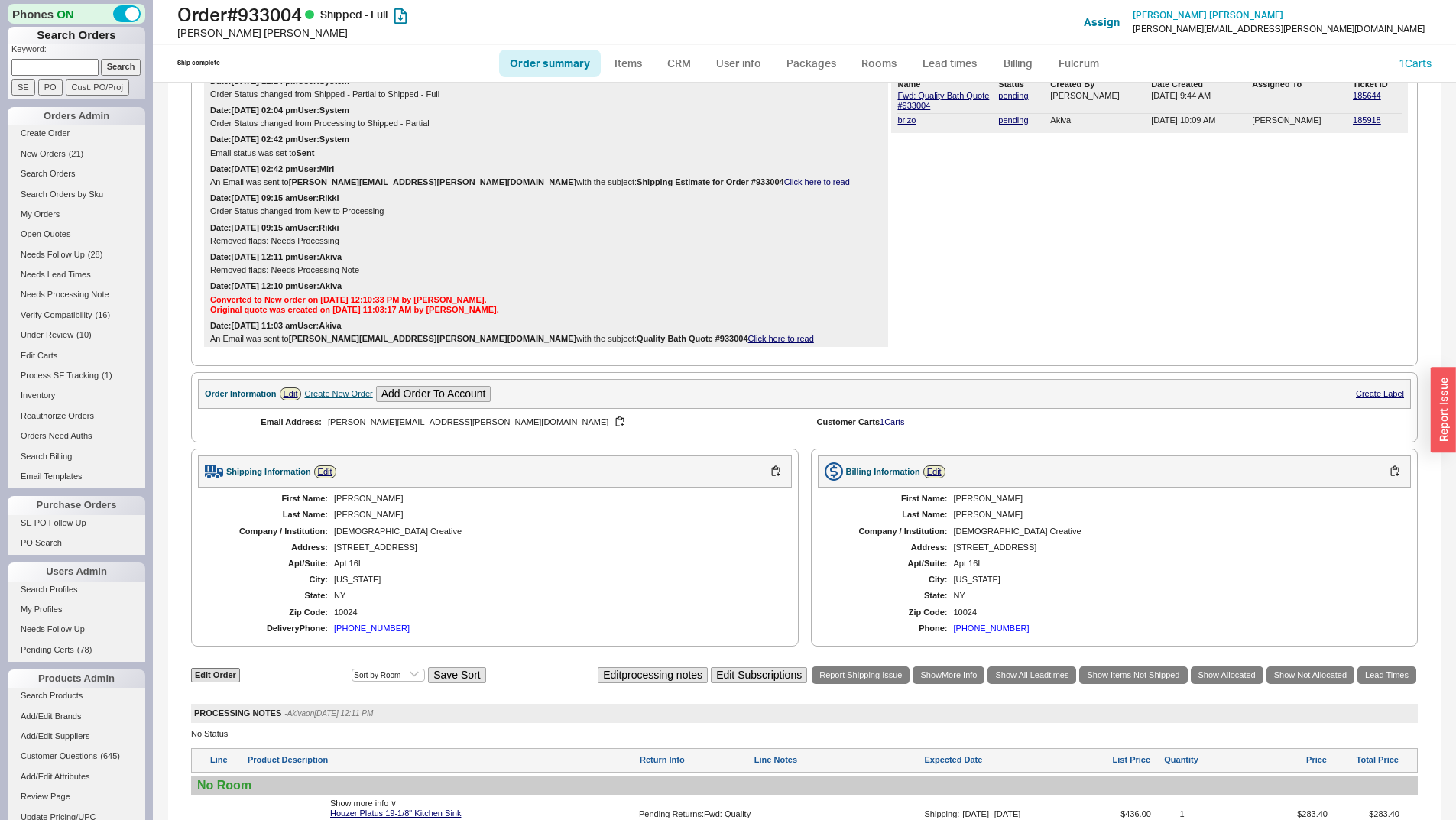
click at [784, 186] on link "Click here to read" at bounding box center [817, 181] width 66 height 9
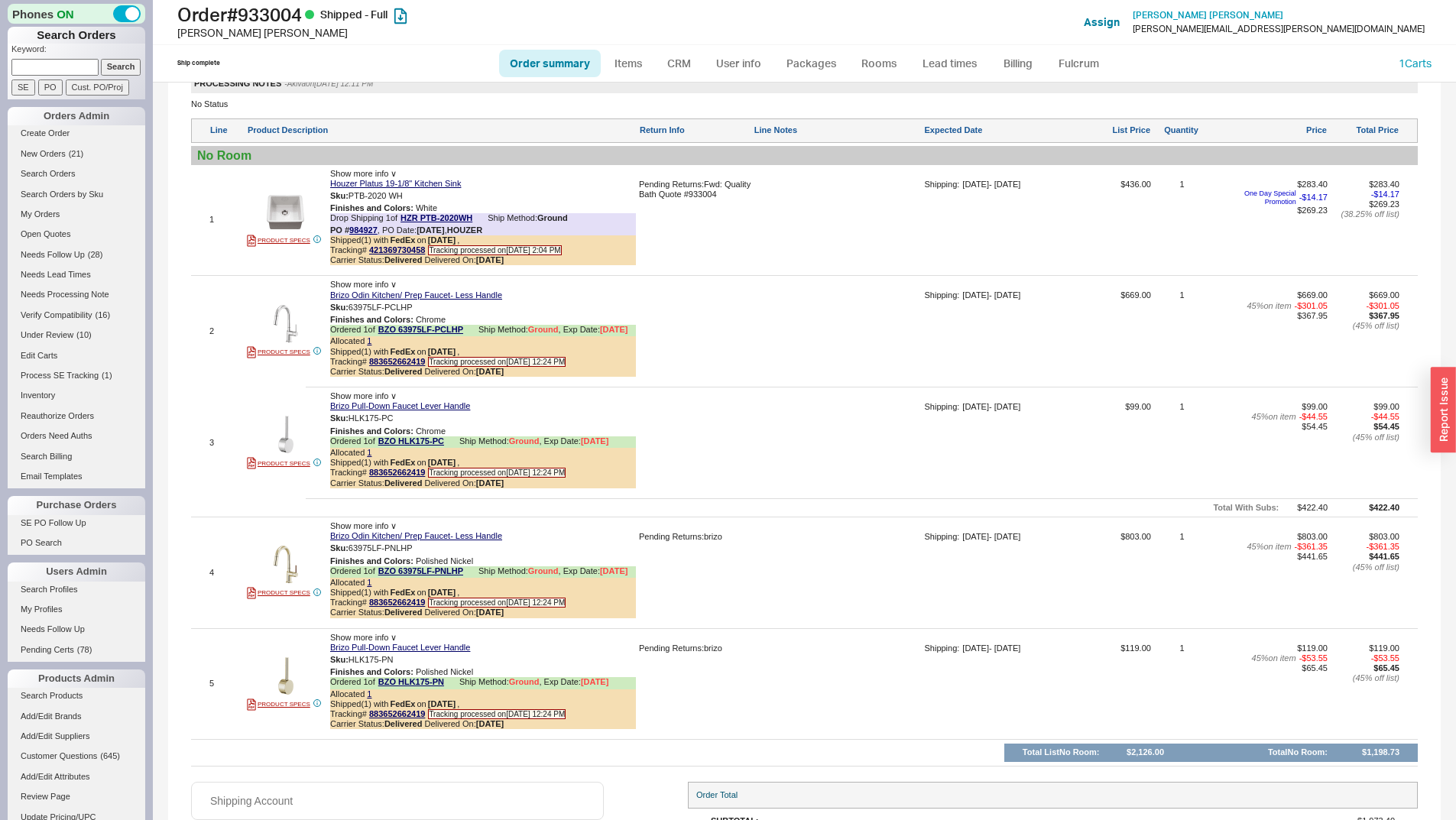
scroll to position [1064, 0]
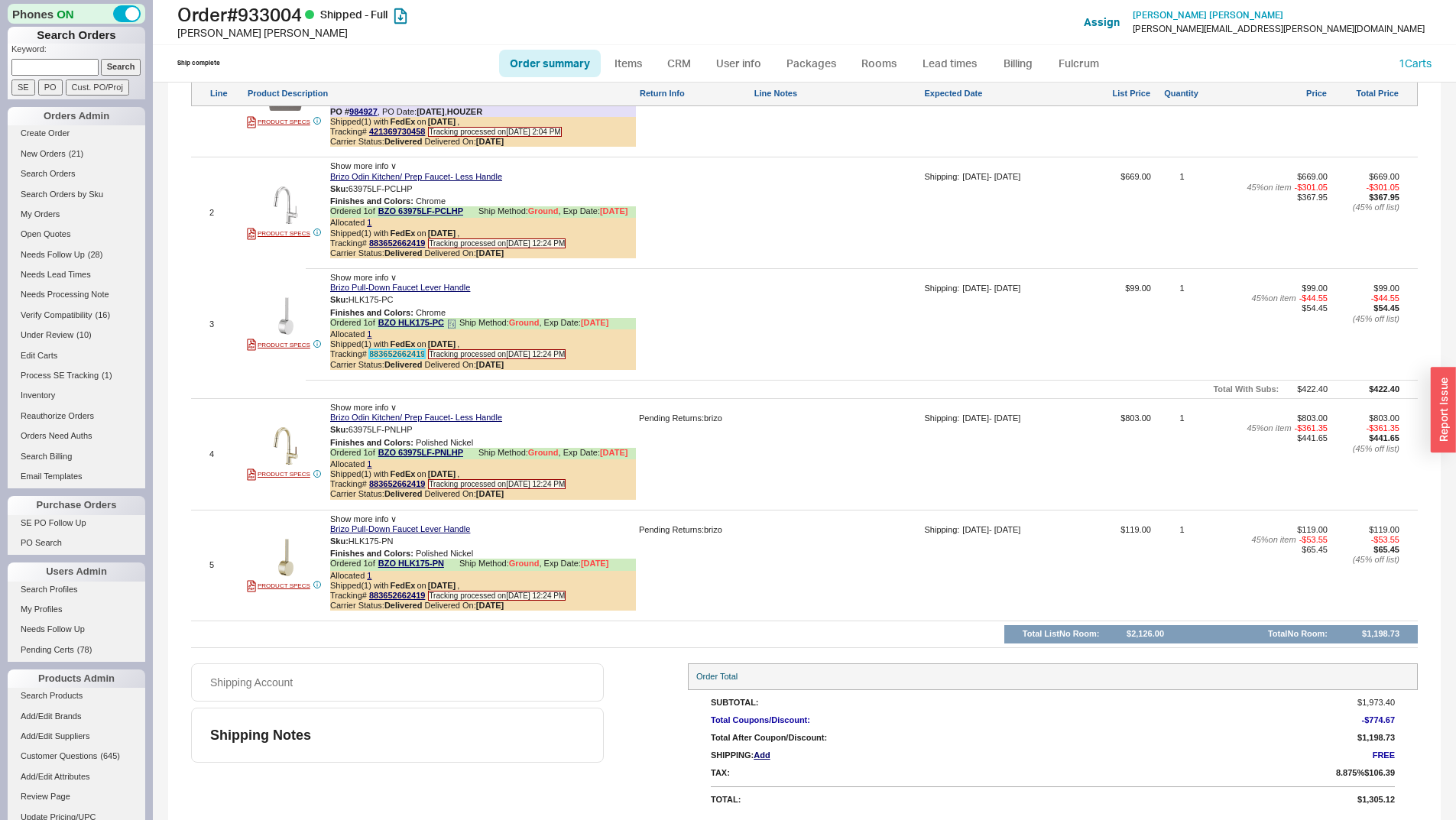
click at [406, 357] on link "883652662419" at bounding box center [397, 353] width 56 height 9
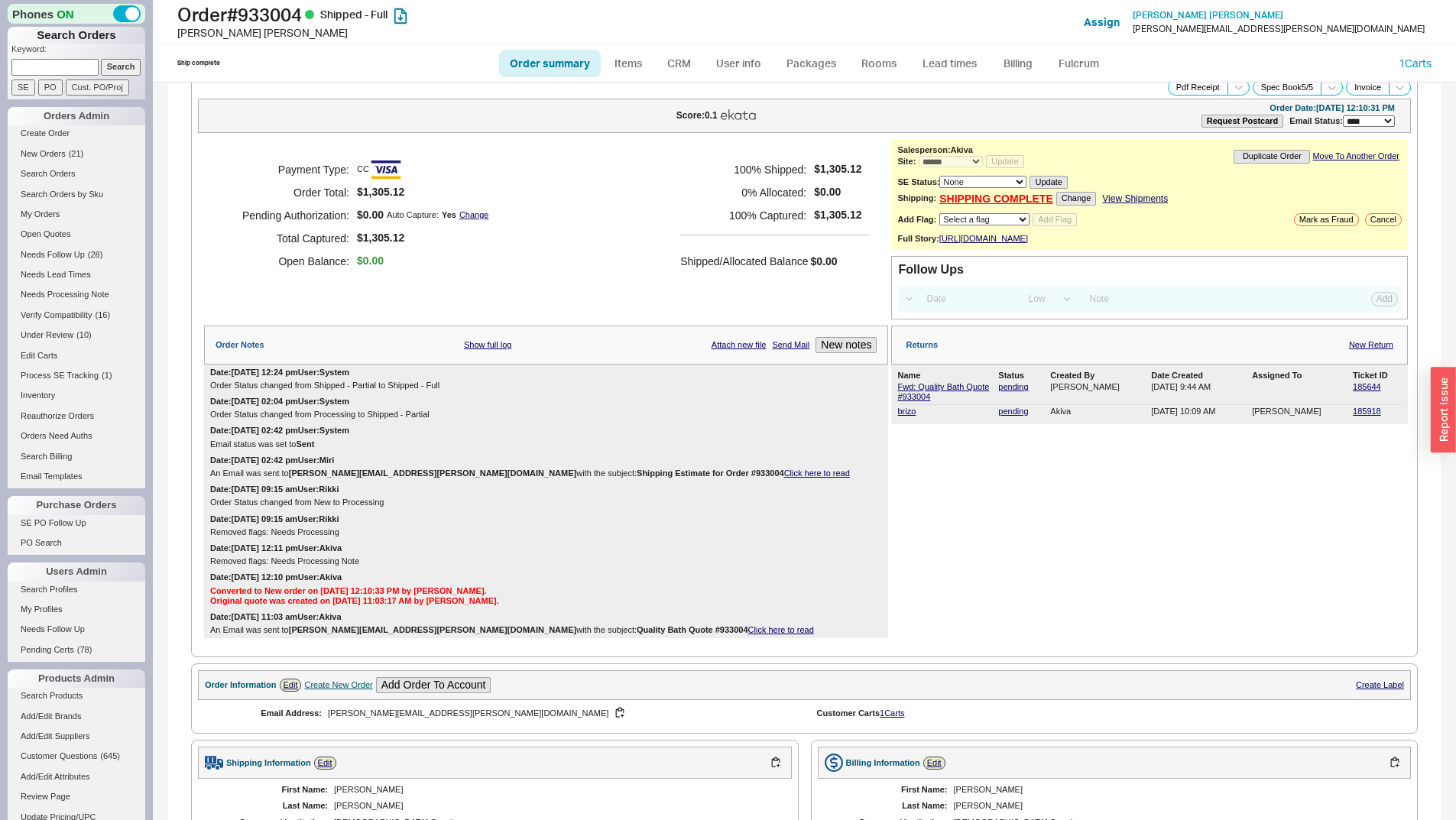
scroll to position [0, 0]
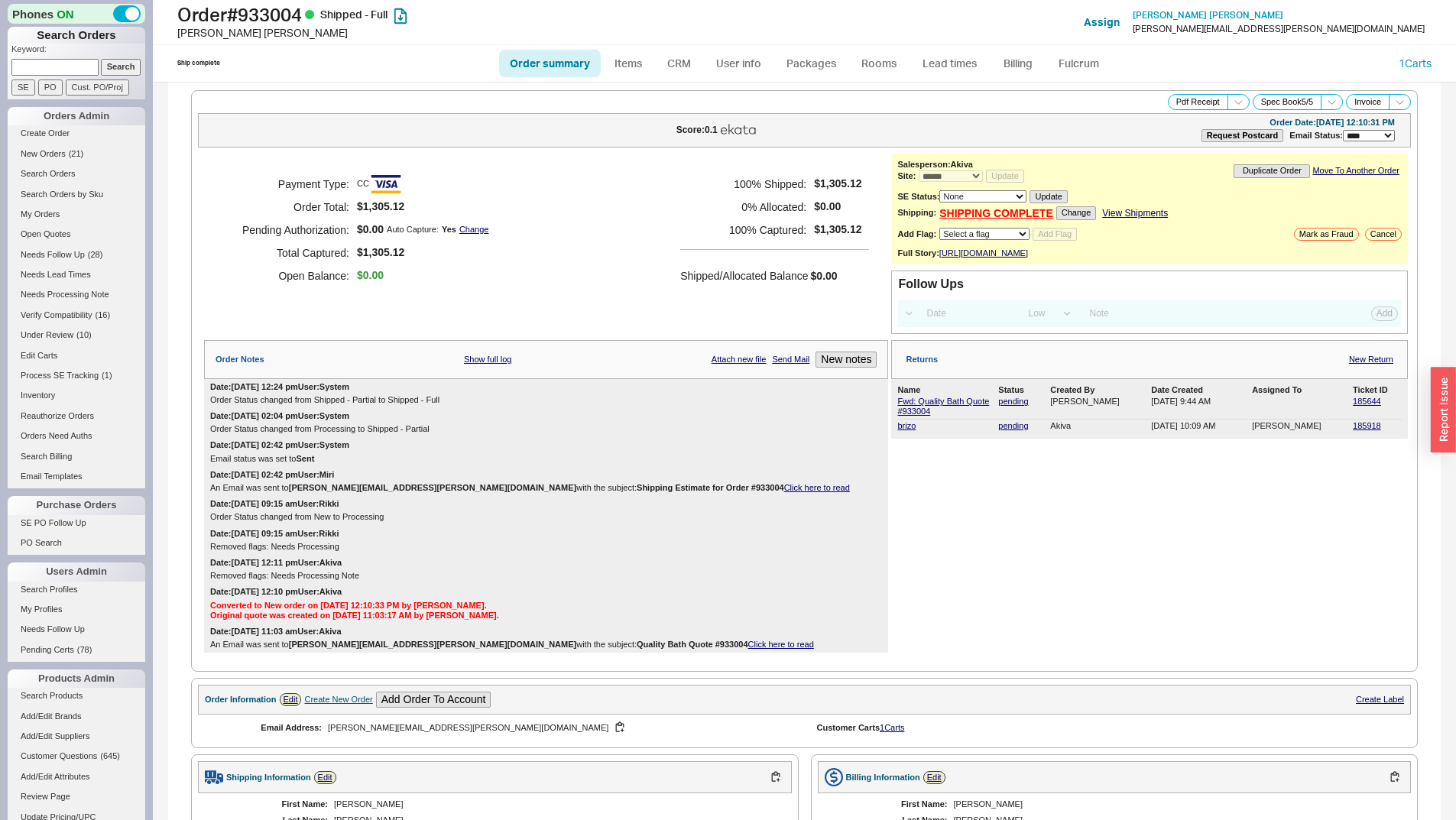
click at [658, 493] on div "An Email was sent to albano.jacquelyn@gmail.com with the subject: Shipping Esti…" at bounding box center [546, 488] width 672 height 10
click at [784, 493] on link "Click here to read" at bounding box center [817, 487] width 66 height 9
click at [1362, 361] on div "Returns New Return" at bounding box center [1150, 360] width 517 height 39
click at [1365, 364] on link "New Return" at bounding box center [1371, 360] width 44 height 10
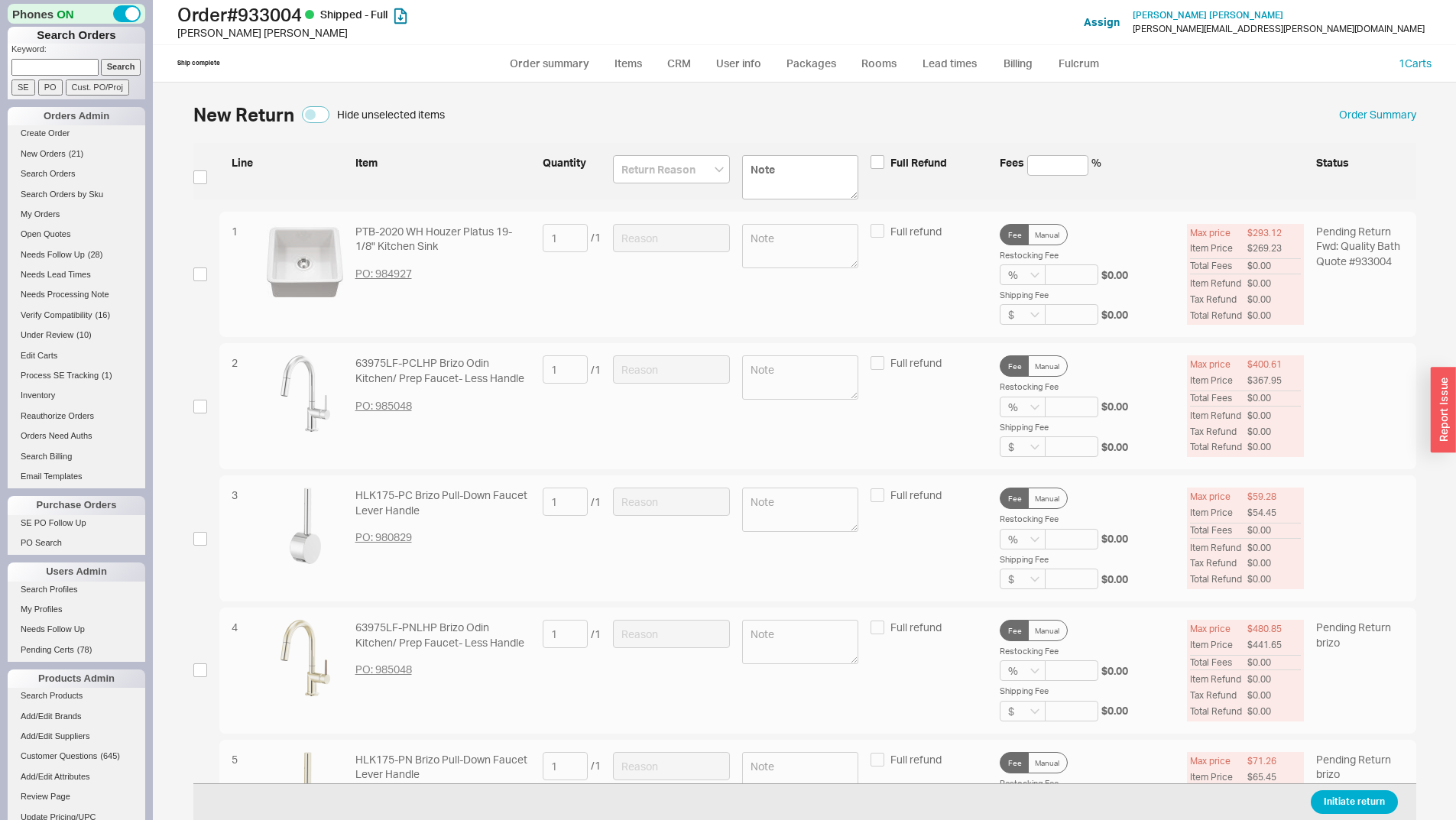
scroll to position [89, 0]
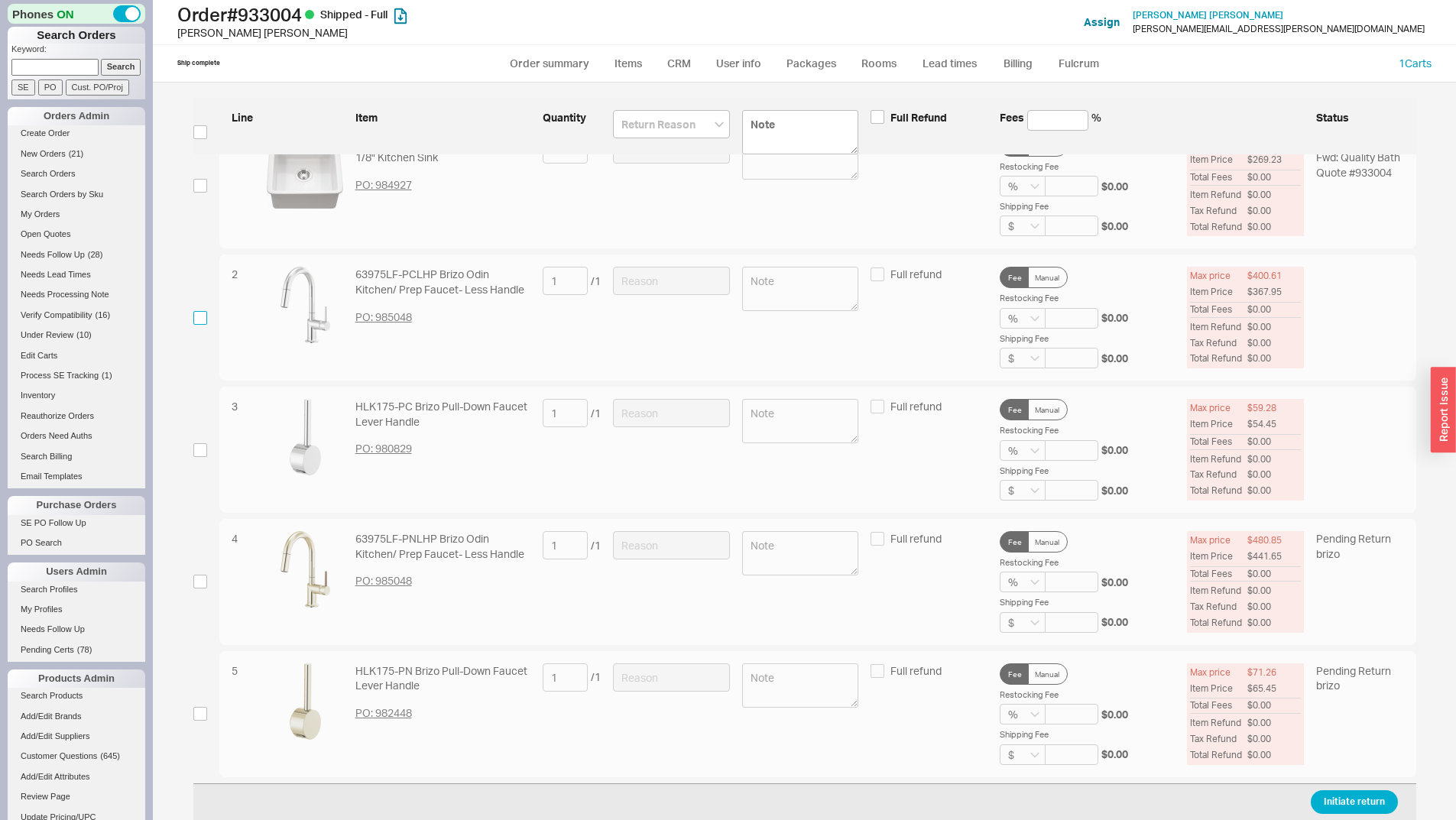
click at [198, 324] on input "checkbox" at bounding box center [200, 318] width 14 height 14
checkbox input "true"
click at [197, 457] on div "3 HLK175-PC Brizo Pull-Down Faucet Lever Handle PO: 980829 1 / 1 Full refund Fe…" at bounding box center [805, 450] width 1223 height 126
click at [201, 451] on input "checkbox" at bounding box center [200, 450] width 14 height 14
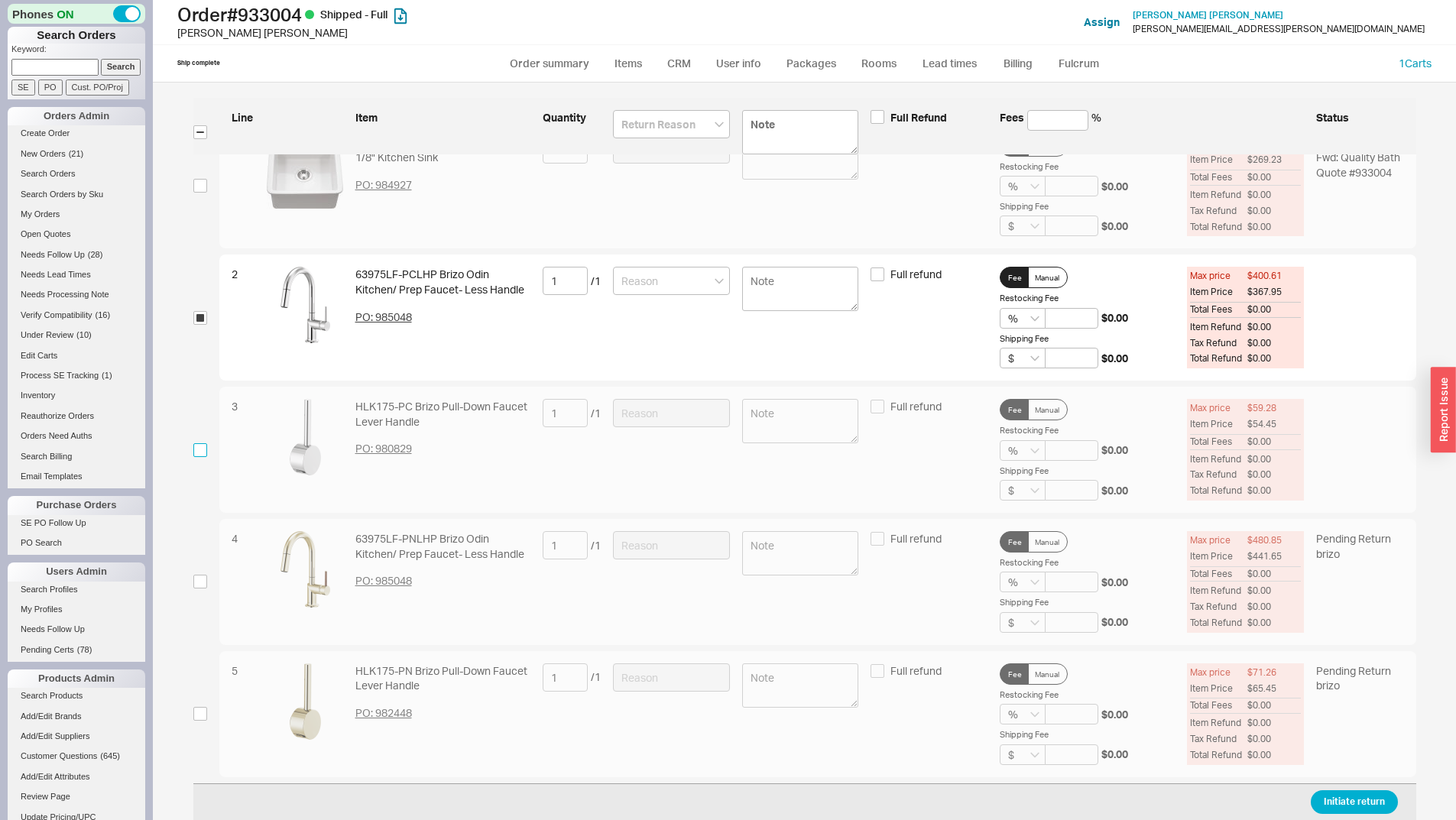
checkbox input "true"
click at [204, 581] on input "checkbox" at bounding box center [200, 581] width 14 height 14
checkbox input "true"
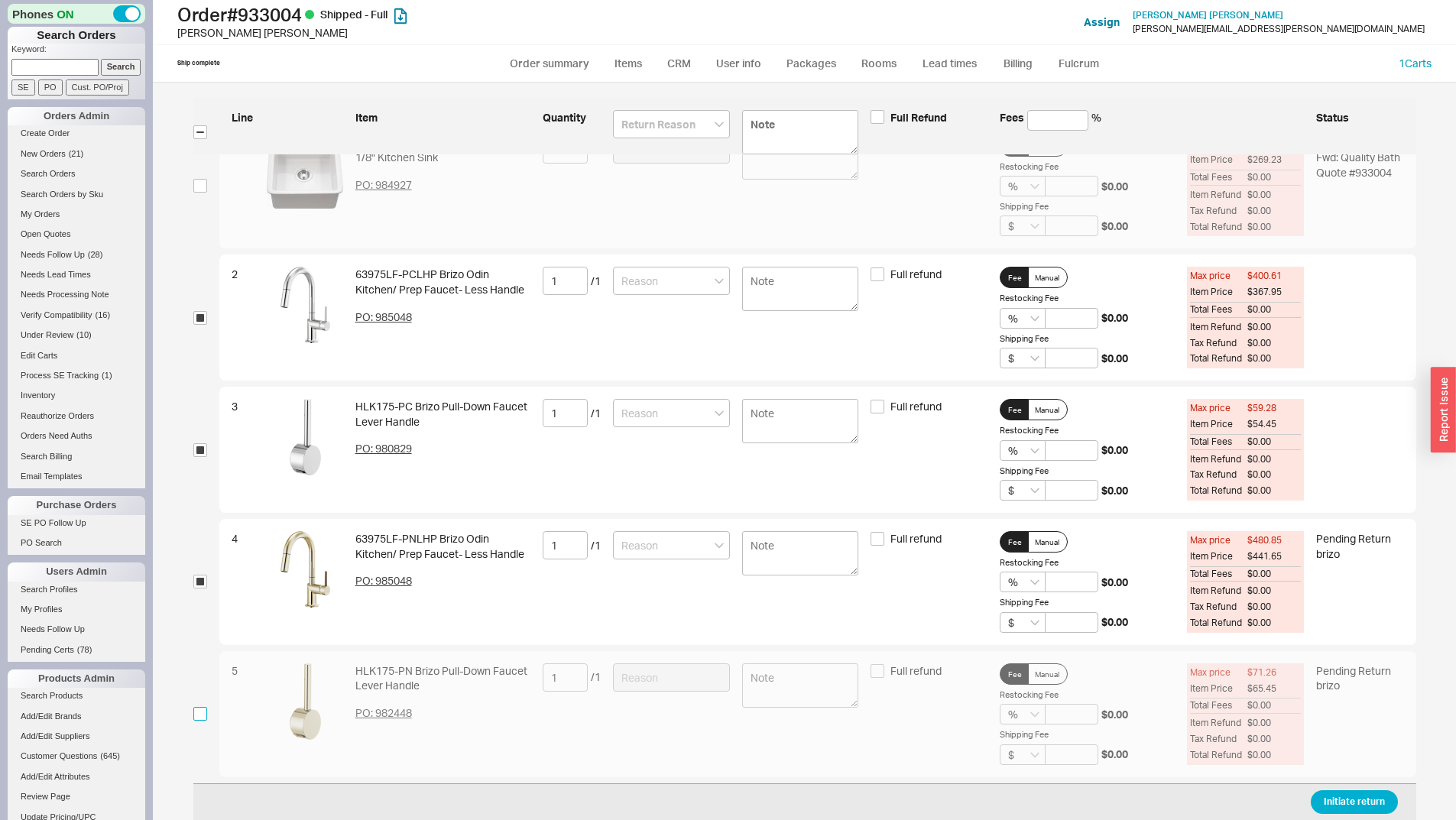
click at [194, 715] on input "checkbox" at bounding box center [200, 714] width 14 height 14
checkbox input "true"
click at [651, 103] on div "Line Item Quantity Full Refund Fees % Status" at bounding box center [805, 126] width 1223 height 56
click at [645, 114] on input at bounding box center [671, 124] width 117 height 28
click at [667, 158] on div "Customer Error" at bounding box center [671, 156] width 115 height 27
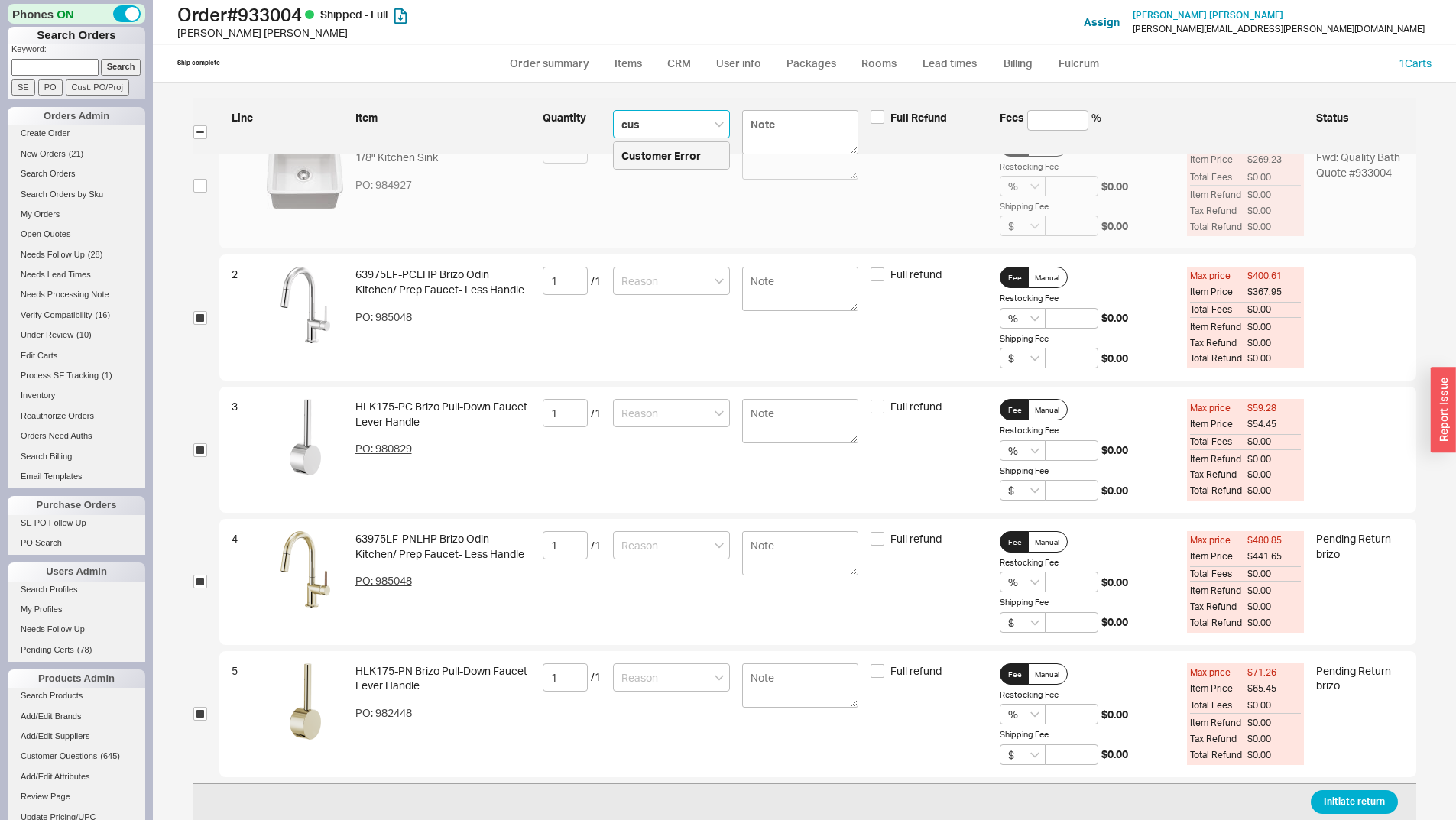
type input "Customer Error"
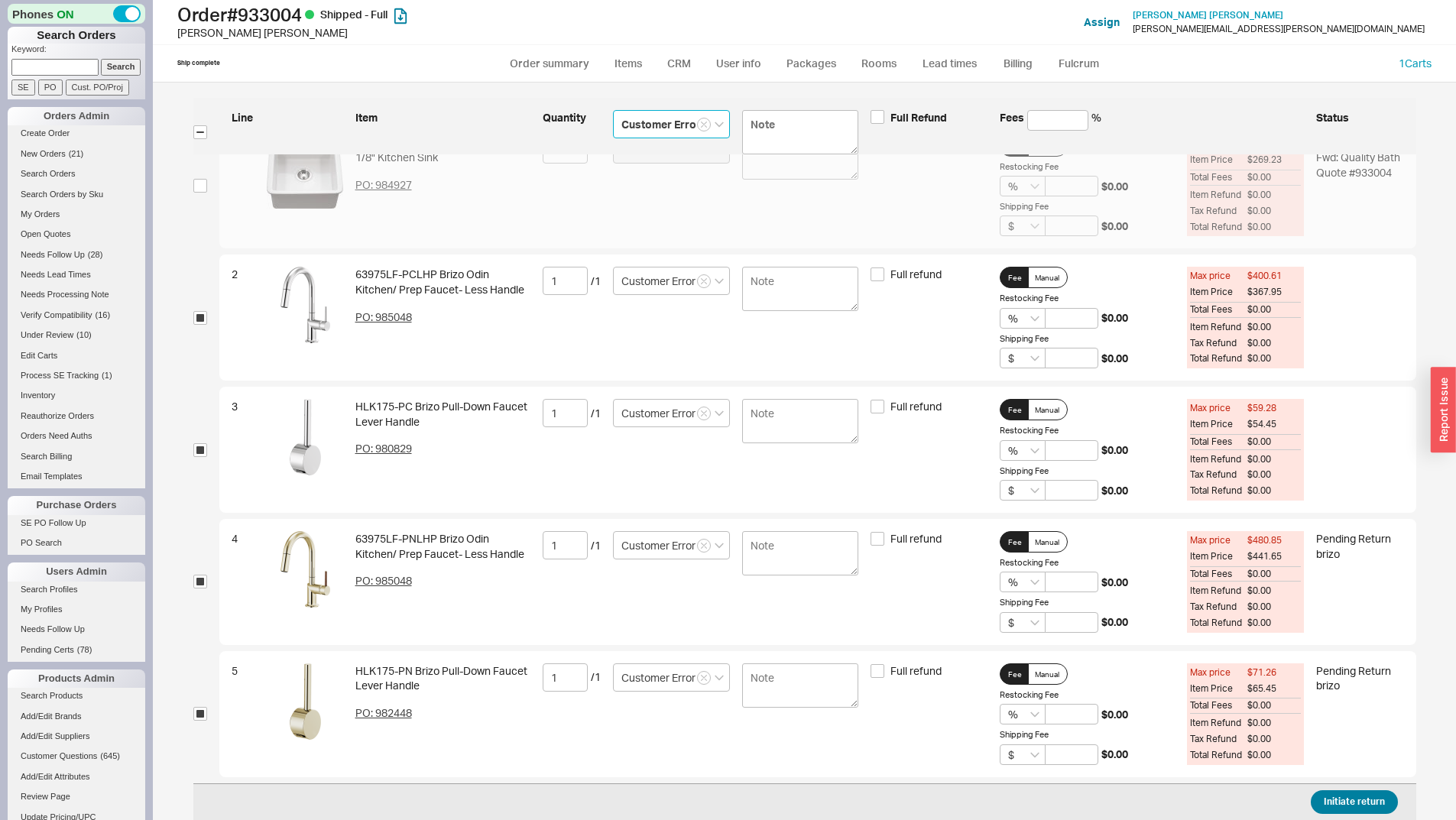
type input "Customer Error"
click at [1337, 792] on button "Initiate return" at bounding box center [1354, 801] width 87 height 23
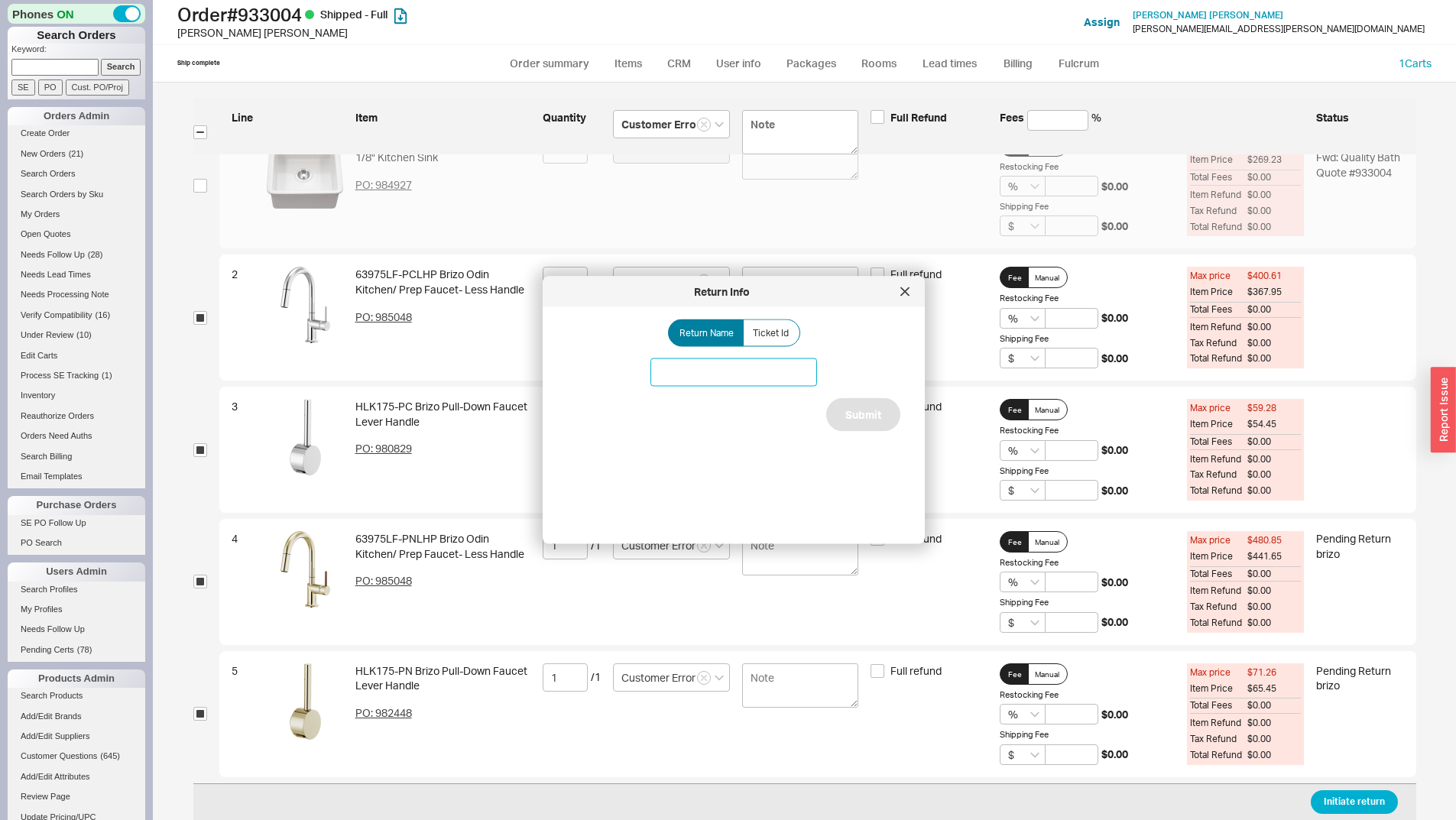
click at [752, 375] on input at bounding box center [734, 373] width 167 height 28
type input "Brizo faucet return"
click at [572, 426] on div "Return Name Ticket Id Brizo faucet return Submit" at bounding box center [747, 419] width 358 height 200
click at [834, 406] on button "Submit" at bounding box center [863, 415] width 74 height 34
select select "*"
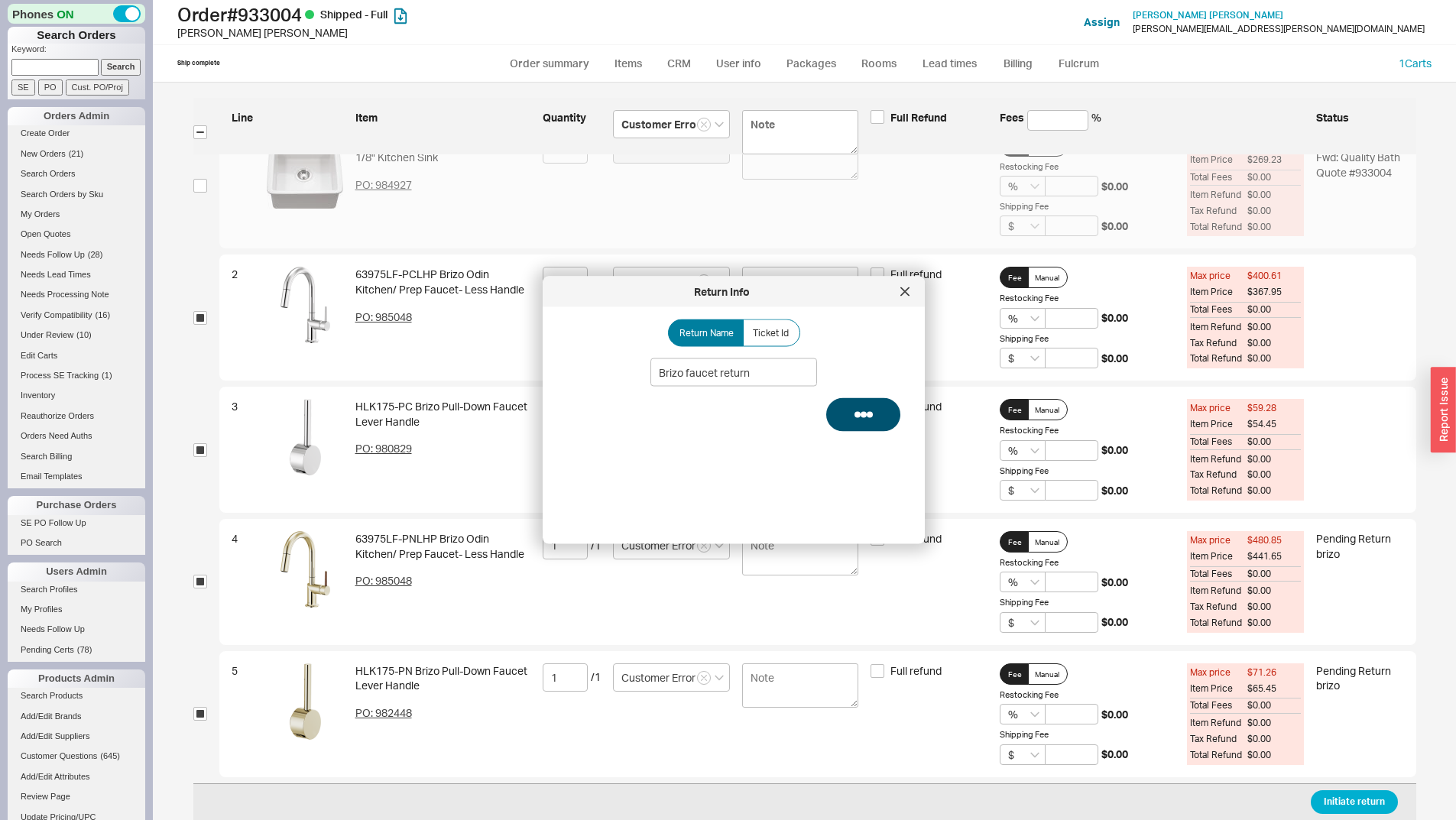
select select "LOW"
select select "3"
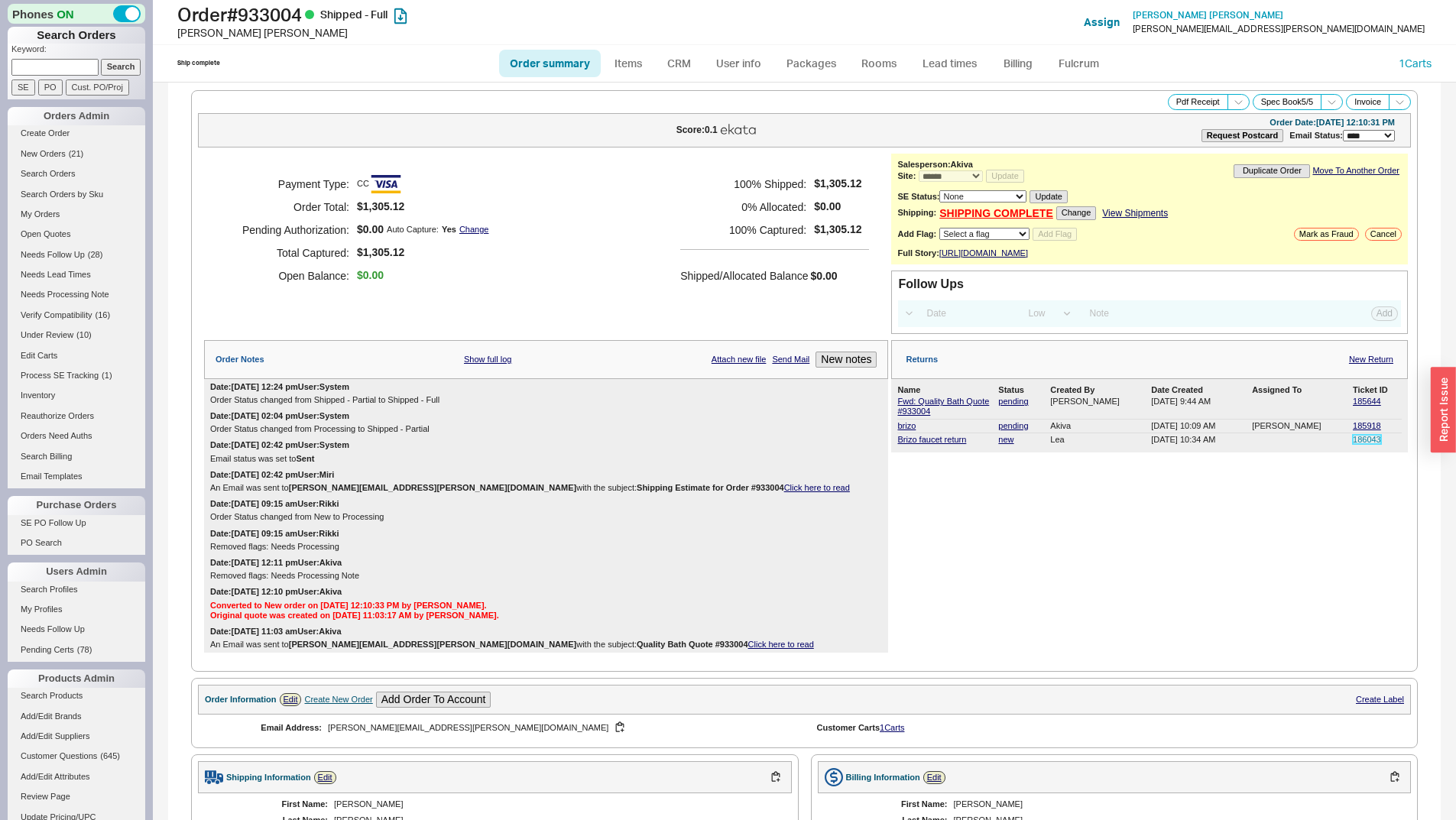
click at [1355, 444] on link "186043" at bounding box center [1367, 439] width 28 height 9
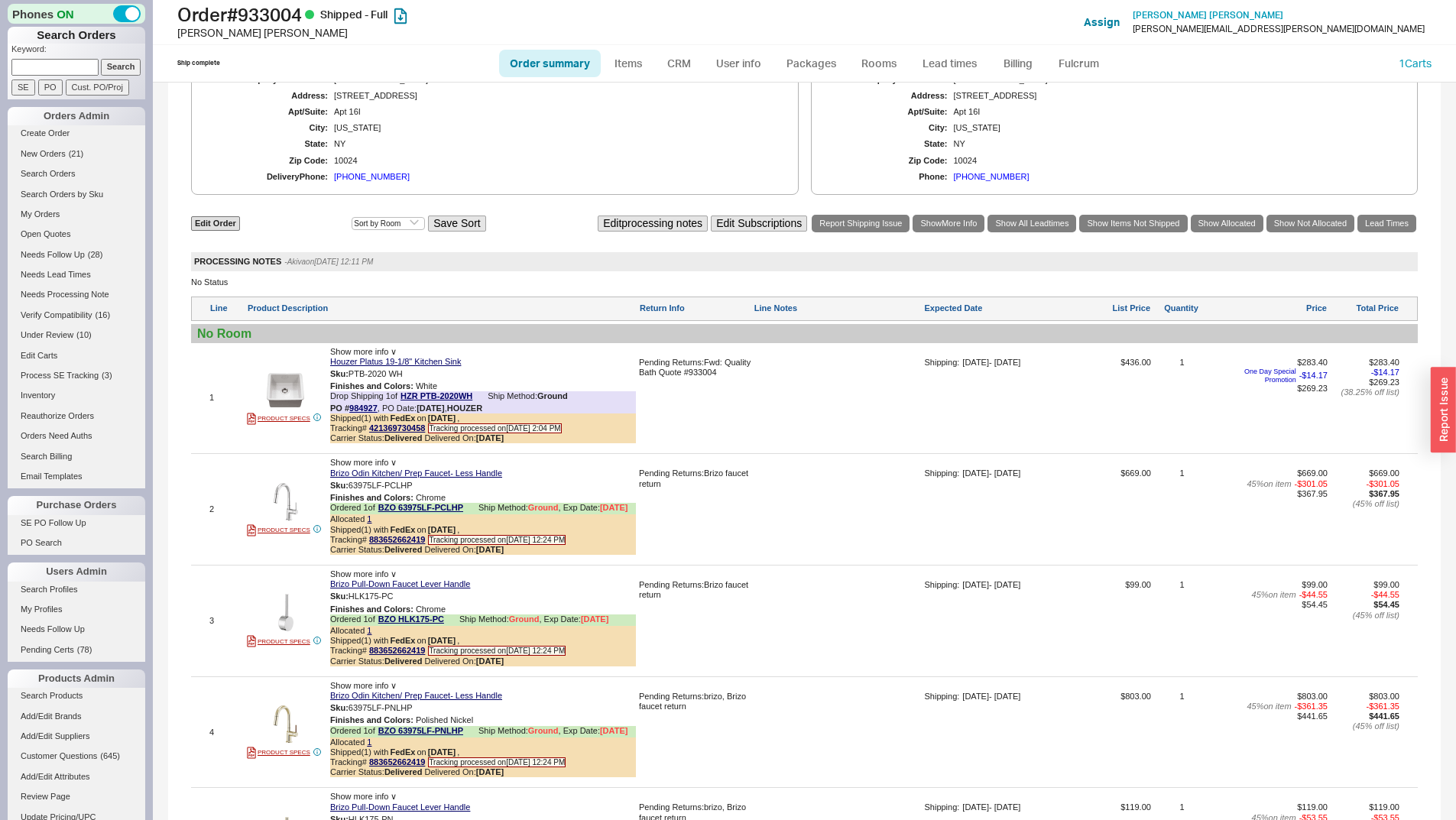
scroll to position [764, 0]
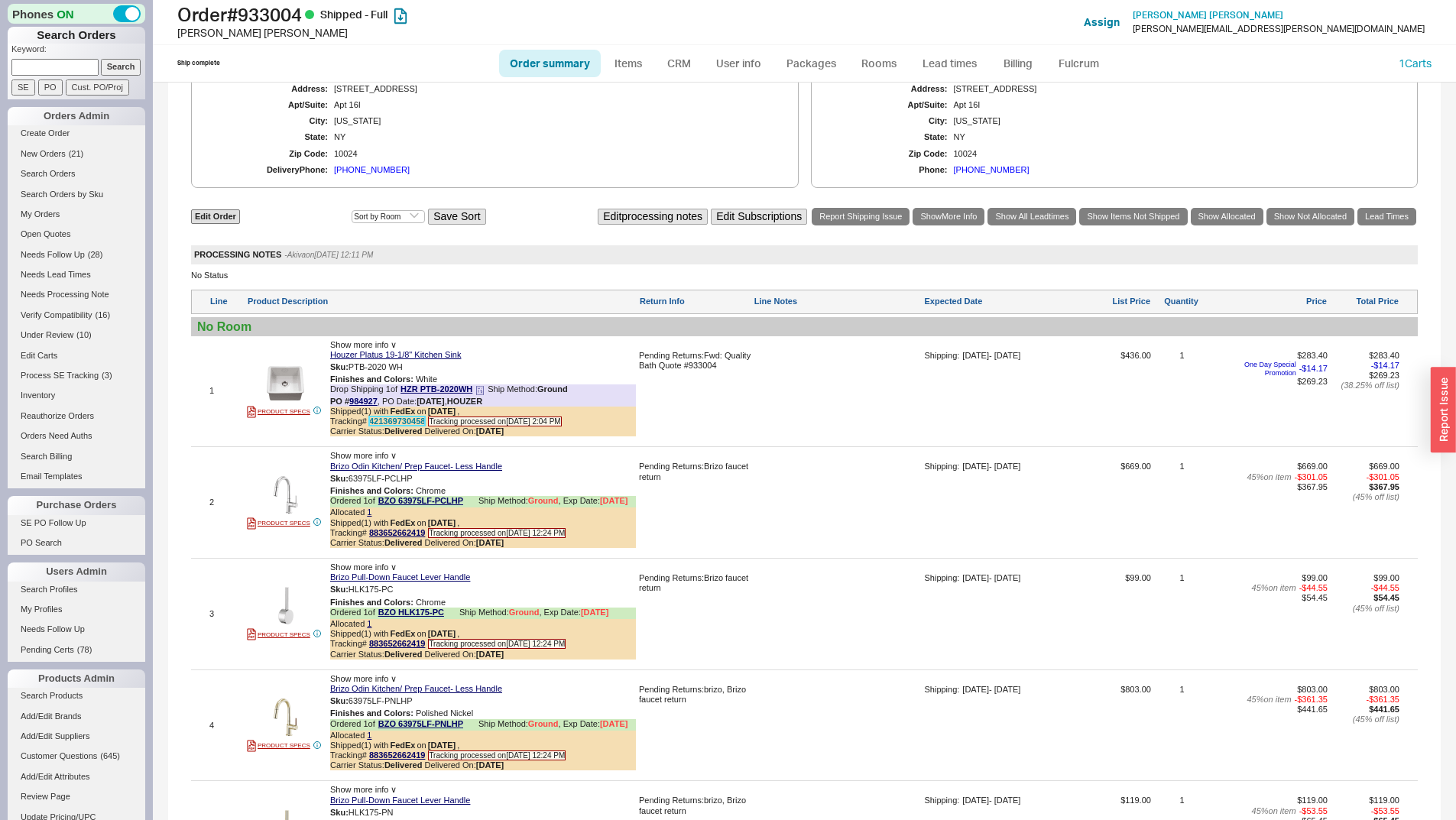
click at [397, 426] on link "421369730458" at bounding box center [397, 421] width 56 height 9
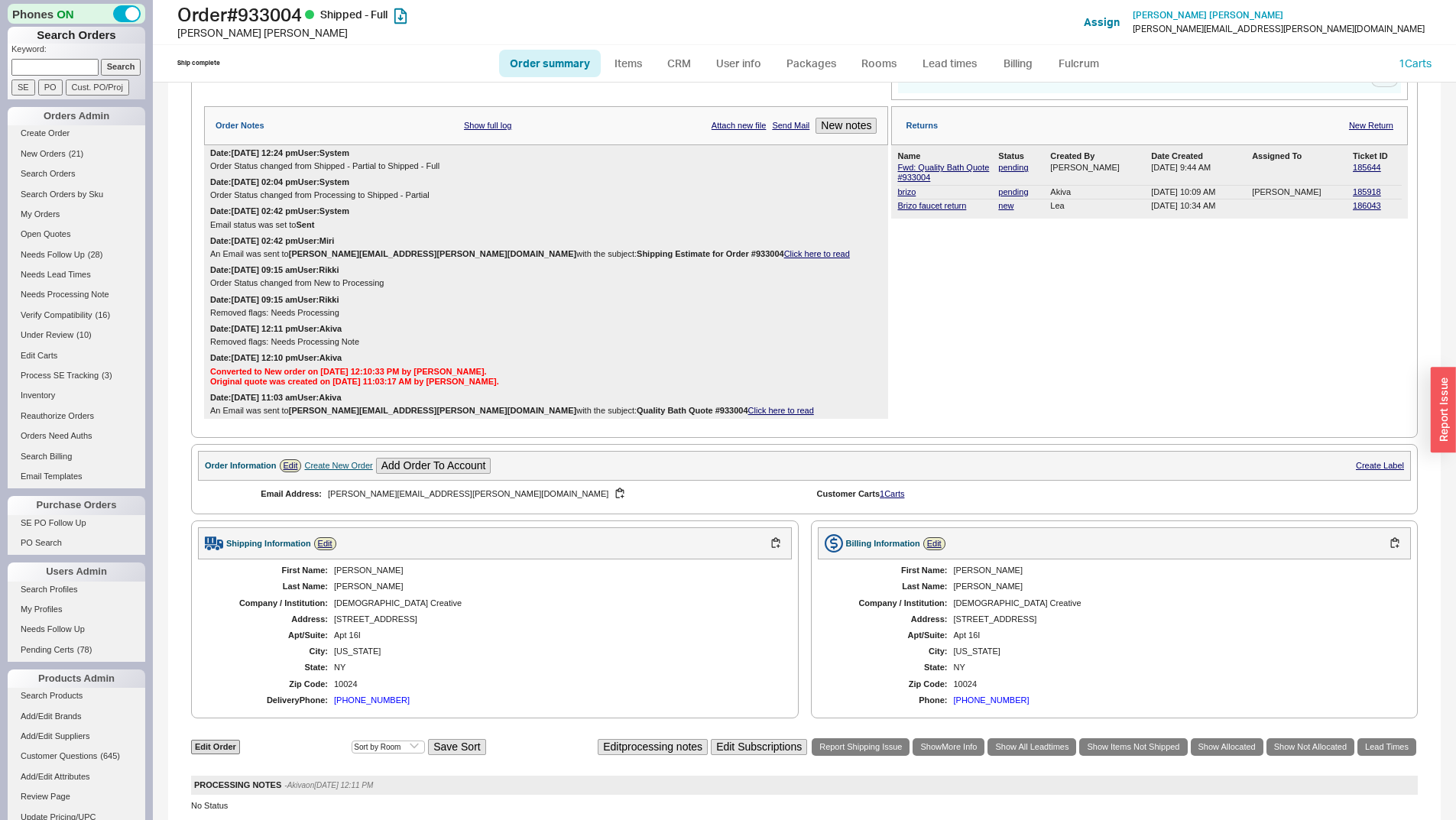
scroll to position [229, 0]
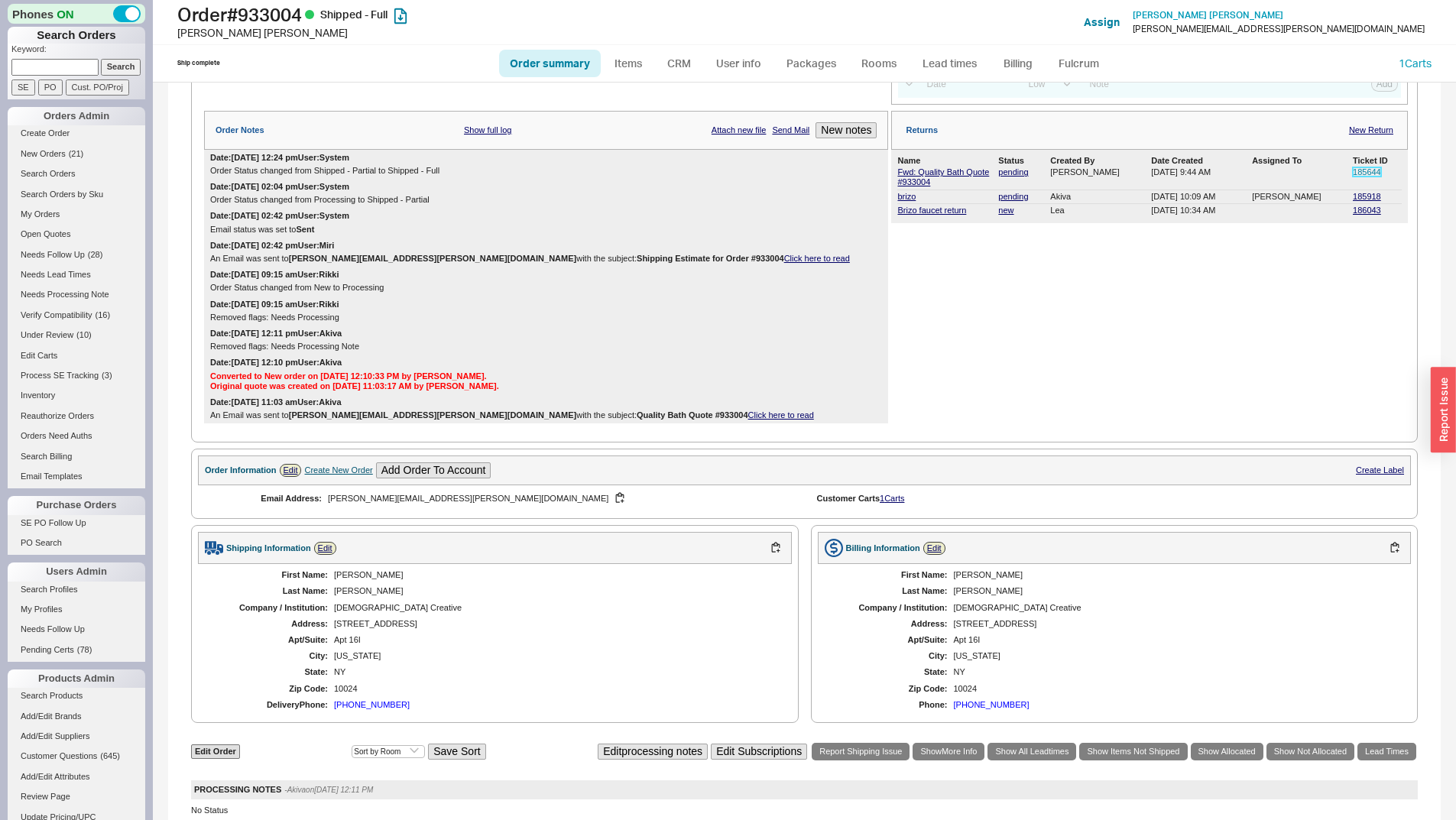
click at [1354, 177] on link "185644" at bounding box center [1367, 172] width 28 height 9
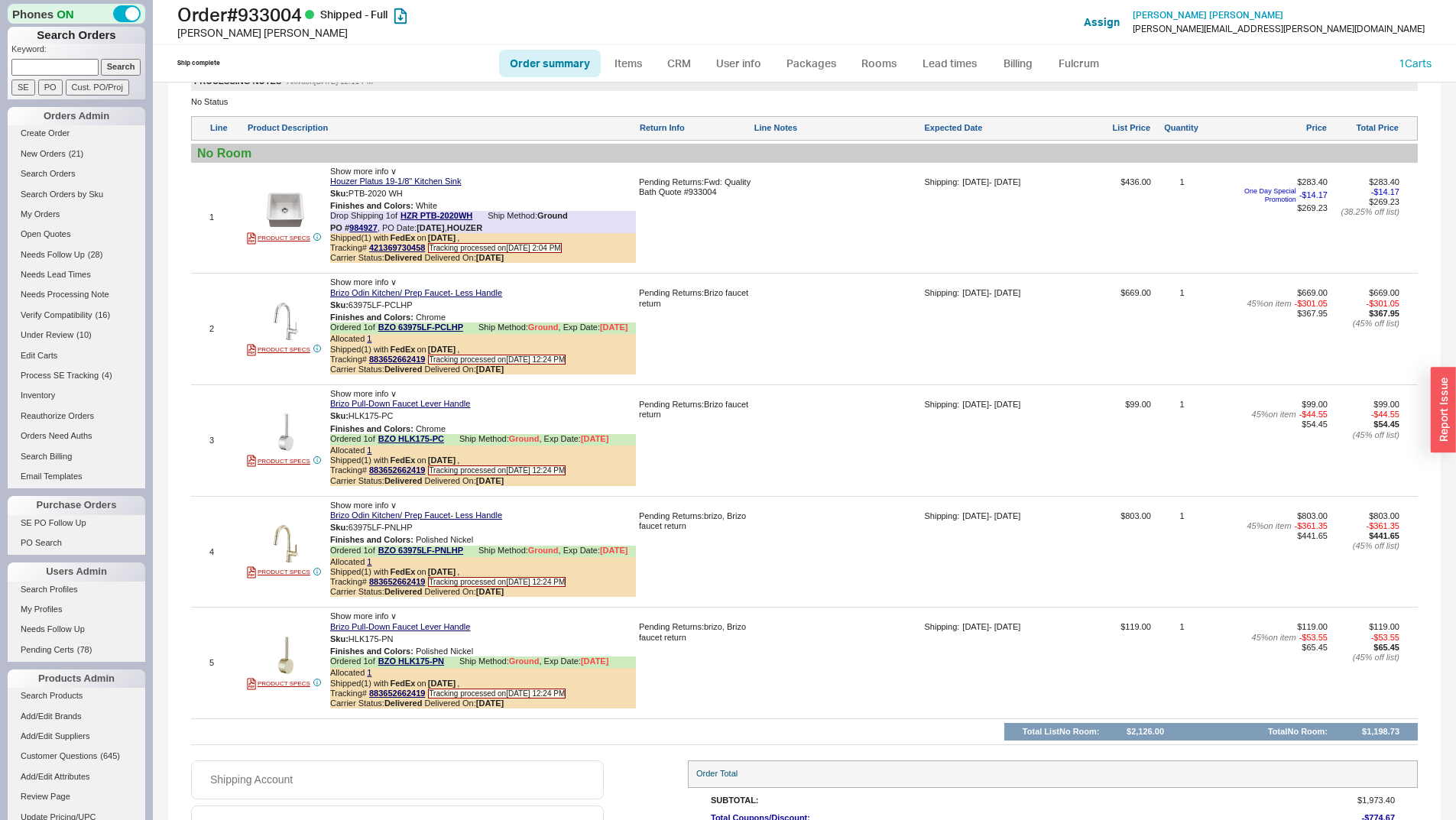
scroll to position [1046, 0]
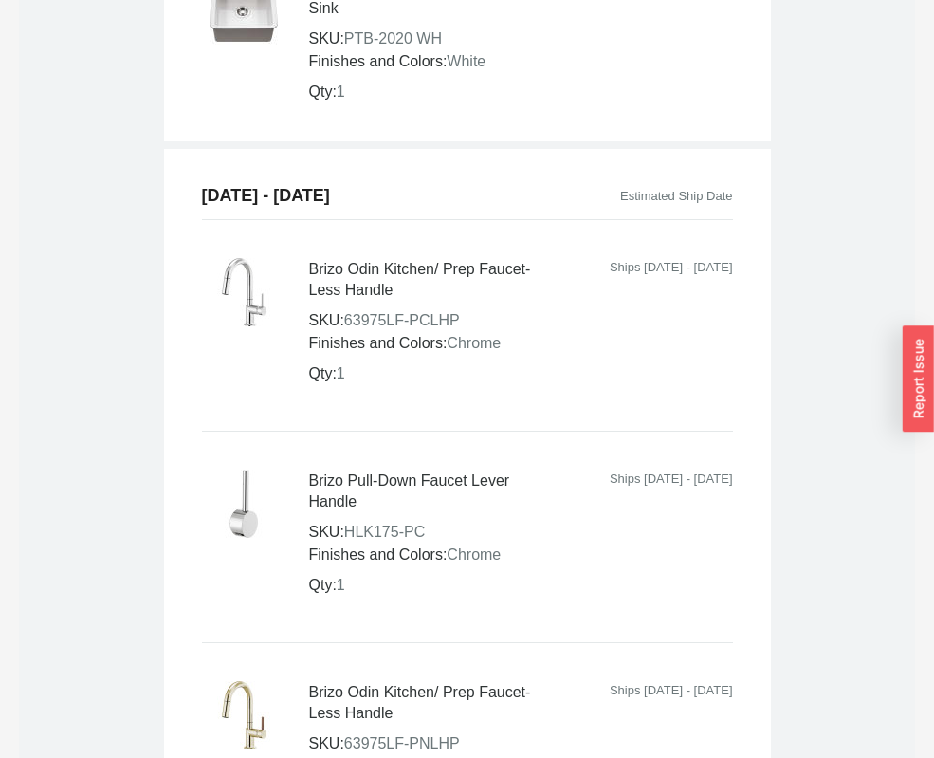
scroll to position [1385, 0]
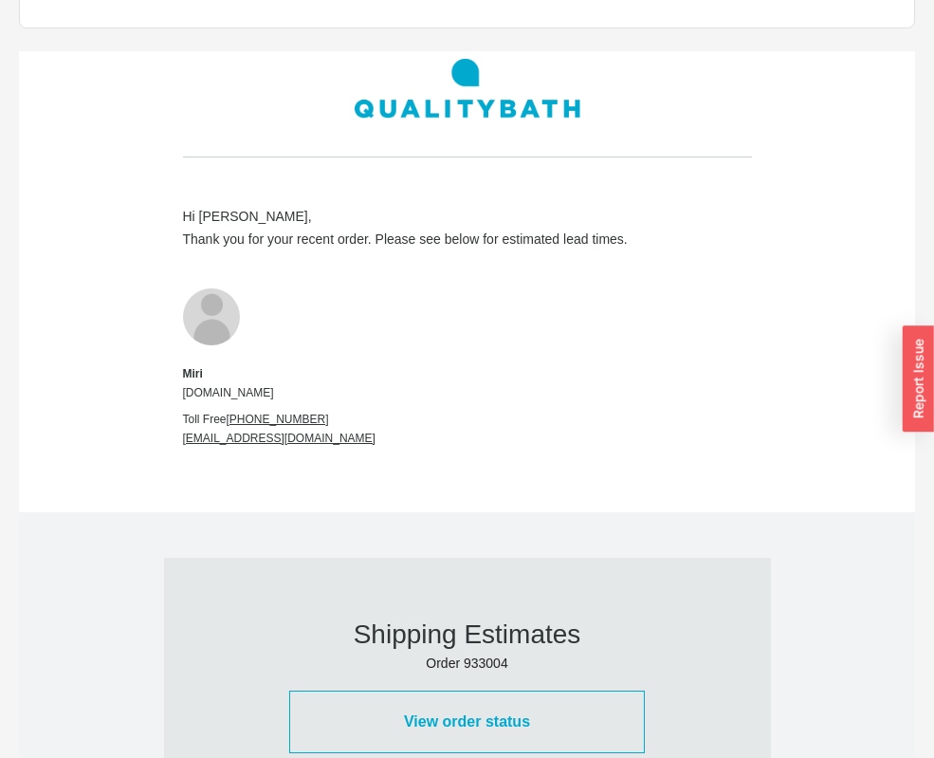
scroll to position [379, 0]
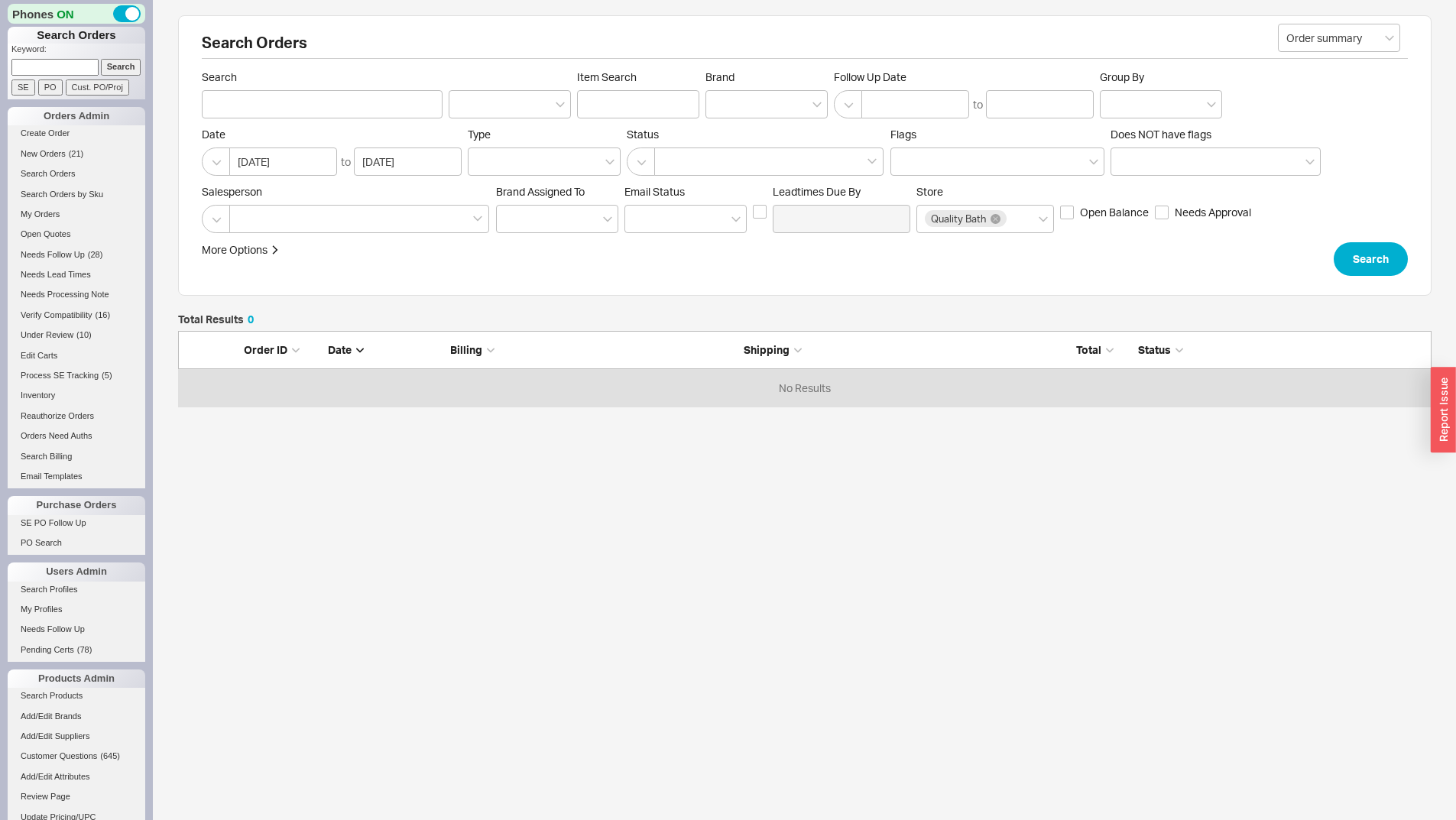
scroll to position [65, 1242]
type input "924192"
click at [101, 59] on input "Search" at bounding box center [121, 67] width 40 height 16
type input "924192"
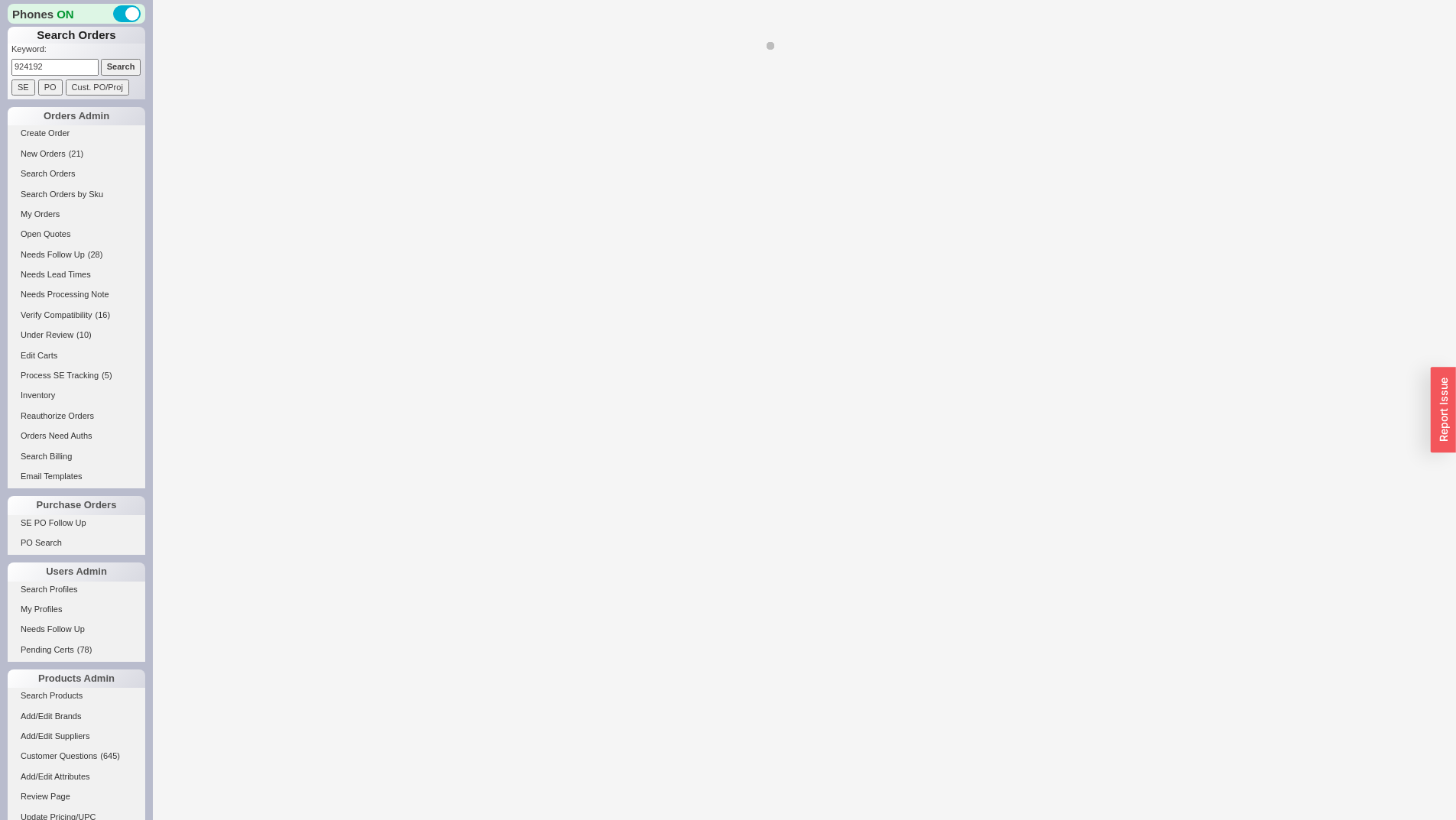
select select "*"
select select "LOW"
select select "3"
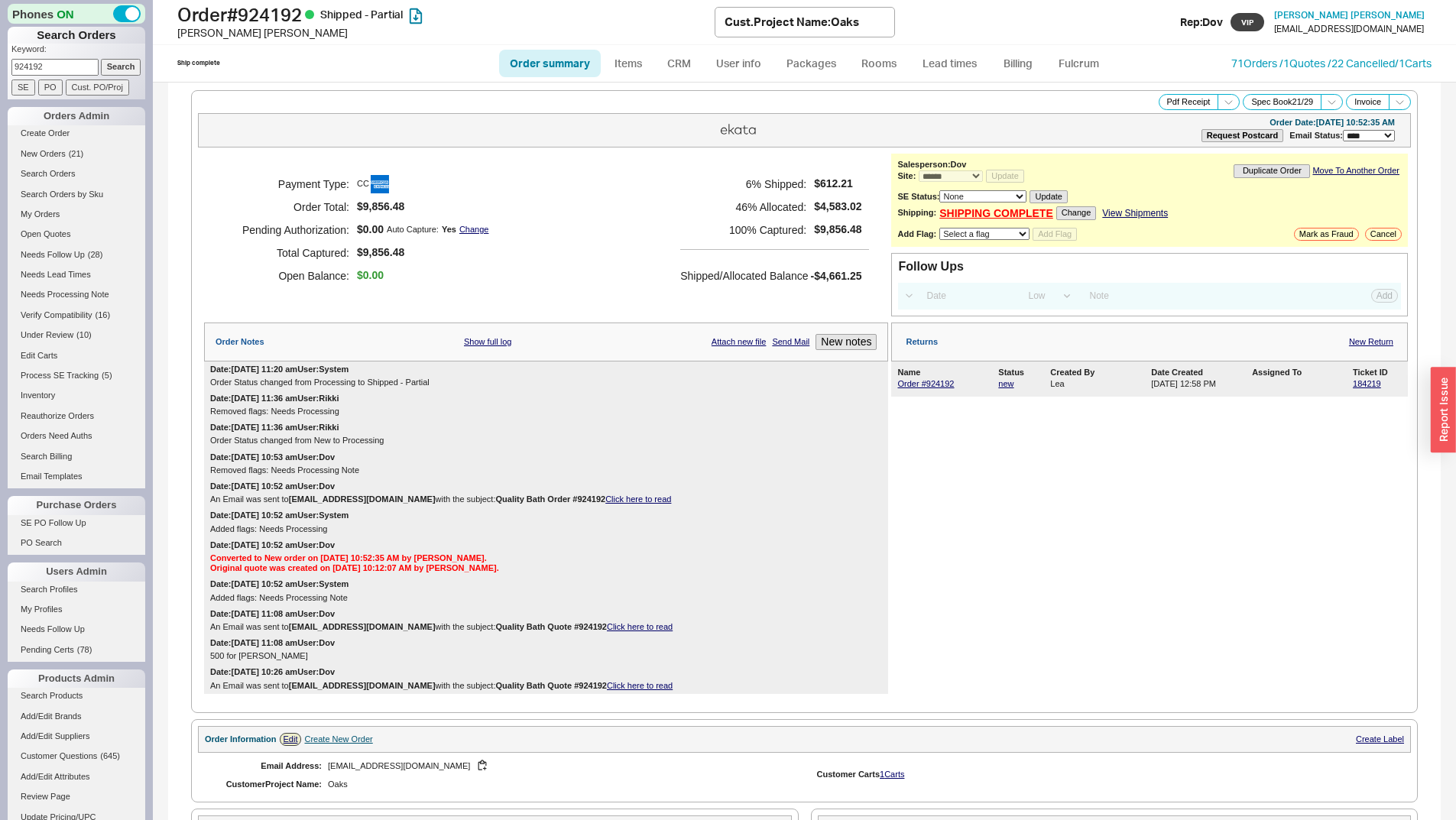
select select "*"
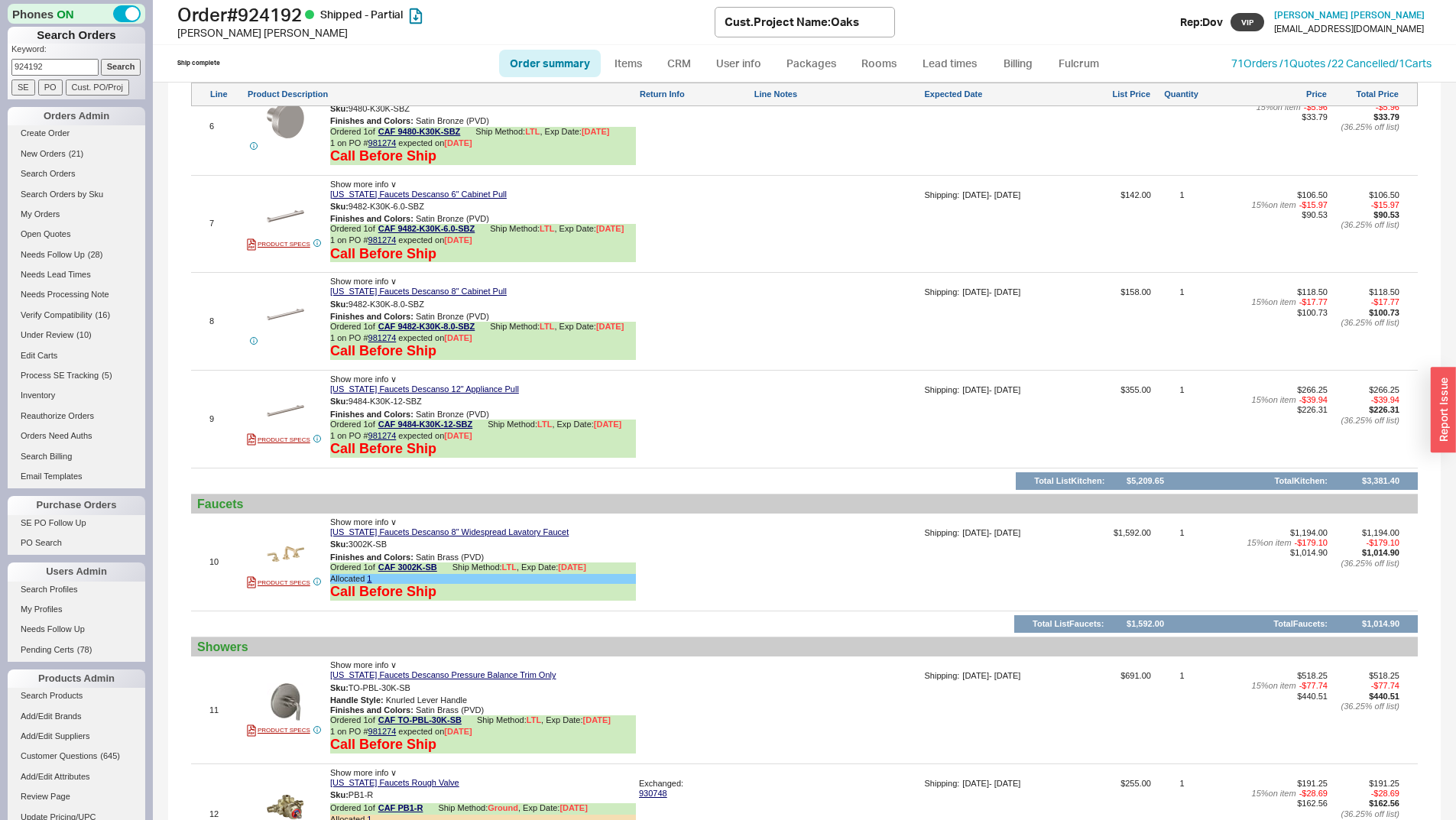
scroll to position [1682, 0]
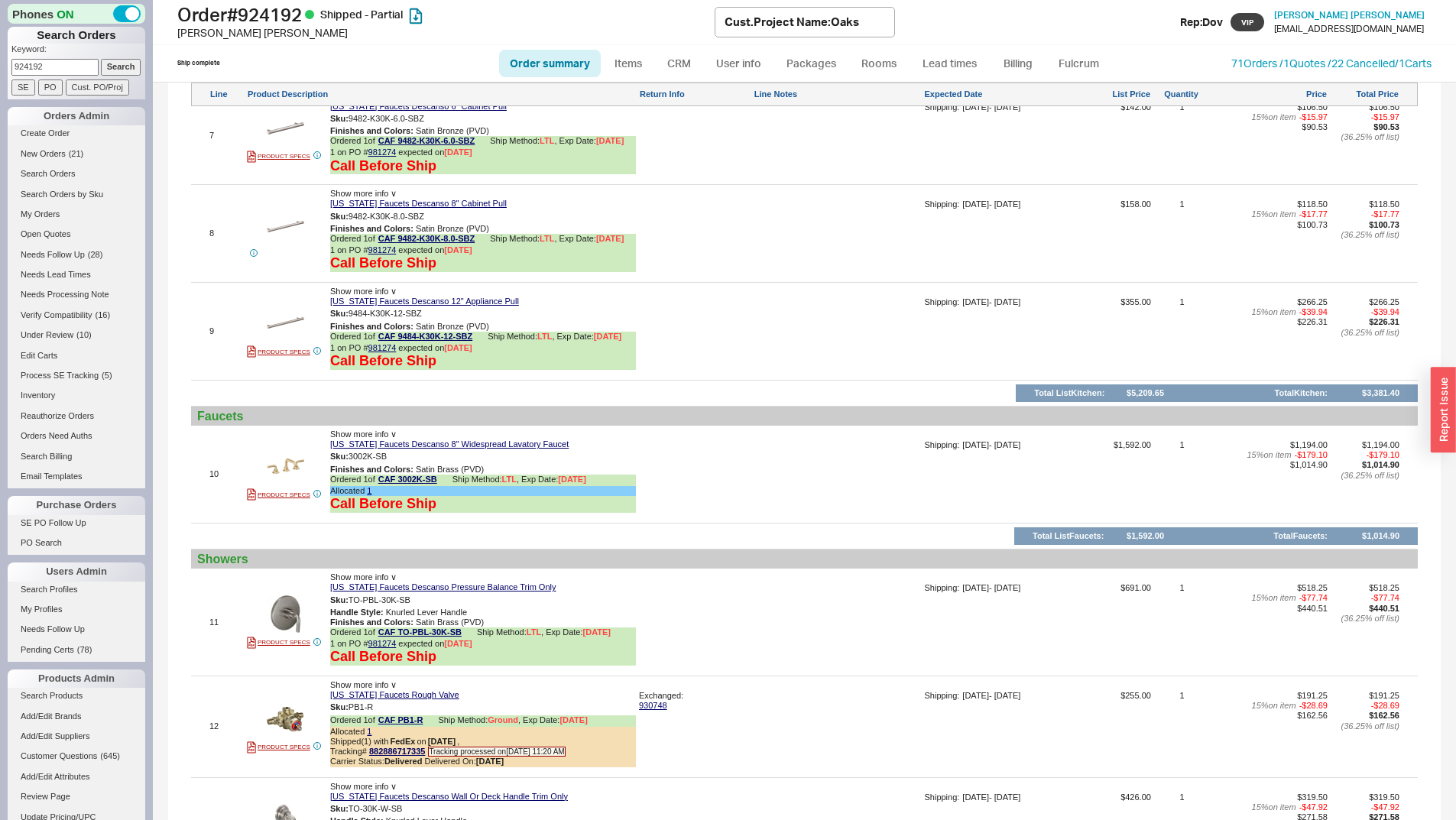
click at [46, 61] on input "924192" at bounding box center [55, 67] width 87 height 16
paste input "1380"
type input "913802"
click at [118, 64] on input "Search" at bounding box center [121, 67] width 40 height 16
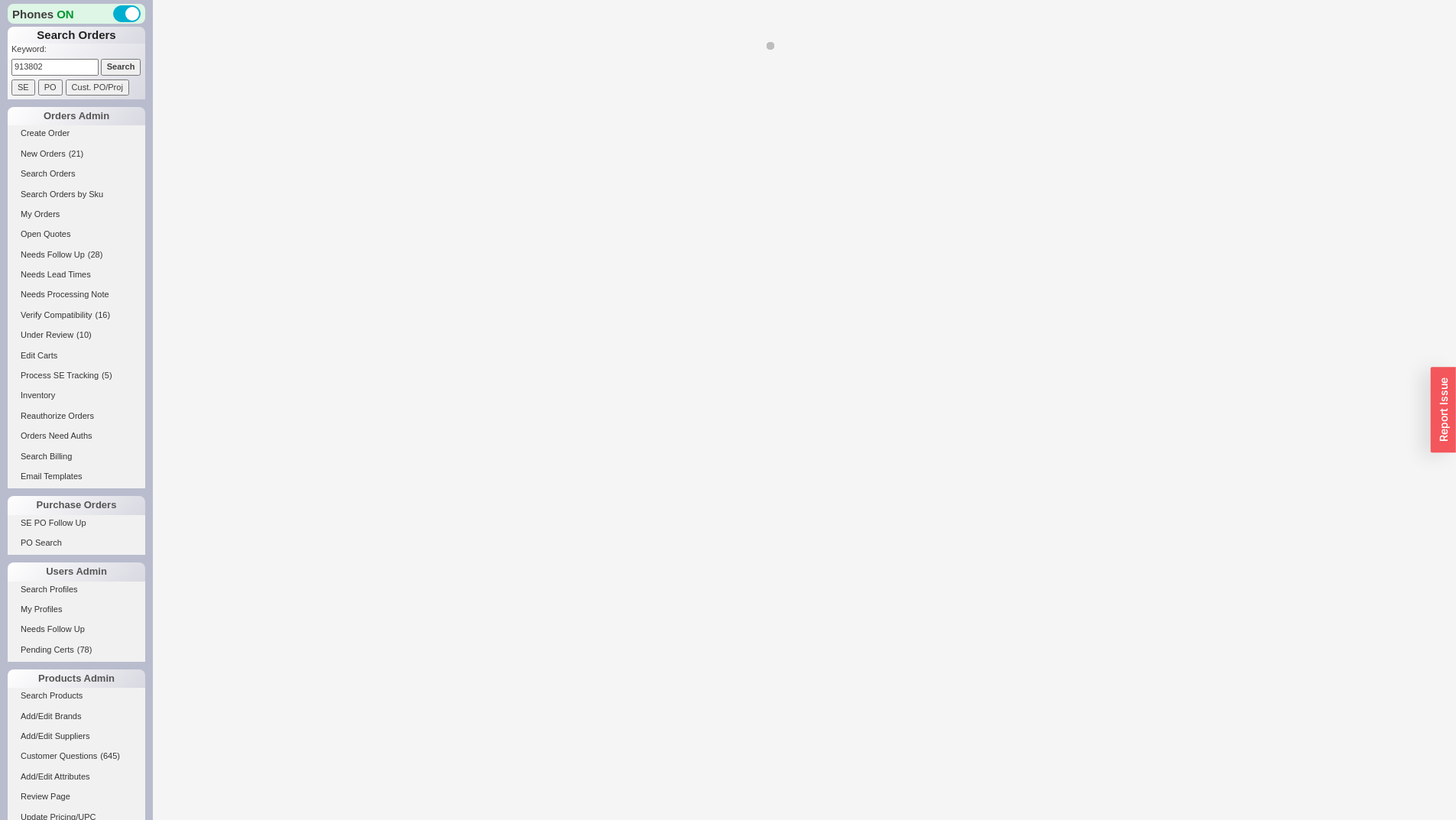
select select "*"
select select "LOW"
select select "3"
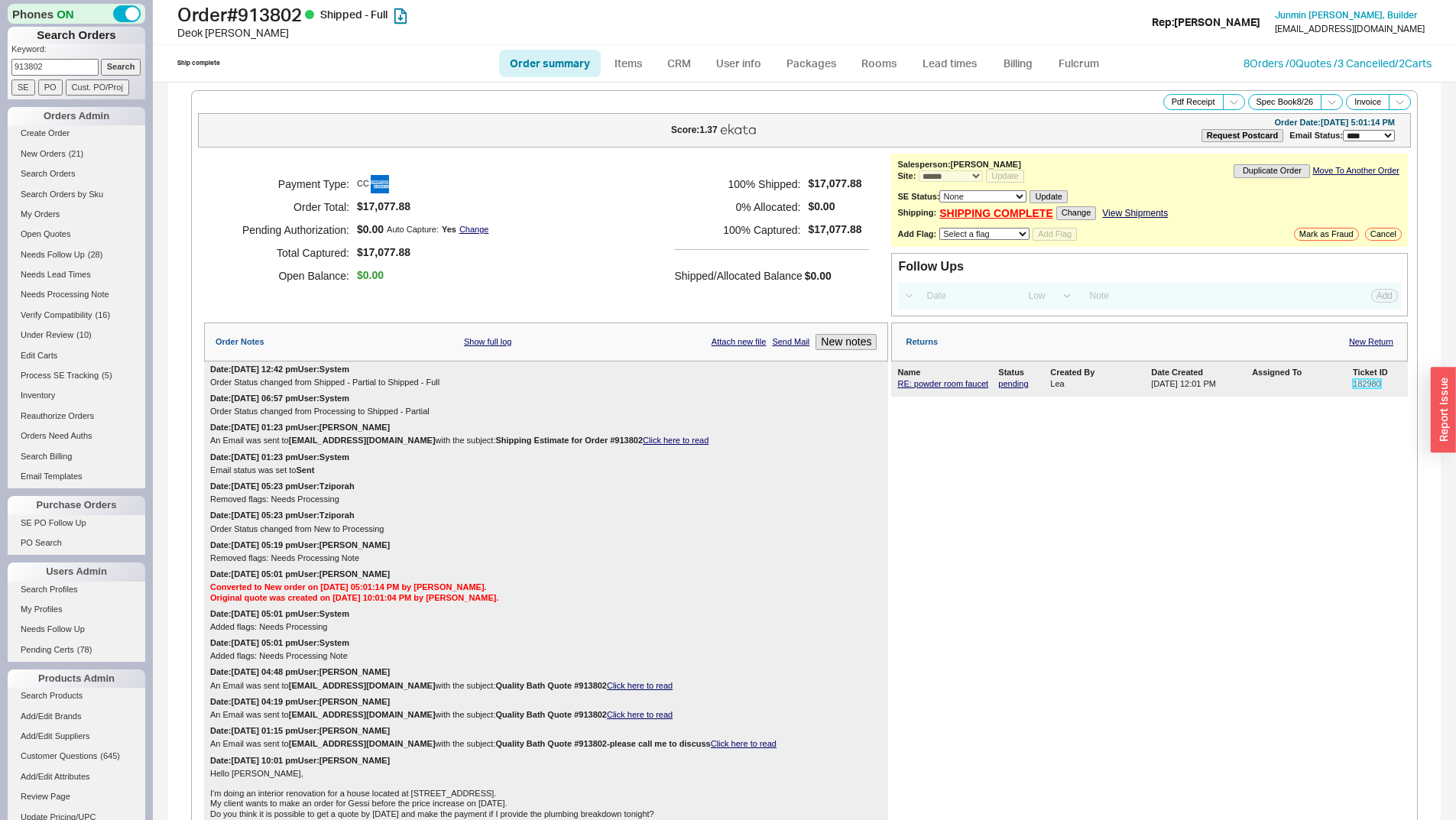
click at [1362, 385] on link "182980" at bounding box center [1367, 383] width 28 height 9
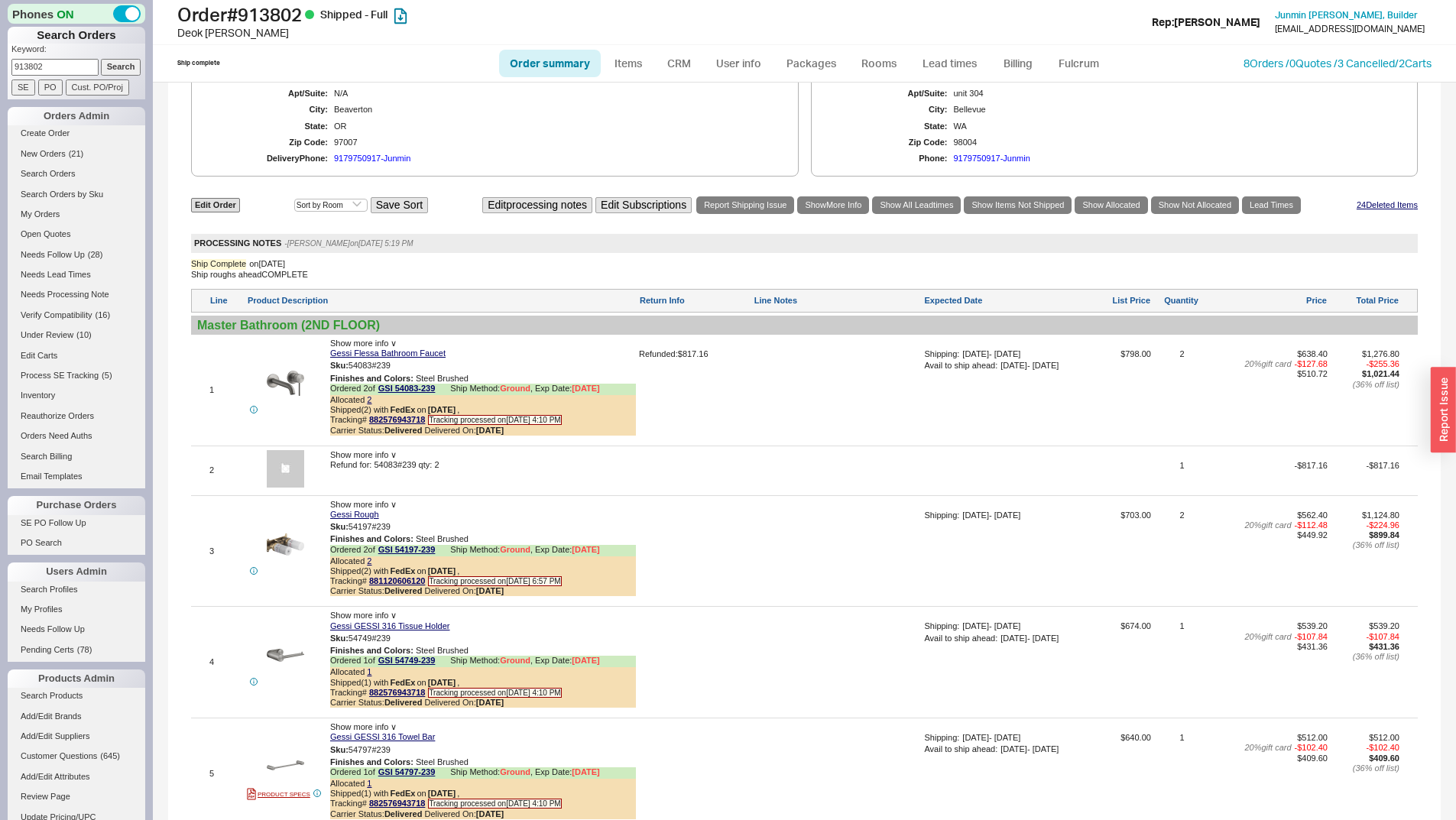
scroll to position [1070, 0]
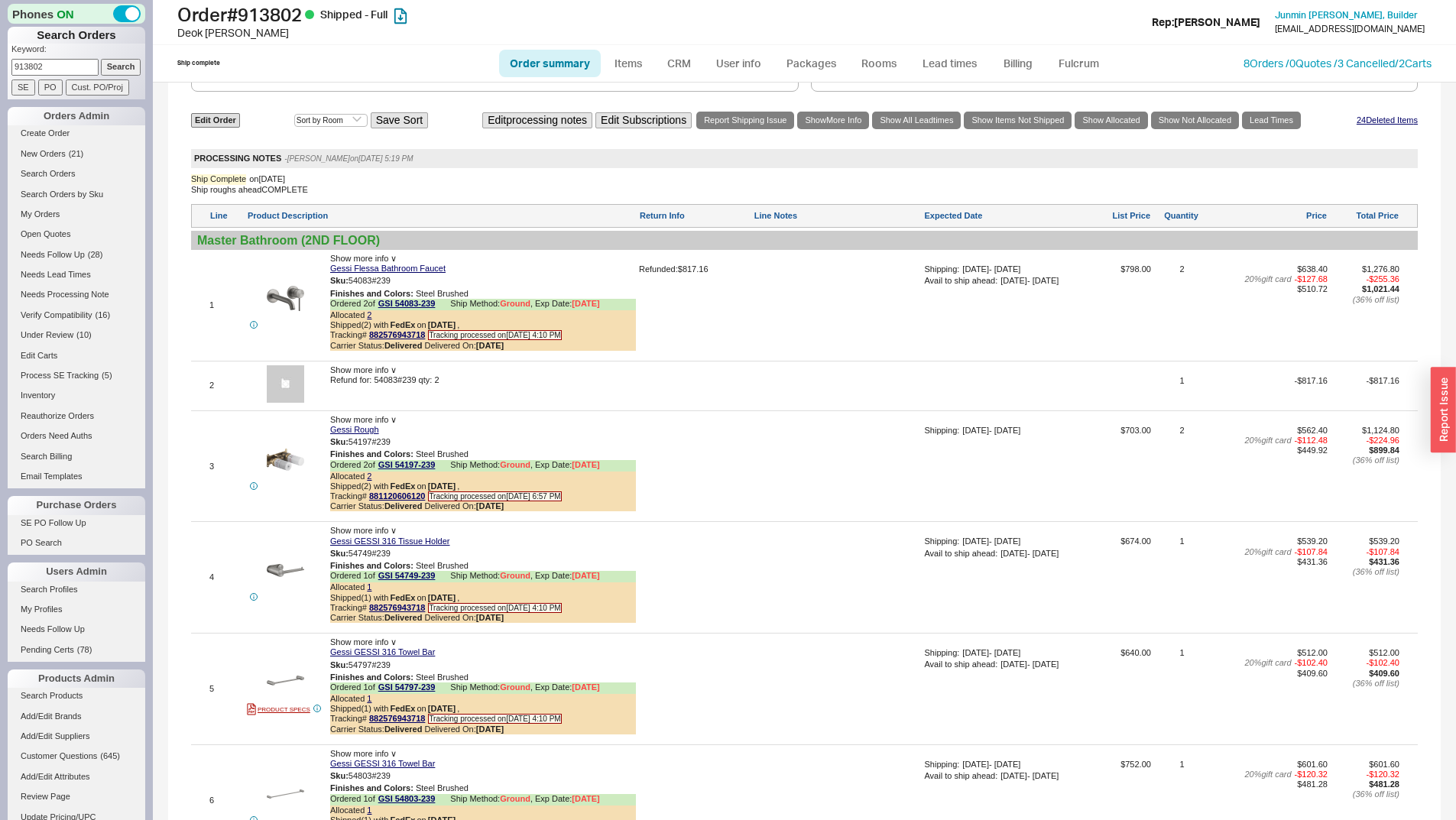
click at [1331, 319] on div "$1,276.80 - $255.36 $1,021.44 ( 36 % off list)" at bounding box center [1365, 310] width 69 height 93
click at [68, 71] on input "913802" at bounding box center [55, 67] width 87 height 16
paste input "3182"
type input "931822"
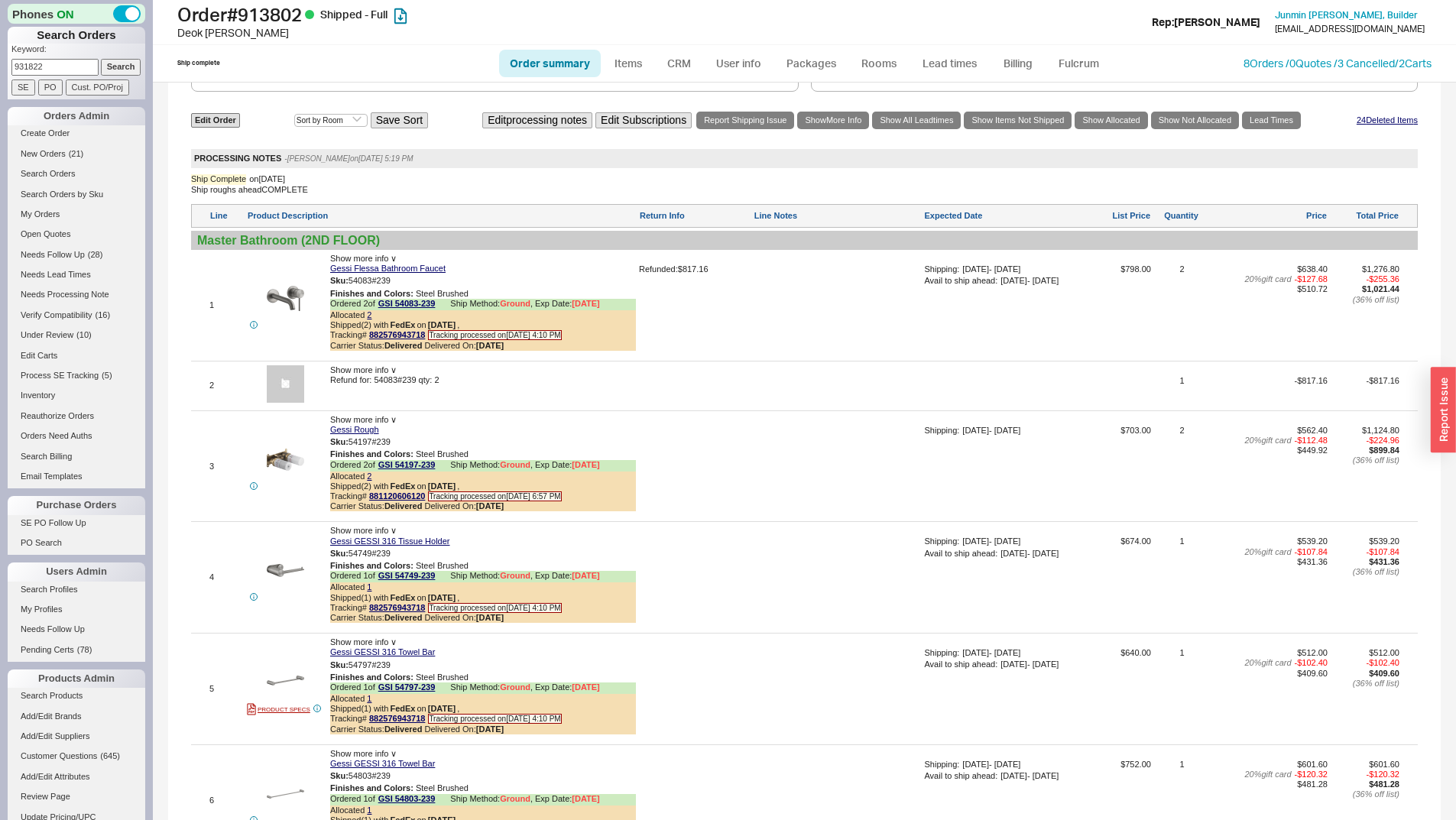
click at [108, 66] on input "Search" at bounding box center [121, 67] width 40 height 16
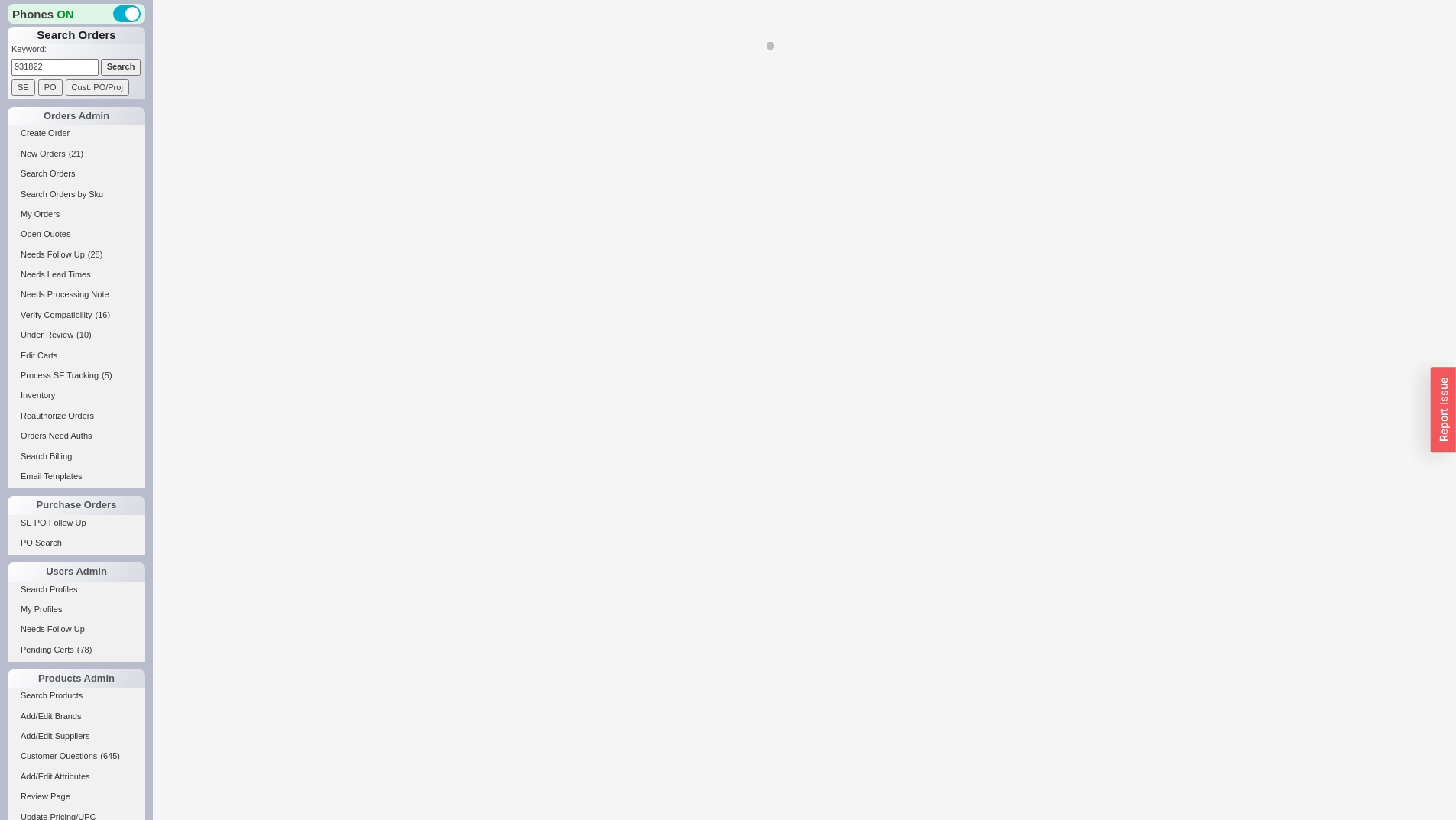
select select "*"
select select "LOW"
select select "3"
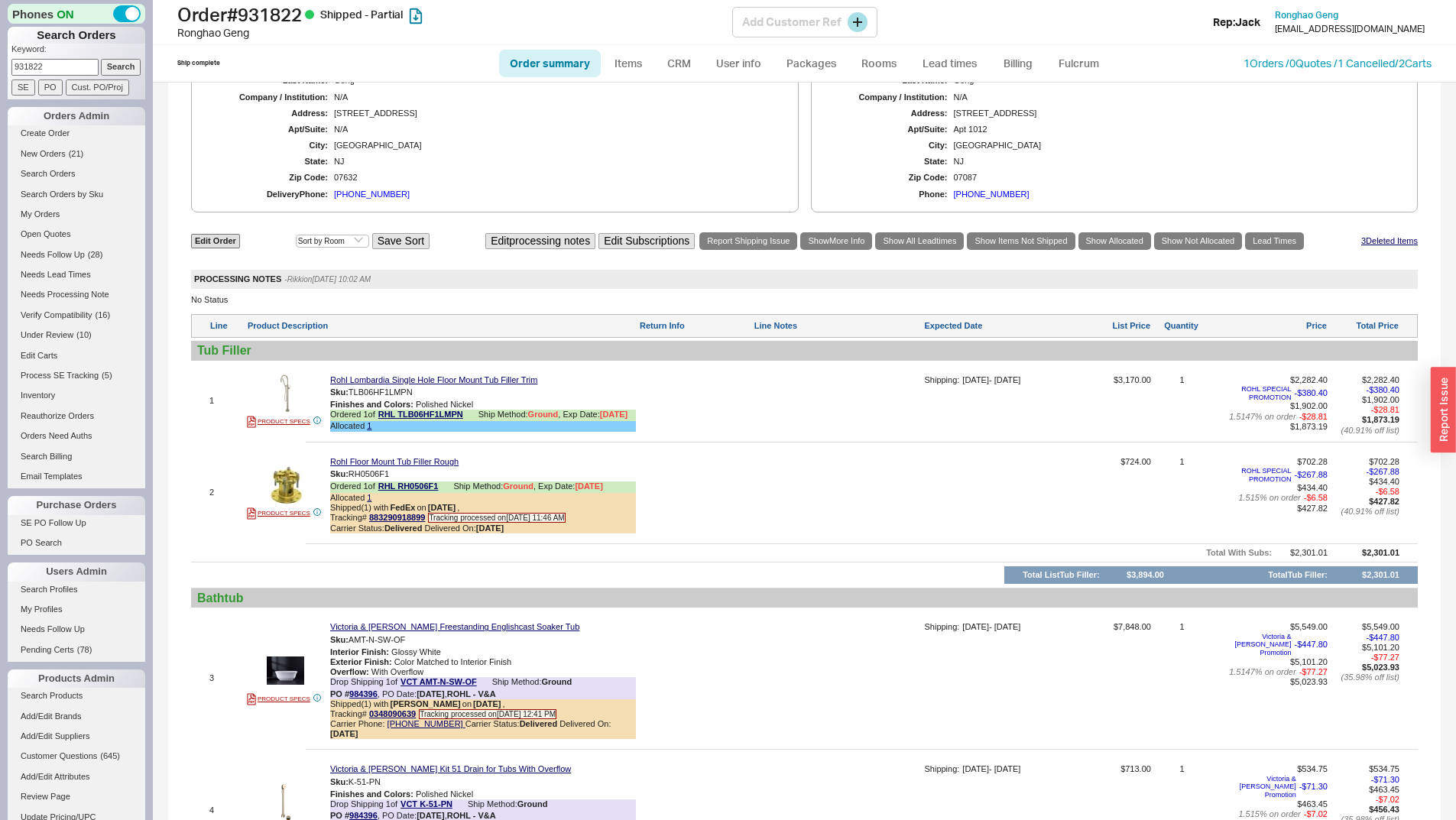
scroll to position [1797, 0]
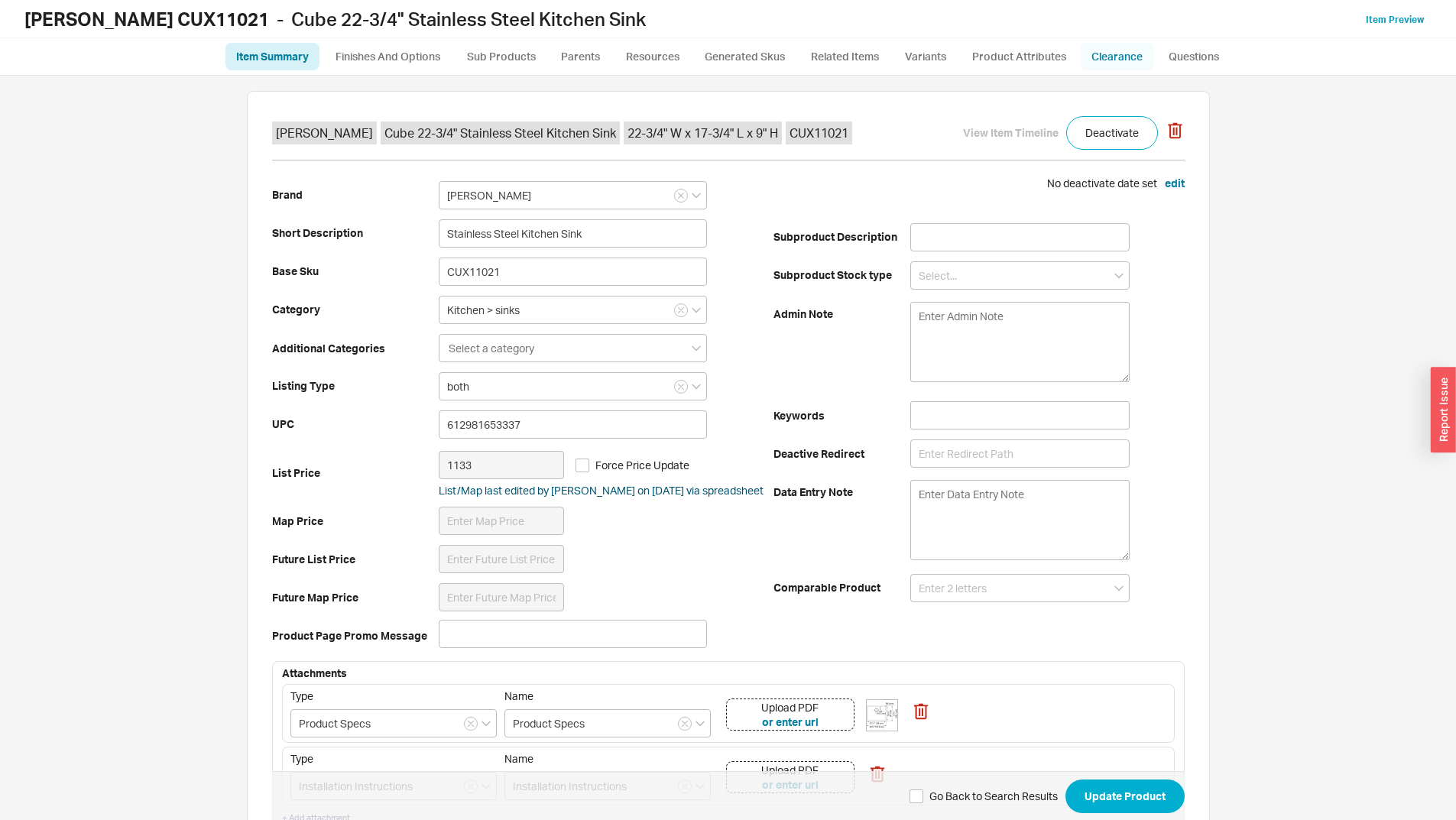
click at [1113, 64] on link "Clearance" at bounding box center [1117, 56] width 73 height 27
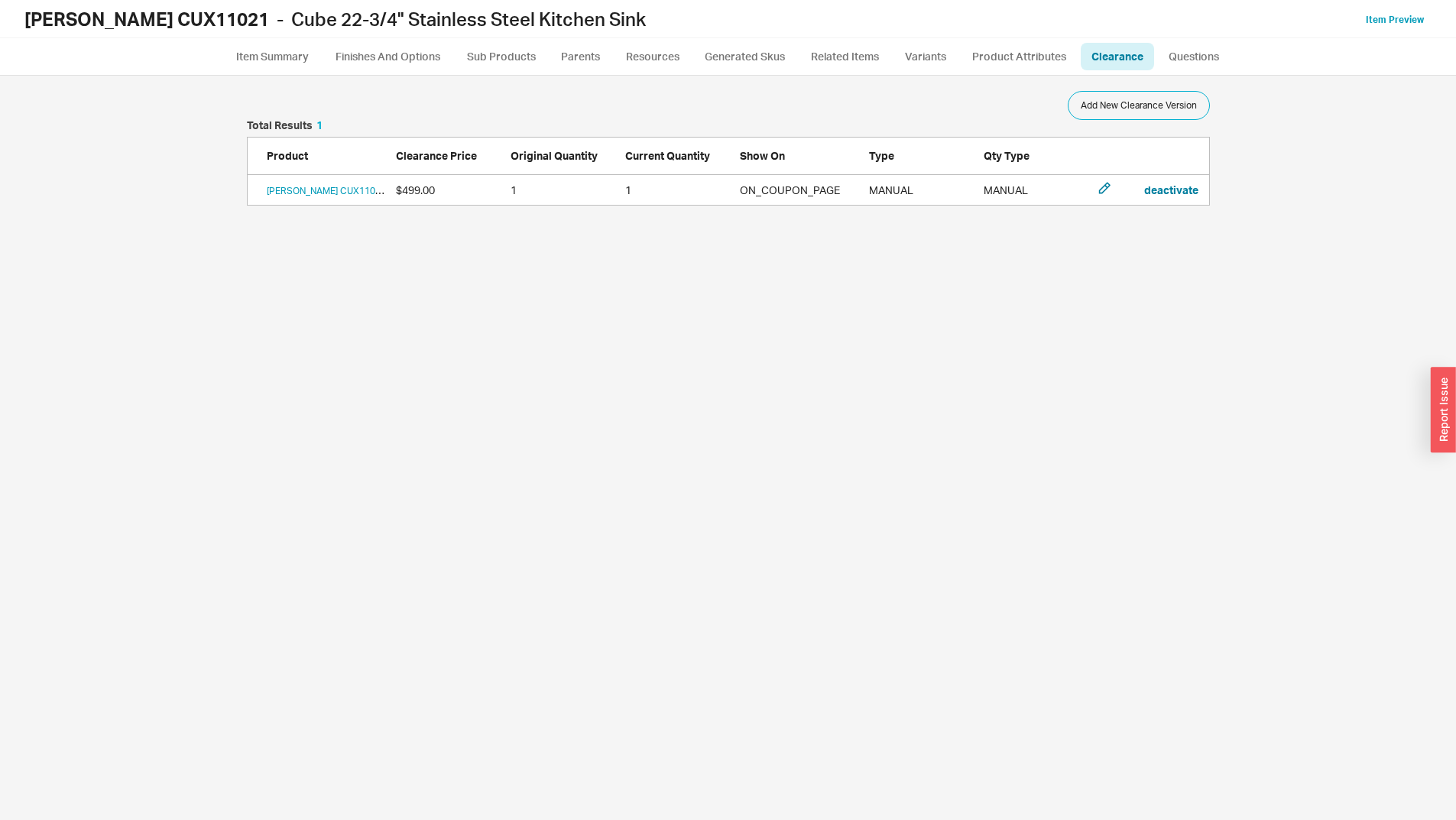
scroll to position [733, 1414]
click at [1100, 176] on div "Franke CUX11021 Open box sink has a slight dent in corner will not be noticeabl…" at bounding box center [728, 190] width 963 height 31
click at [1104, 183] on icon "grid" at bounding box center [1104, 188] width 12 height 12
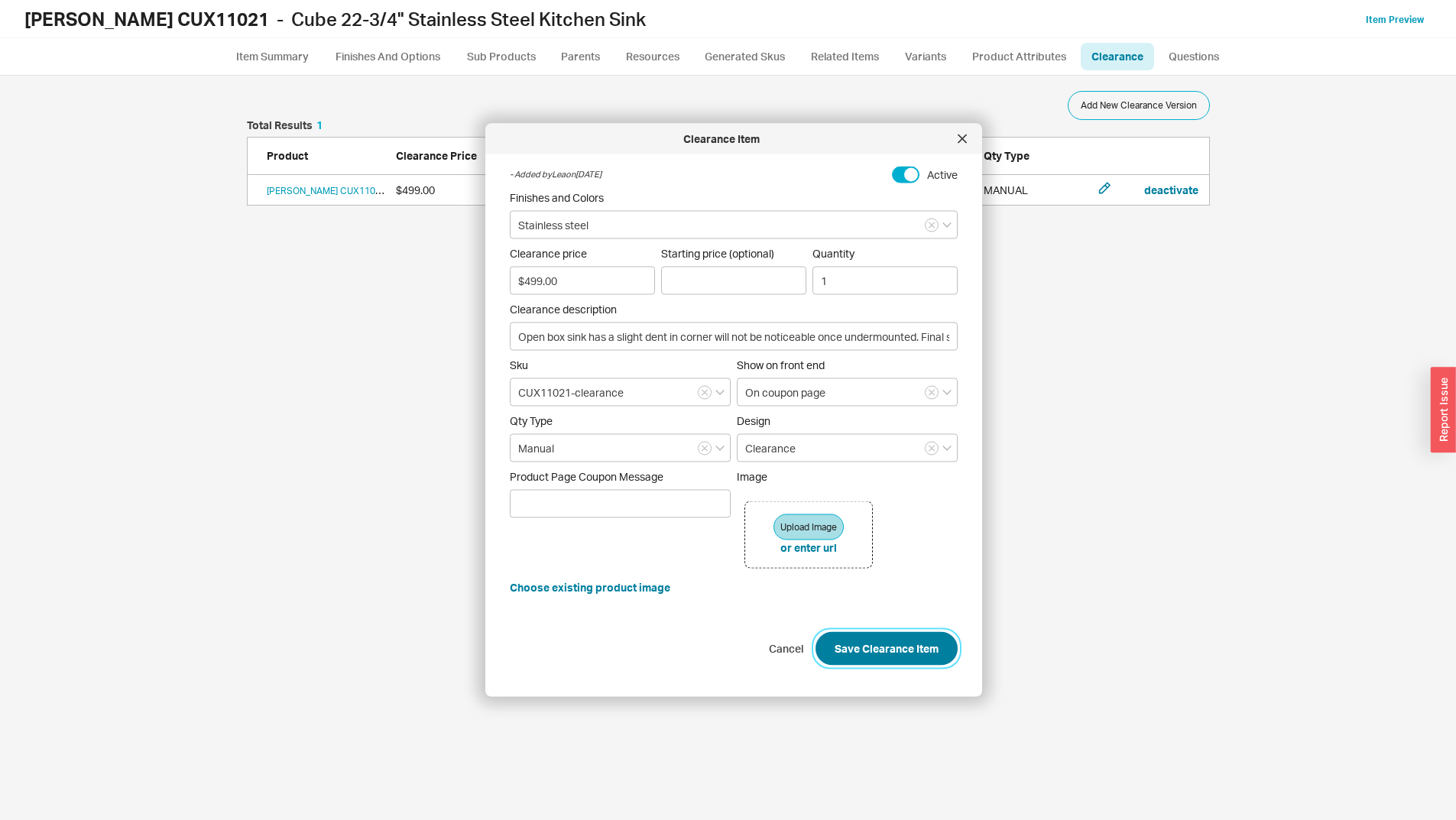
click at [884, 649] on button "Save Clearance Item" at bounding box center [887, 648] width 142 height 34
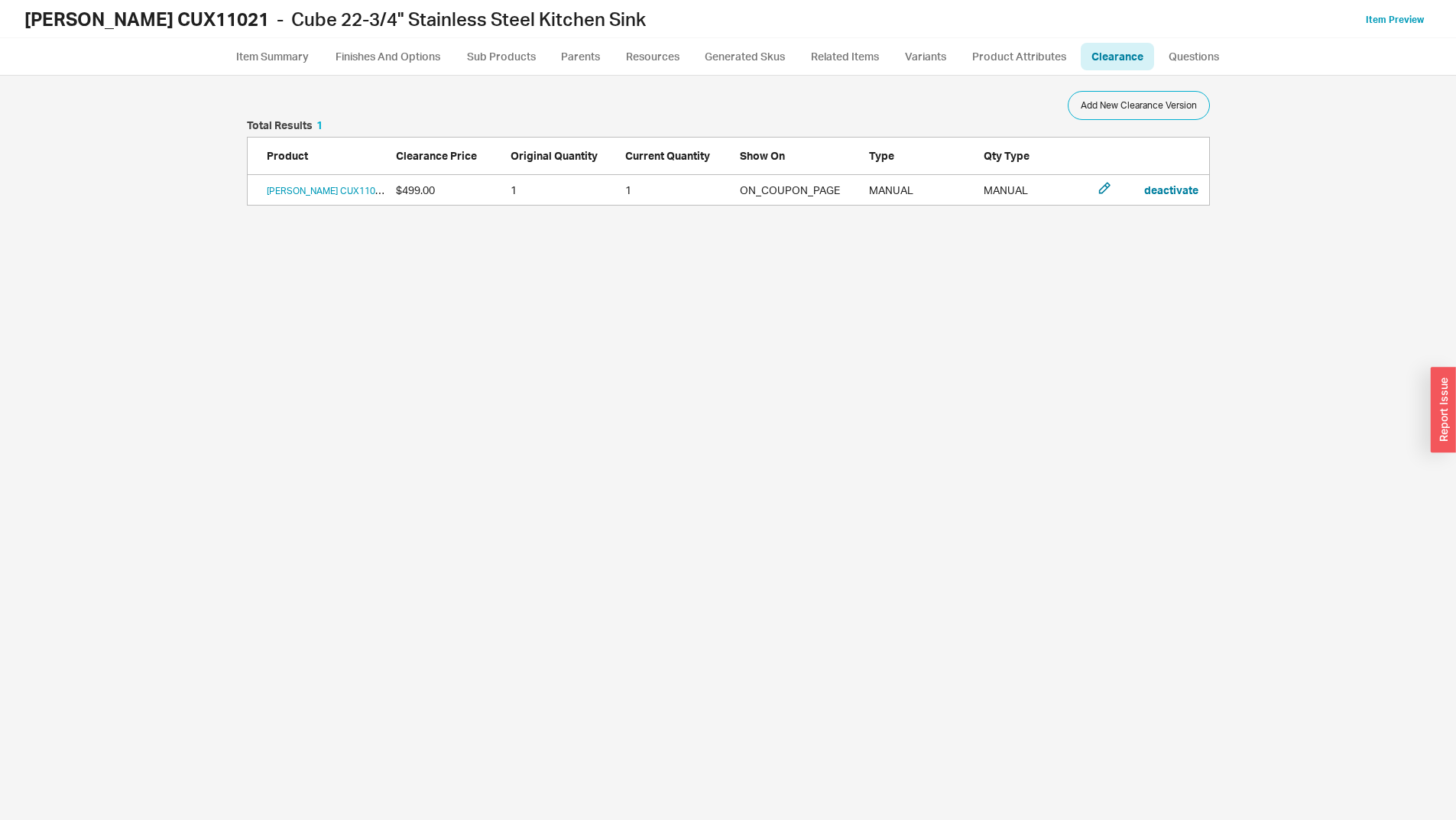
click at [1096, 192] on div "Franke CUX11021 Open box sink has a slight dent in corner will not be noticeabl…" at bounding box center [728, 190] width 963 height 31
click at [1104, 188] on icon "grid" at bounding box center [1104, 188] width 12 height 12
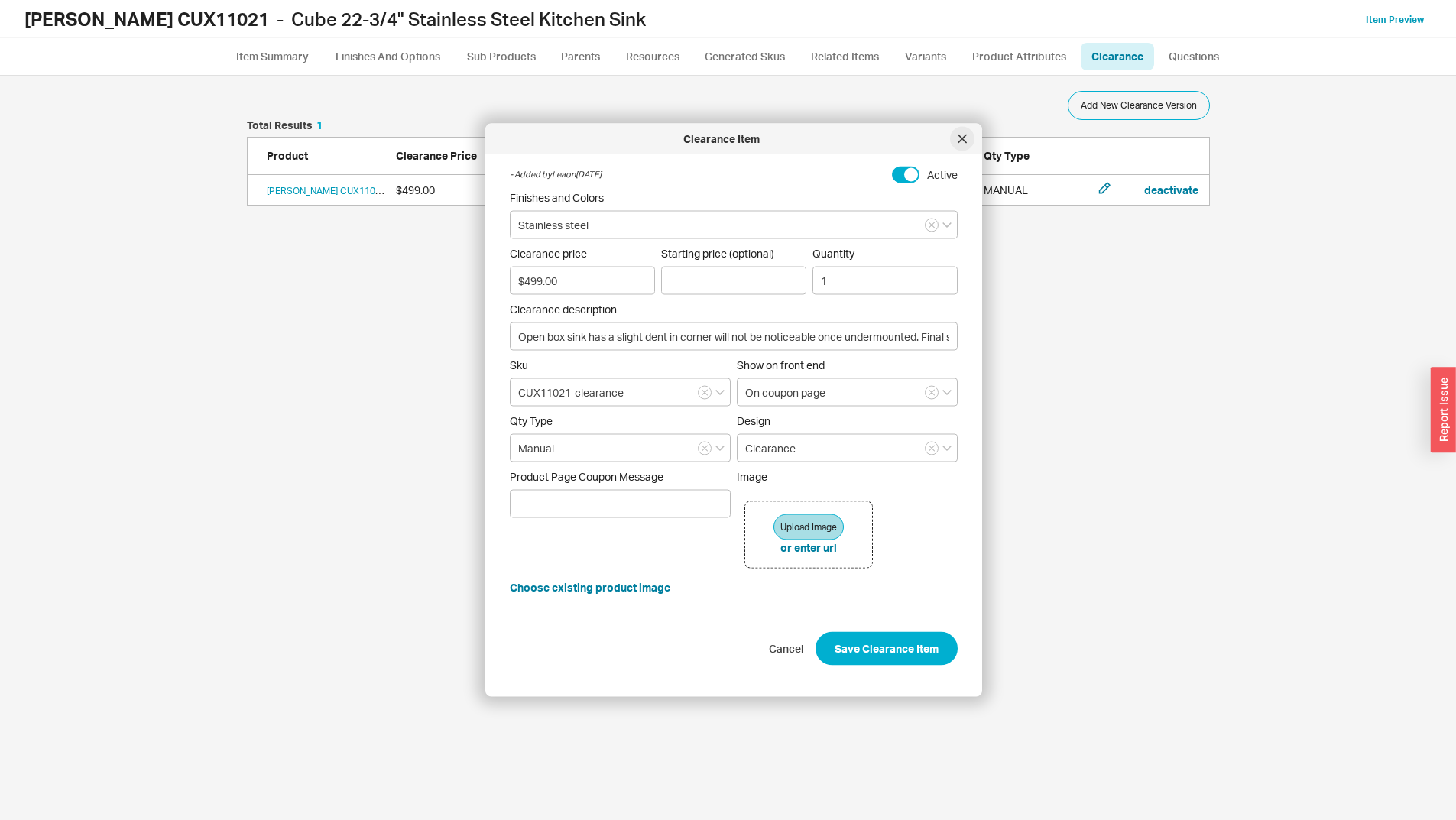
click at [967, 138] on div at bounding box center [963, 139] width 24 height 24
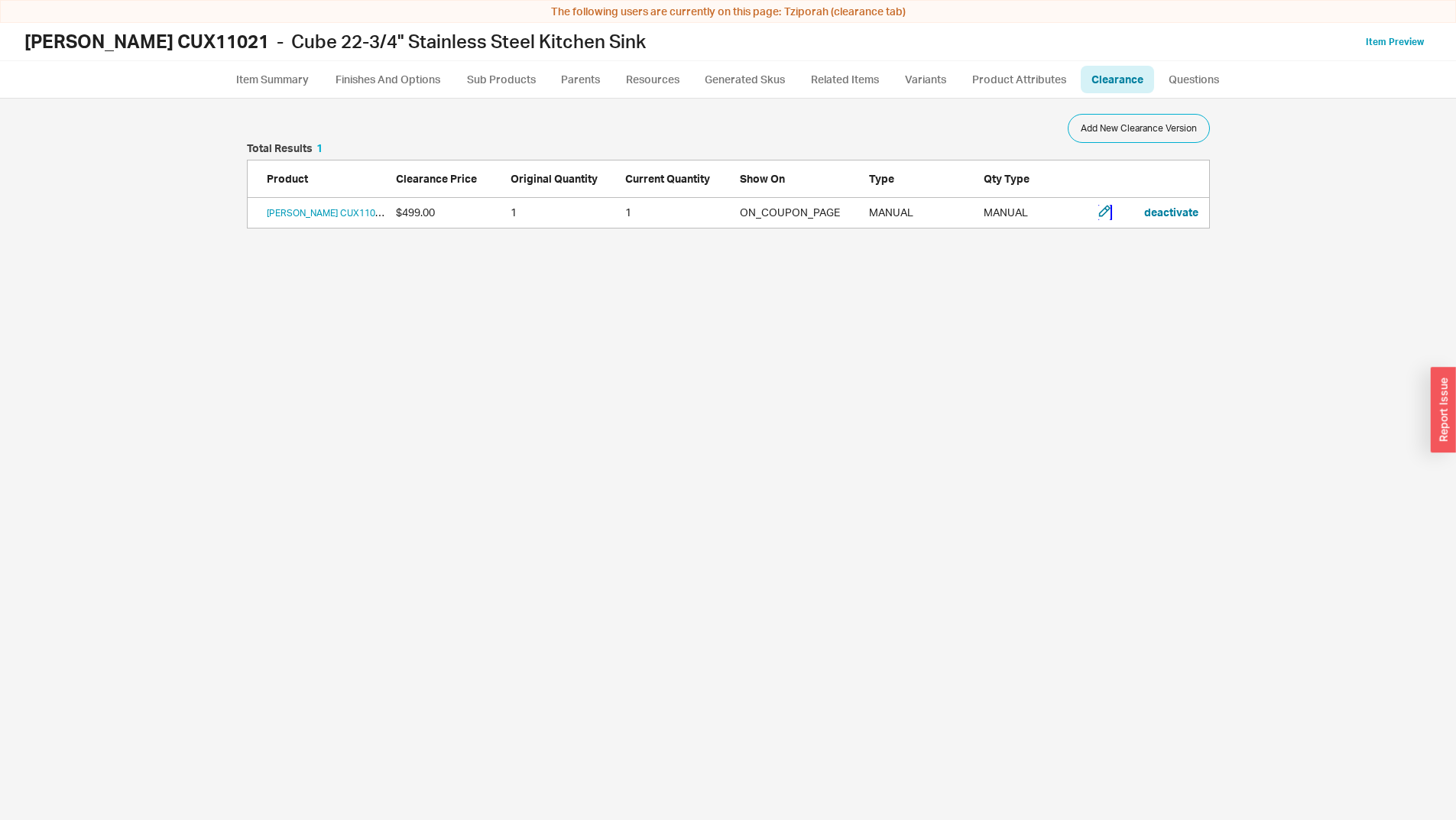
click at [1100, 211] on icon "grid" at bounding box center [1104, 210] width 12 height 12
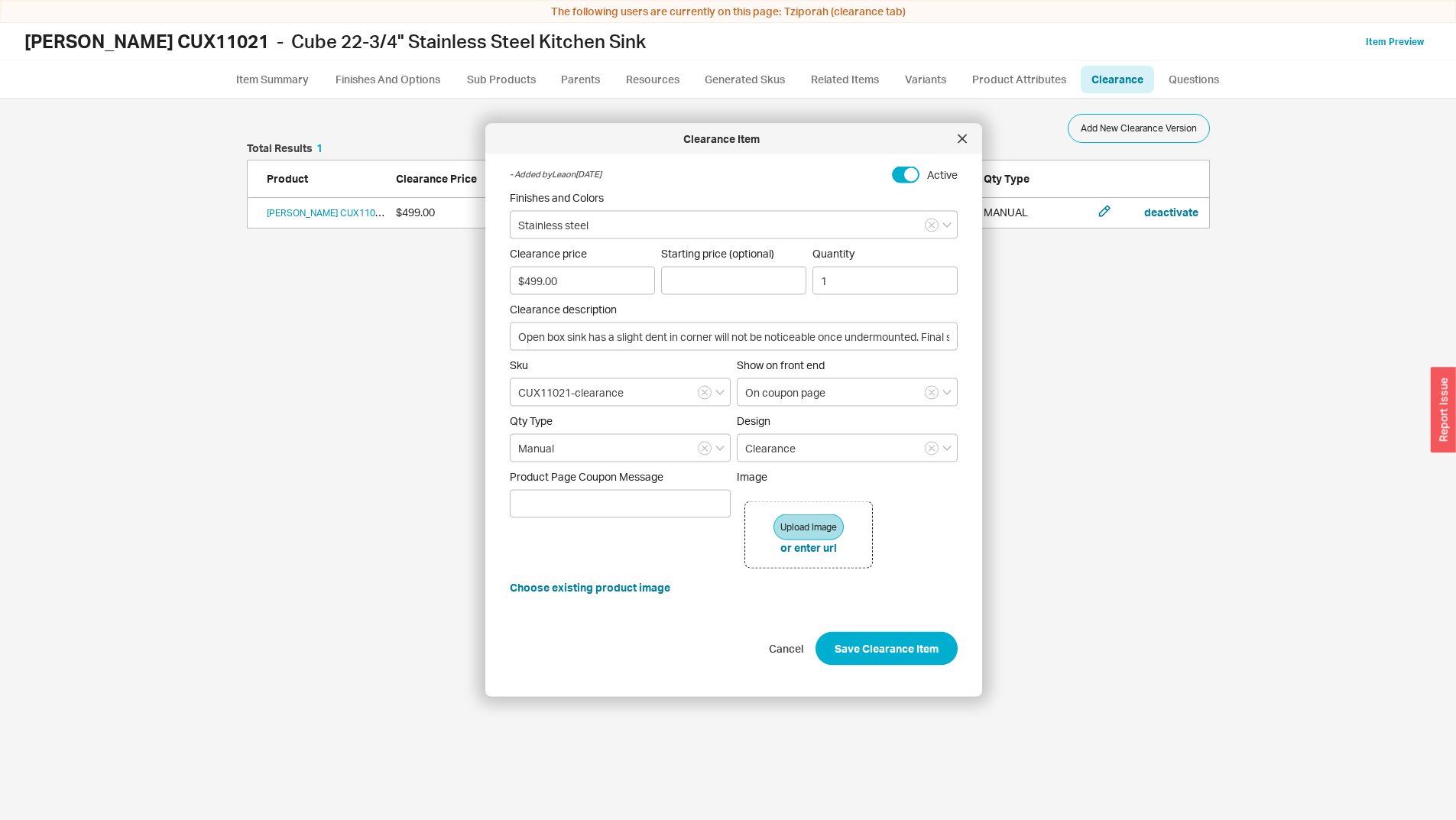
click at [1444, 420] on div "button" at bounding box center [1443, 410] width 25 height 85
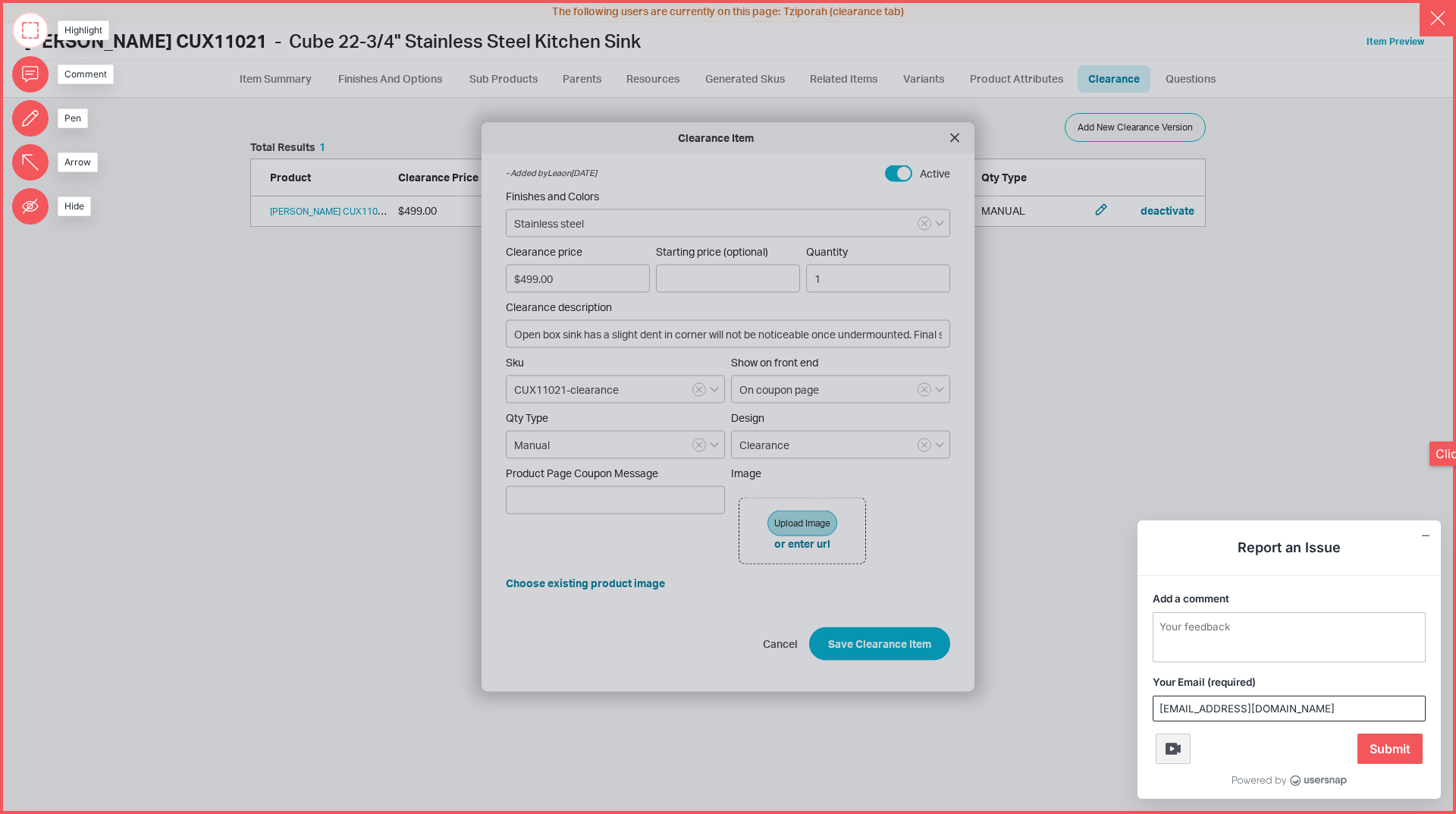
scroll to position [728, 1414]
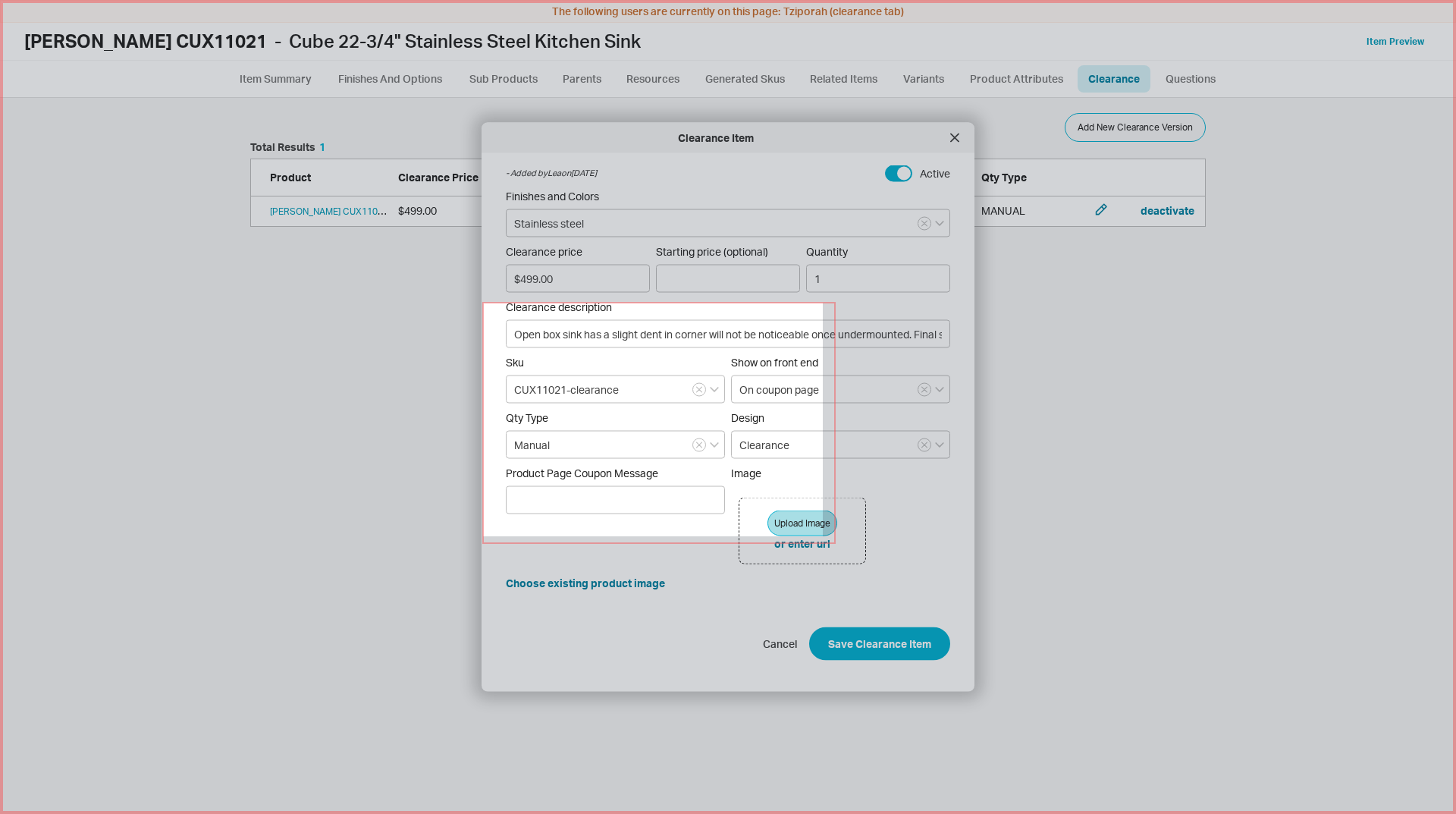
drag, startPoint x: 483, startPoint y: 303, endPoint x: 876, endPoint y: 575, distance: 477.9
click at [876, 576] on icon at bounding box center [728, 407] width 1456 height 814
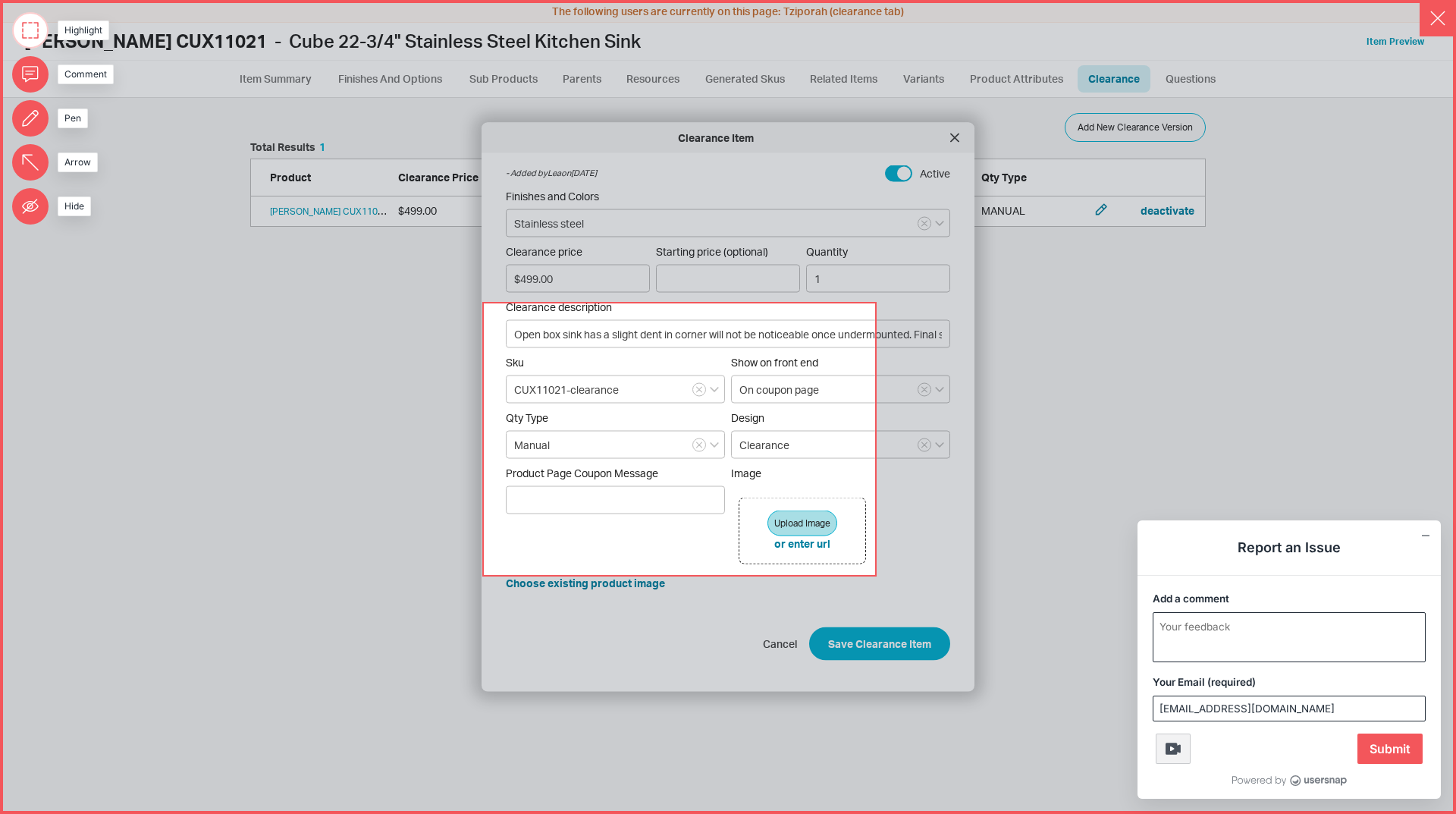
click at [1290, 644] on textarea "Add a comment" at bounding box center [1289, 637] width 271 height 49
click at [1330, 620] on textarea "i updated the sku to be - clearance so the correct sink" at bounding box center [1289, 637] width 271 height 49
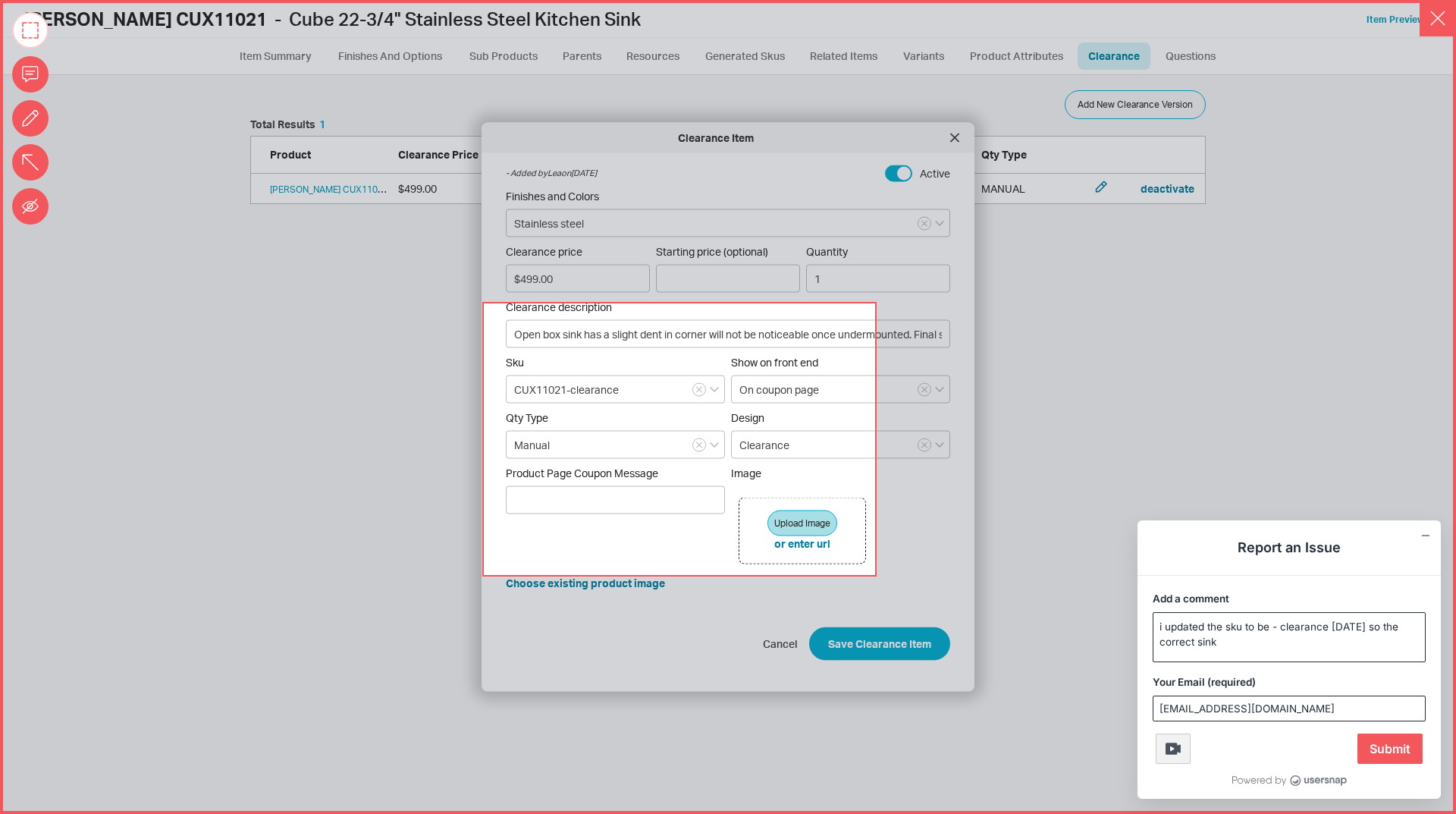
click at [1310, 669] on div "Your Email (required) lea@qualitybath.com" at bounding box center [1289, 698] width 303 height 59
click at [1301, 648] on textarea "i updated the sku to be - clearance yesterday so the correct sink" at bounding box center [1289, 637] width 271 height 49
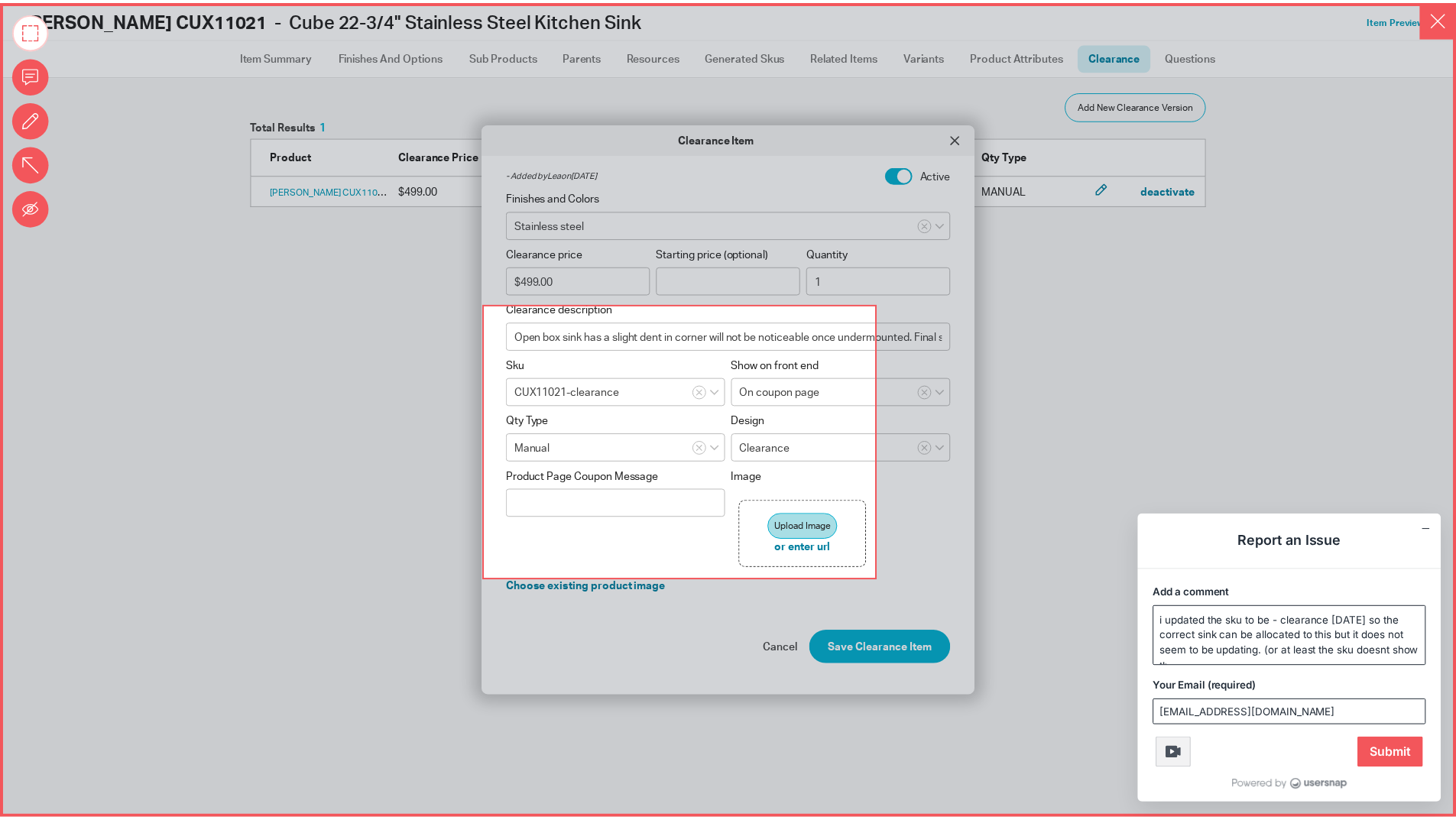
scroll to position [0, 0]
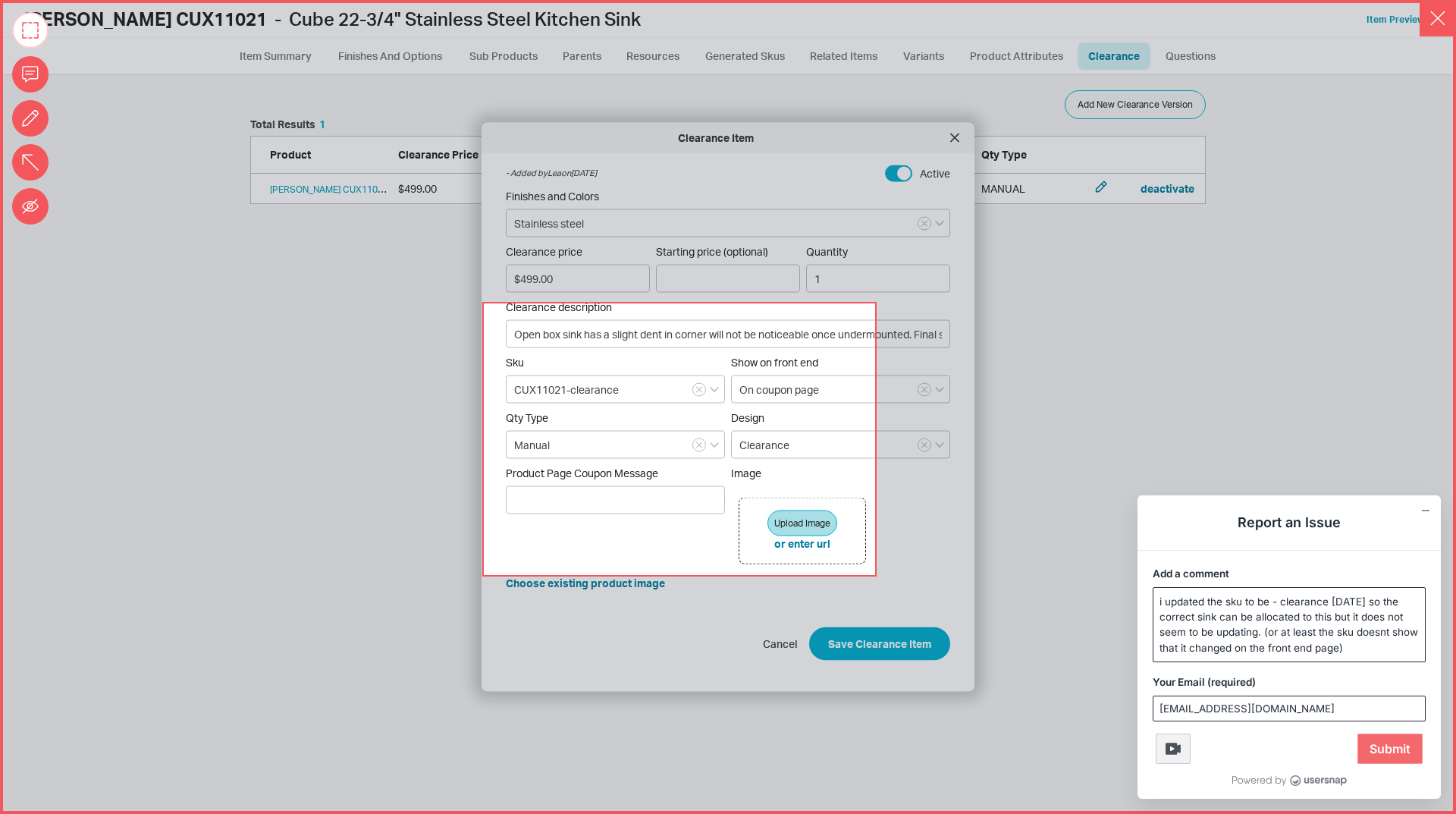
type textarea "i updated the sku to be - clearance yesterday so the correct sink can be alloca…"
click at [1395, 747] on span "Submit" at bounding box center [1390, 749] width 66 height 30
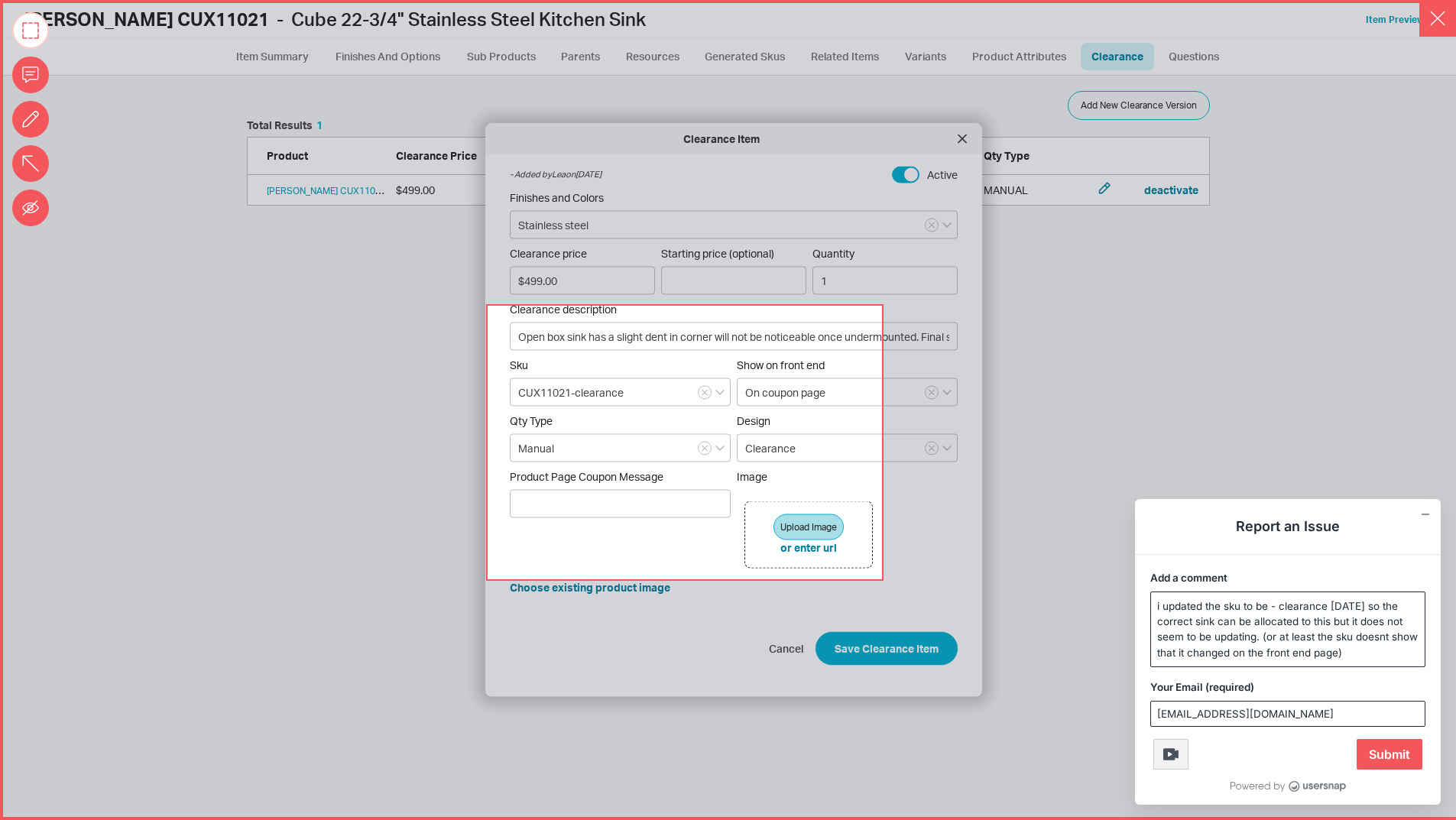
scroll to position [733, 1414]
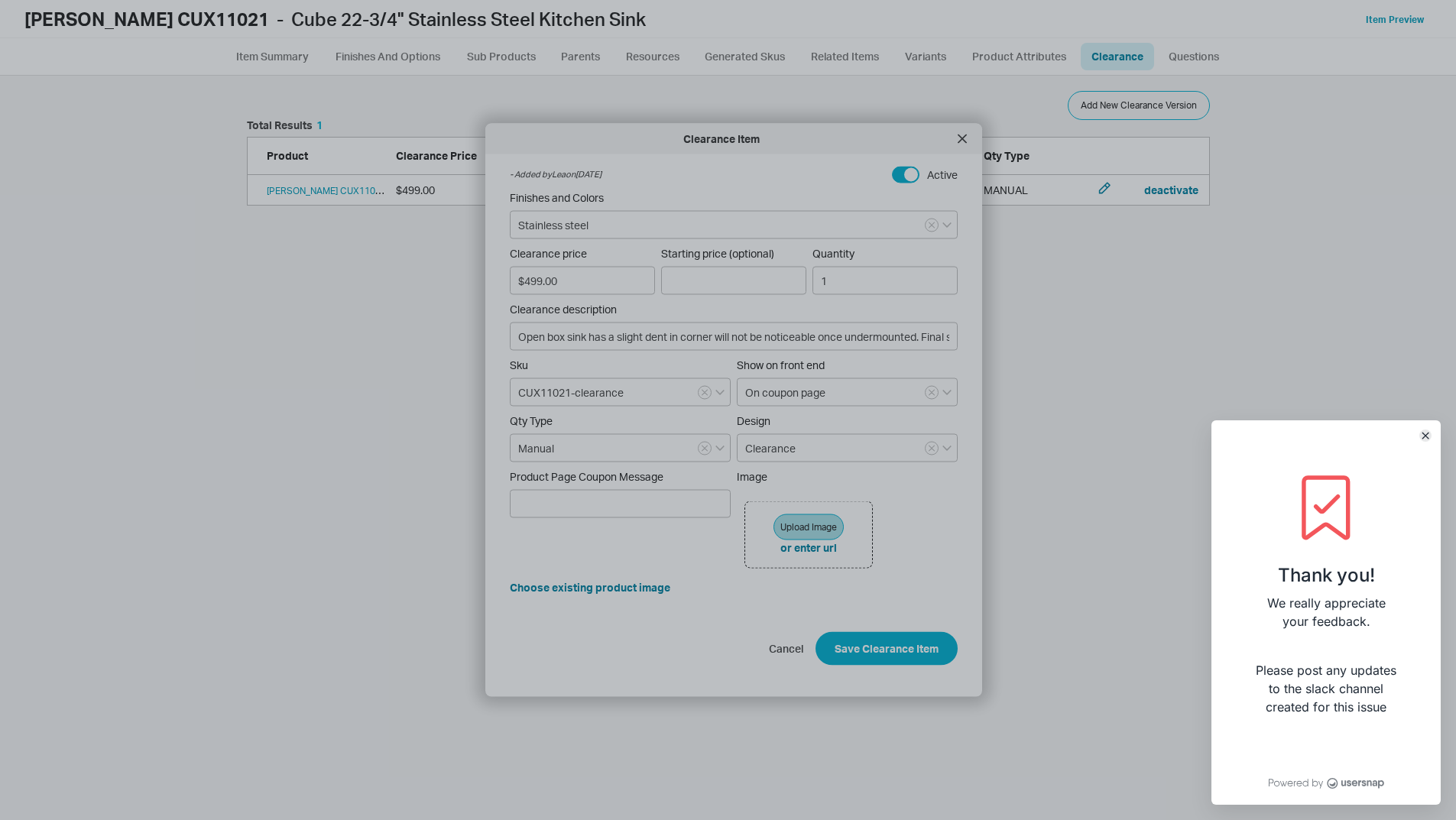
drag, startPoint x: 1425, startPoint y: 437, endPoint x: 1303, endPoint y: 364, distance: 142.2
click at [1427, 437] on icon "Close" at bounding box center [1426, 436] width 6 height 6
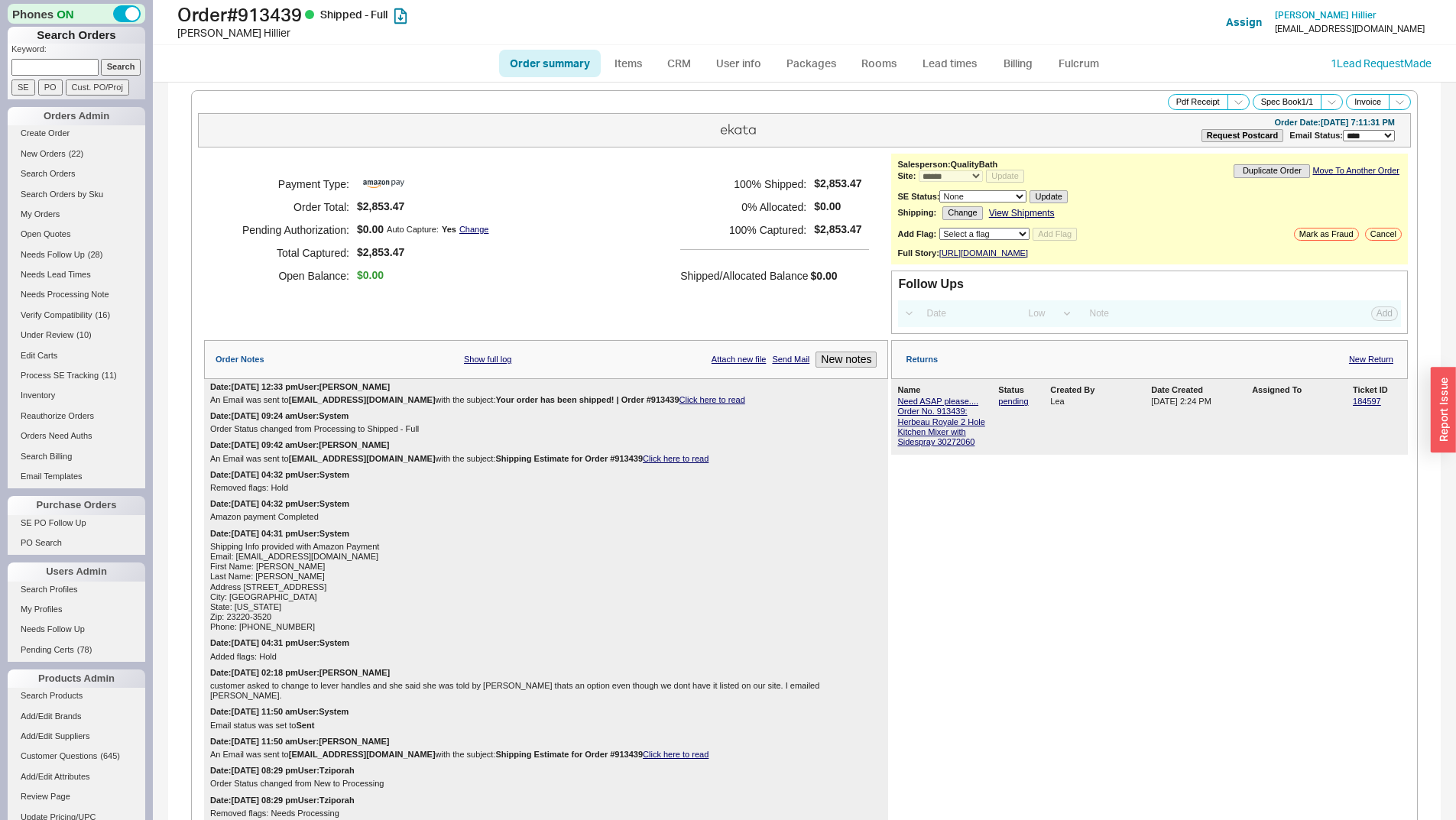
select select "*"
select select "LOW"
select select "3"
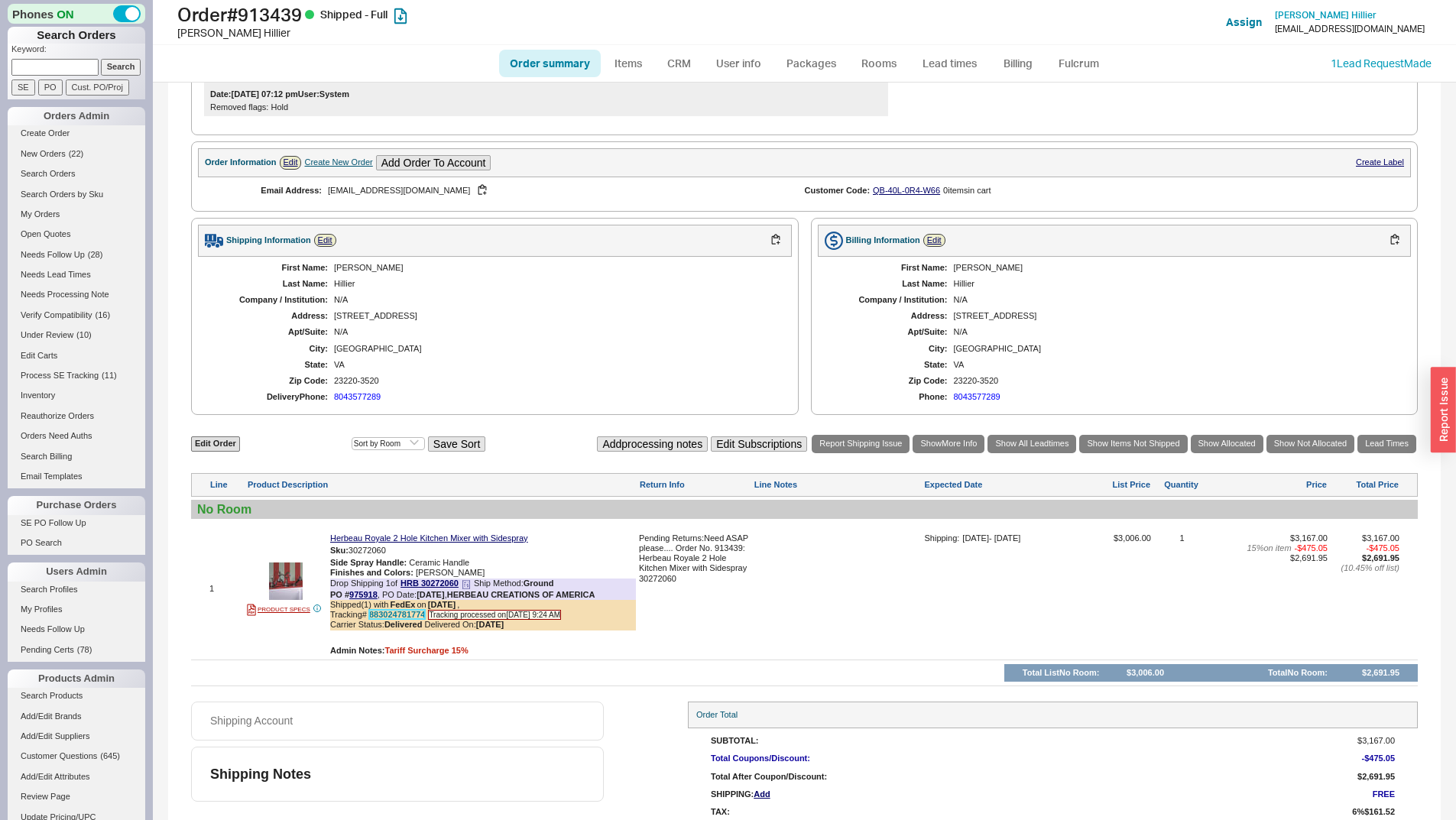
click at [413, 618] on link "883024781774" at bounding box center [397, 614] width 56 height 9
